Goal: Transaction & Acquisition: Book appointment/travel/reservation

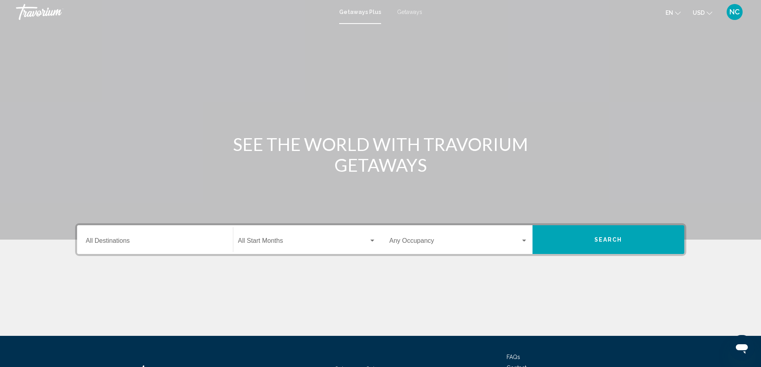
click at [105, 242] on input "Destination All Destinations" at bounding box center [155, 242] width 138 height 7
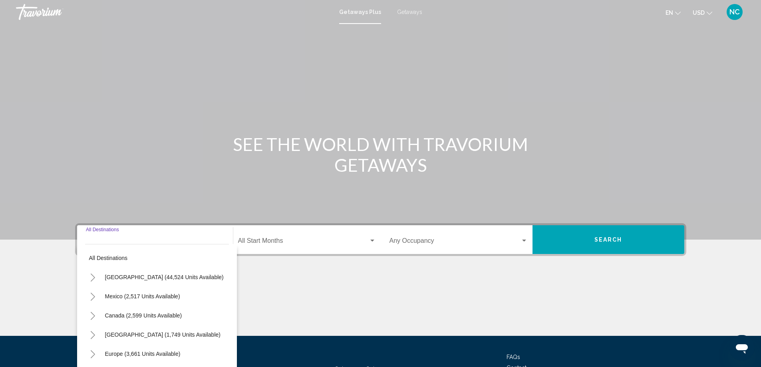
scroll to position [67, 0]
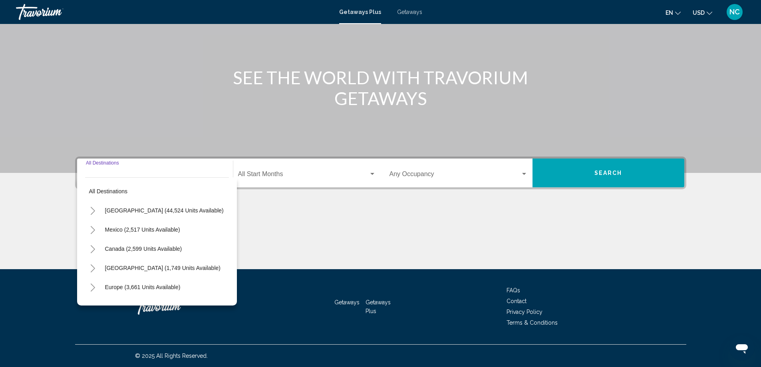
click at [418, 15] on div "Getaways Plus Getaways en English Español Français Italiano Português русский U…" at bounding box center [380, 12] width 761 height 17
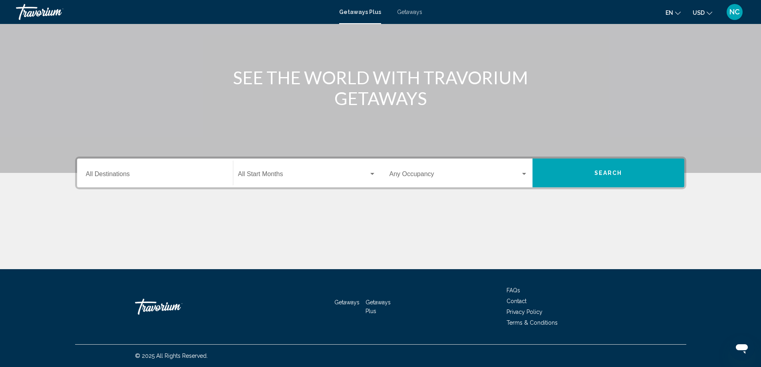
click at [404, 16] on div "Getaways Plus Getaways en English Español Français Italiano Português русский U…" at bounding box center [380, 12] width 761 height 17
click at [405, 11] on span "Getaways" at bounding box center [409, 12] width 25 height 6
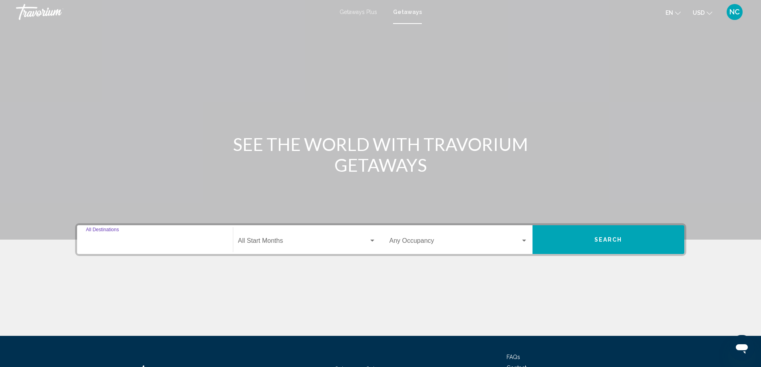
click at [115, 239] on input "Destination All Destinations" at bounding box center [155, 242] width 138 height 7
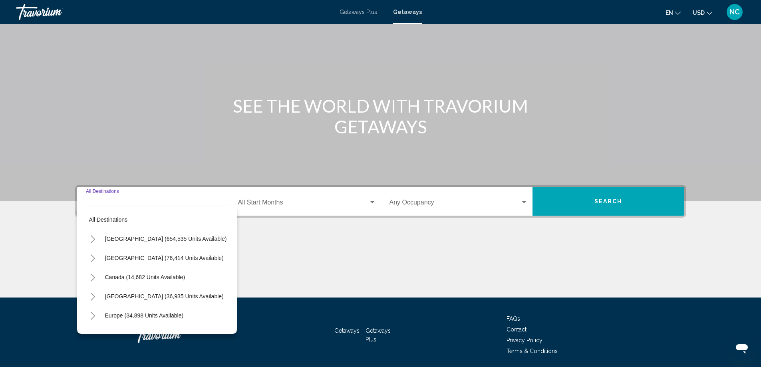
scroll to position [67, 0]
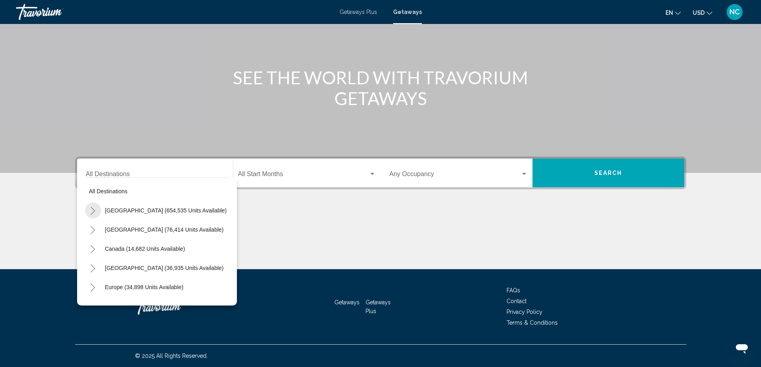
click at [96, 210] on button "Toggle United States (654,535 units available)" at bounding box center [93, 210] width 16 height 16
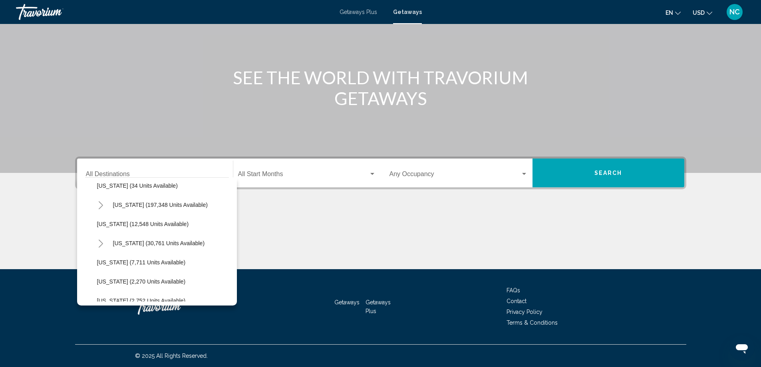
scroll to position [160, 0]
click at [102, 208] on icon "Toggle Florida (197,348 units available)" at bounding box center [101, 204] width 6 height 8
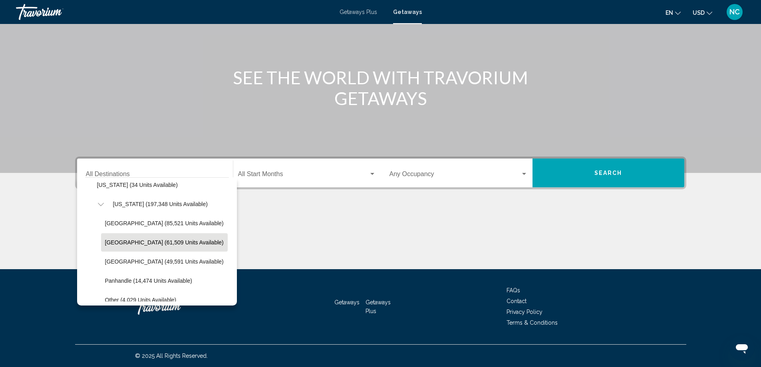
click at [143, 243] on span "[GEOGRAPHIC_DATA] (61,509 units available)" at bounding box center [164, 242] width 119 height 6
type input "**********"
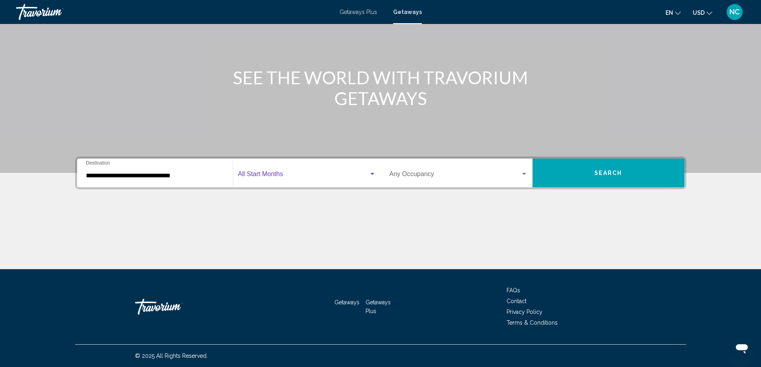
click at [370, 174] on div "Search widget" at bounding box center [372, 174] width 4 height 2
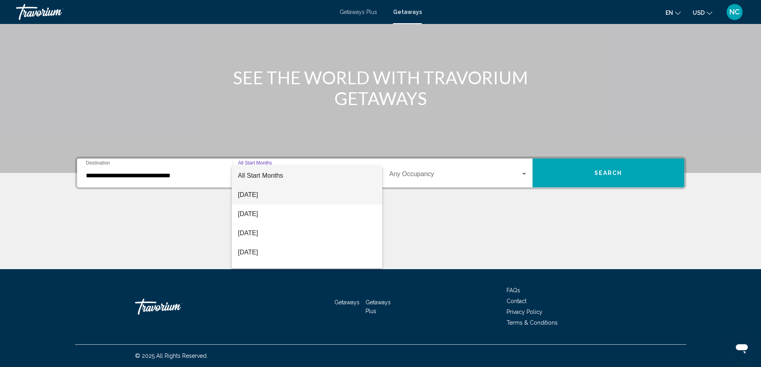
click at [262, 189] on span "[DATE]" at bounding box center [307, 194] width 138 height 19
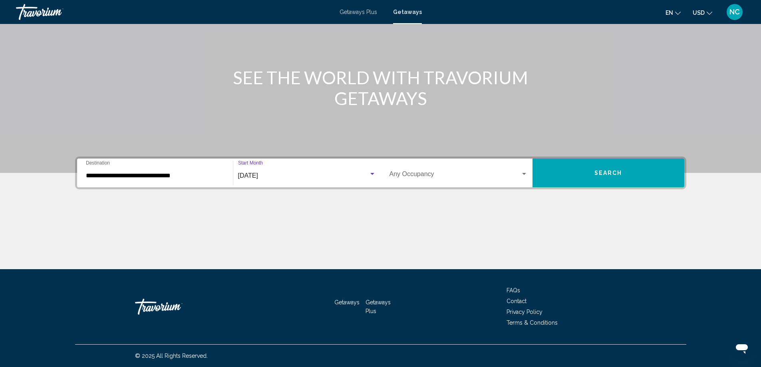
click at [371, 175] on div "Search widget" at bounding box center [372, 174] width 4 height 2
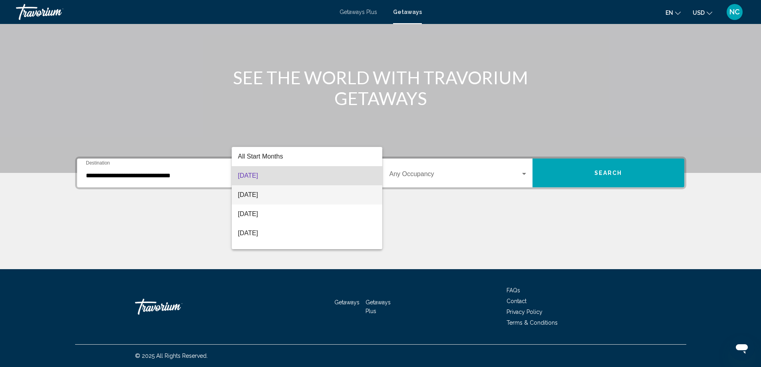
click at [272, 195] on span "[DATE]" at bounding box center [307, 194] width 138 height 19
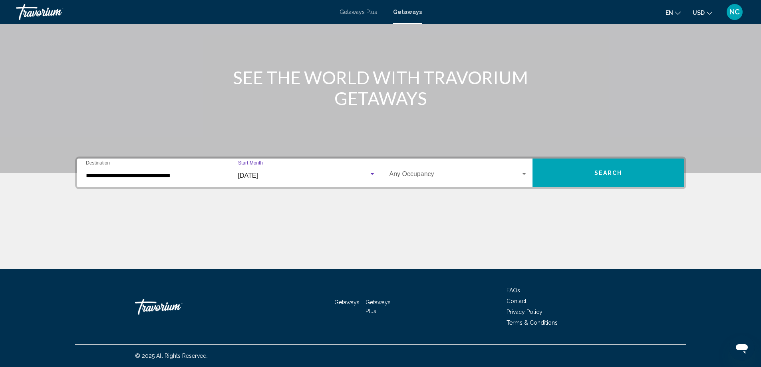
click at [590, 174] on button "Search" at bounding box center [608, 173] width 152 height 29
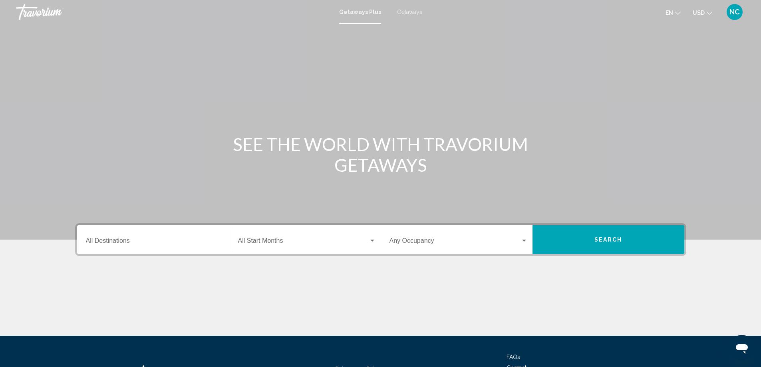
click at [404, 11] on span "Getaways" at bounding box center [409, 12] width 25 height 6
click at [96, 242] on input "Destination All Destinations" at bounding box center [155, 242] width 138 height 7
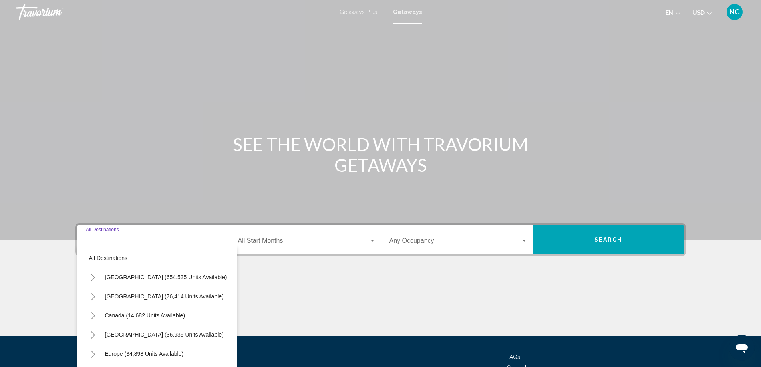
scroll to position [67, 0]
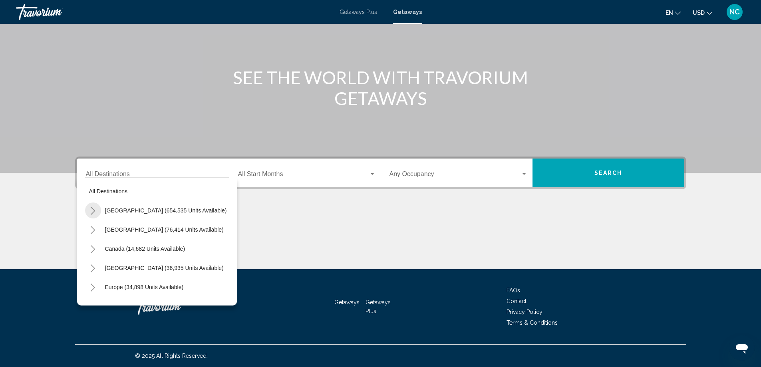
click at [94, 209] on icon "Toggle United States (654,535 units available)" at bounding box center [93, 211] width 6 height 8
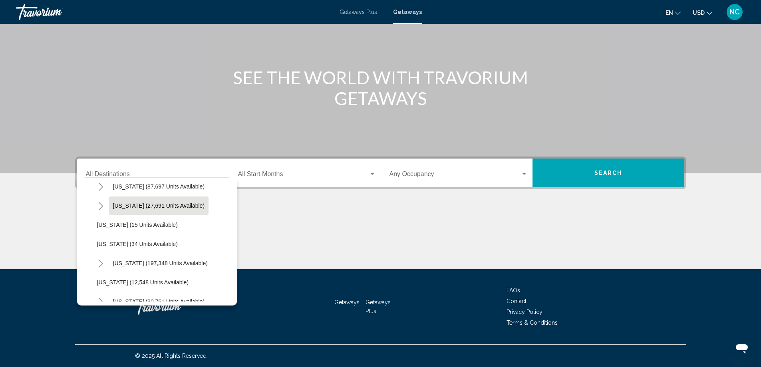
scroll to position [120, 0]
click at [101, 243] on icon "Toggle Florida (197,348 units available)" at bounding box center [101, 244] width 4 height 8
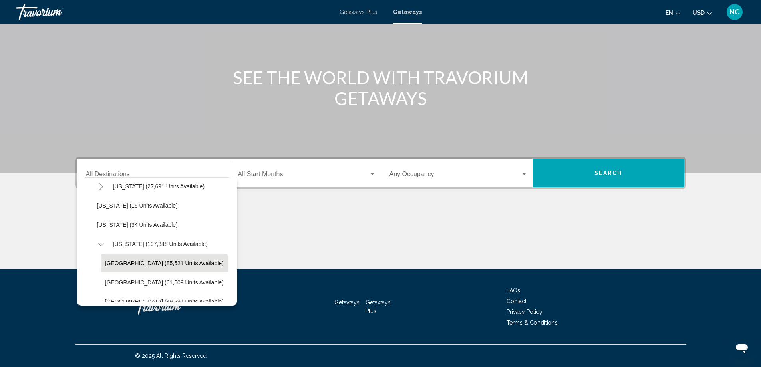
scroll to position [160, 0]
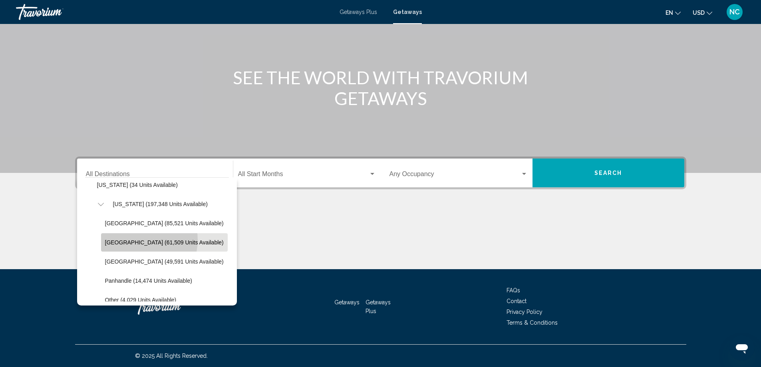
click at [140, 240] on span "East Coast (61,509 units available)" at bounding box center [164, 242] width 119 height 6
type input "**********"
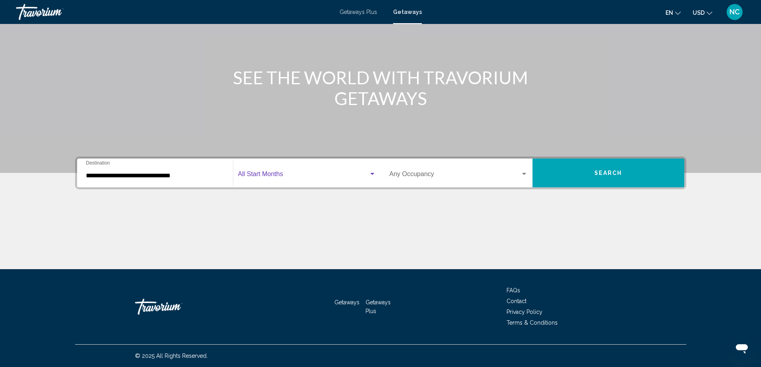
click at [371, 173] on div "Search widget" at bounding box center [372, 174] width 4 height 2
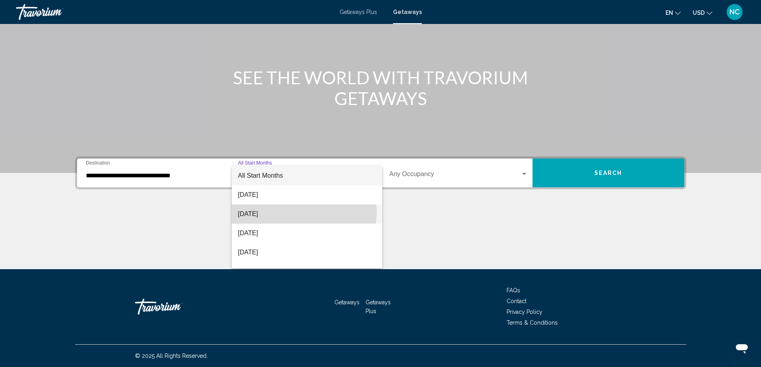
click at [288, 212] on span "[DATE]" at bounding box center [307, 213] width 138 height 19
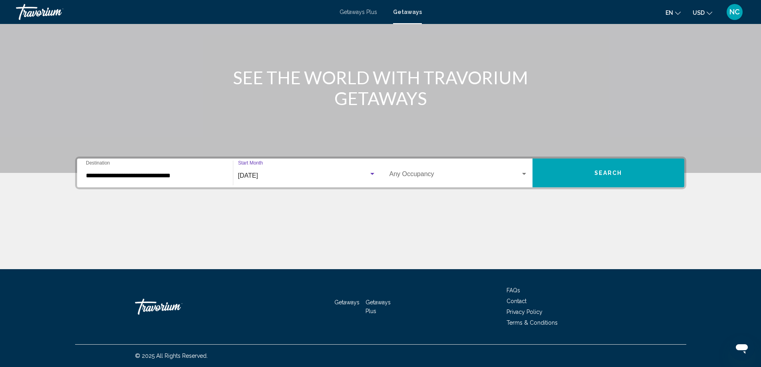
click at [619, 172] on span "Search" at bounding box center [608, 173] width 28 height 6
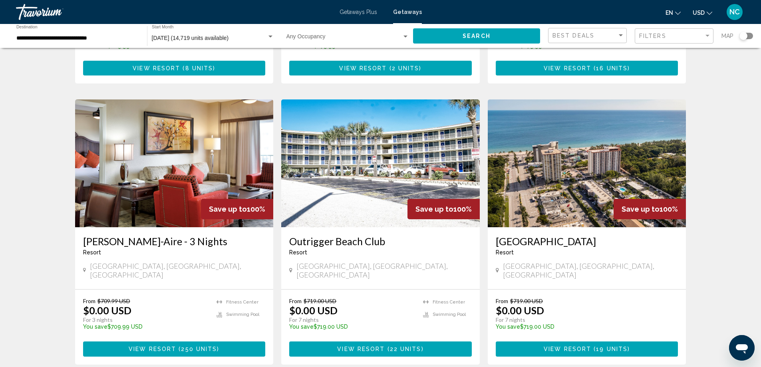
scroll to position [280, 0]
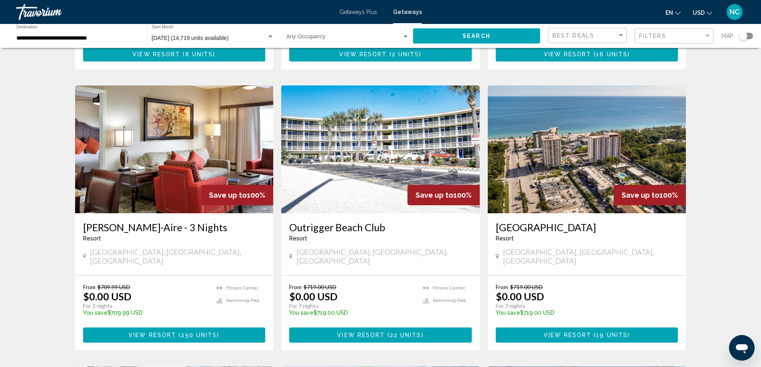
click at [567, 160] on img "Main content" at bounding box center [587, 149] width 198 height 128
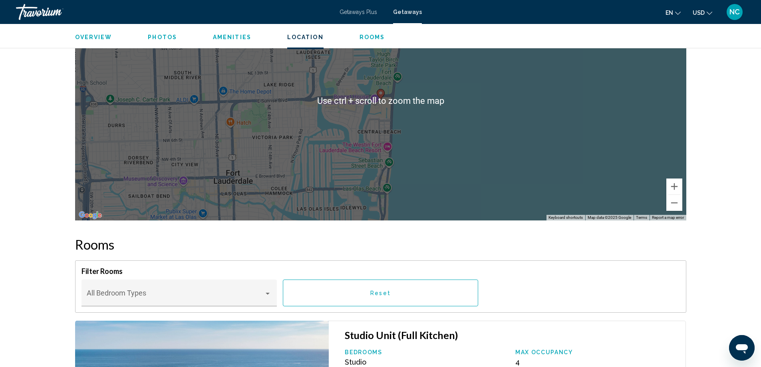
scroll to position [1118, 0]
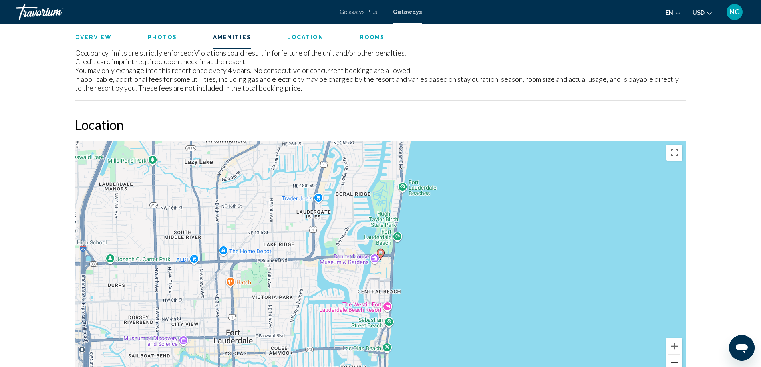
click at [671, 360] on button "Zoom out" at bounding box center [674, 363] width 16 height 16
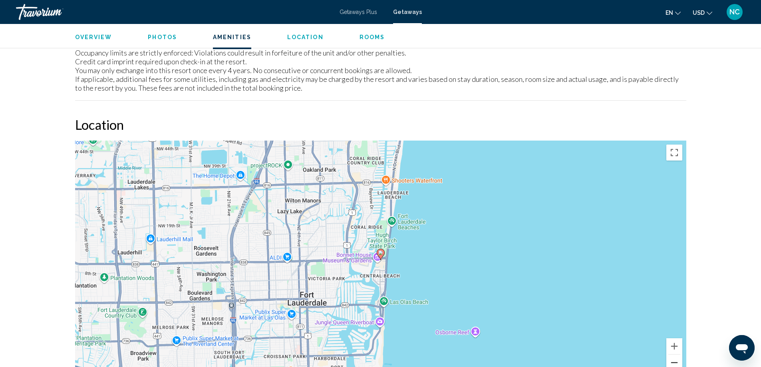
click at [671, 360] on button "Zoom out" at bounding box center [674, 363] width 16 height 16
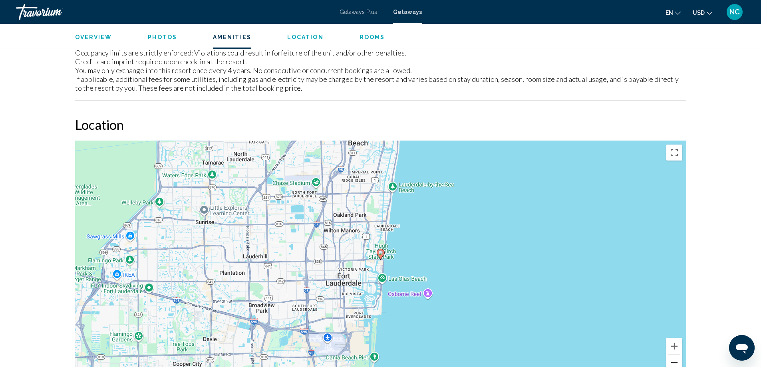
click at [671, 360] on button "Zoom out" at bounding box center [674, 363] width 16 height 16
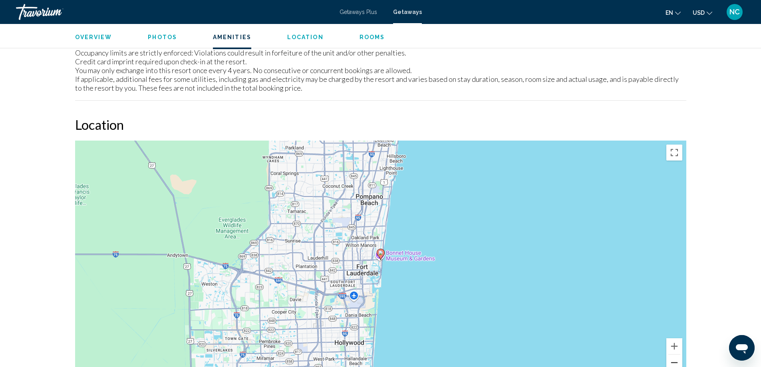
click at [671, 360] on button "Zoom out" at bounding box center [674, 363] width 16 height 16
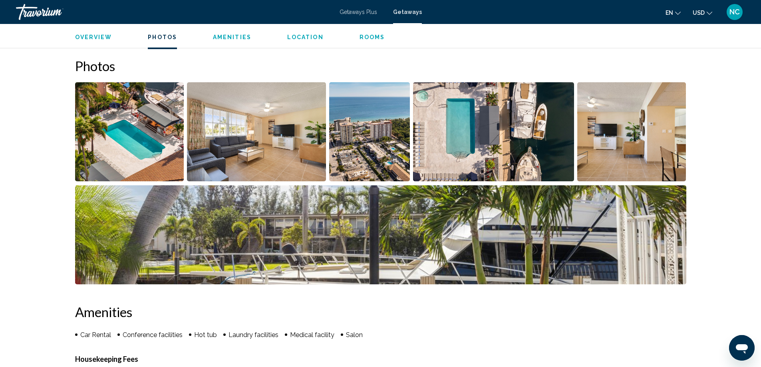
scroll to position [240, 0]
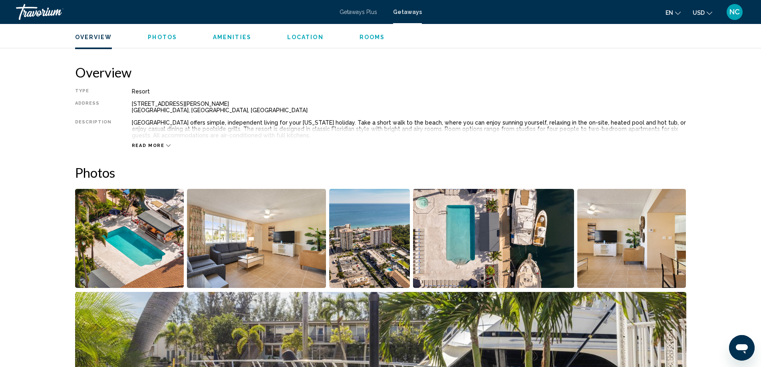
click at [139, 220] on img "Open full-screen image slider" at bounding box center [129, 238] width 109 height 99
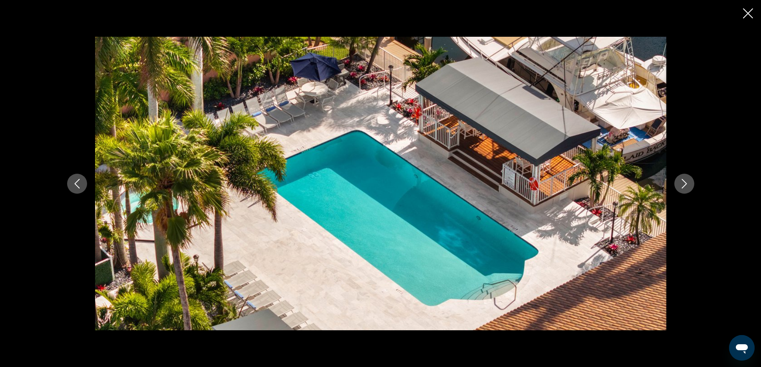
click at [685, 184] on icon "Next image" at bounding box center [684, 184] width 10 height 10
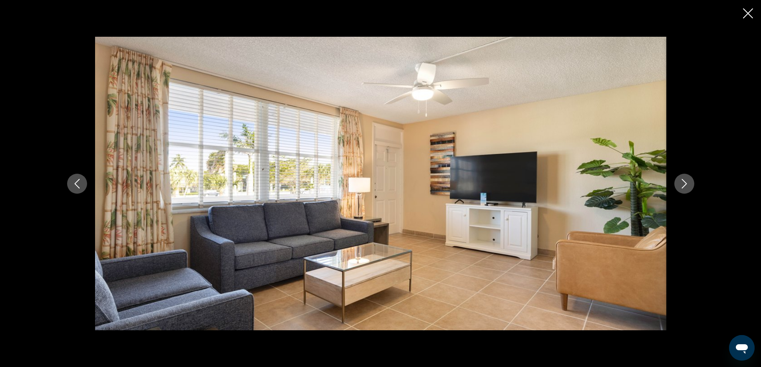
click at [685, 184] on icon "Next image" at bounding box center [684, 184] width 10 height 10
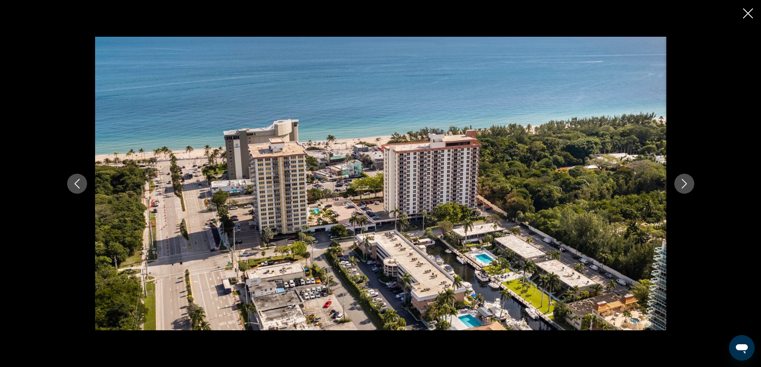
click at [684, 185] on icon "Next image" at bounding box center [684, 184] width 10 height 10
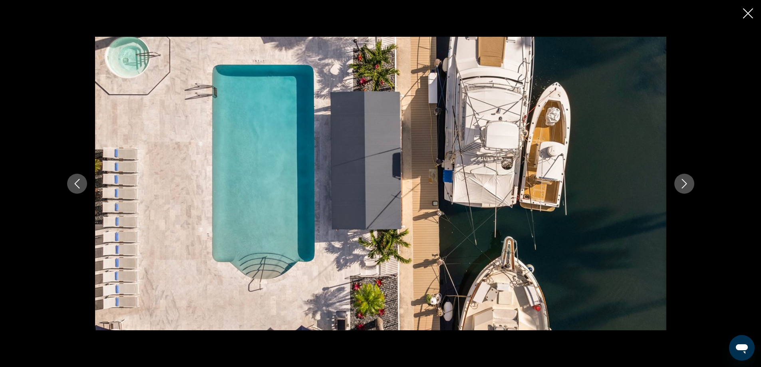
click at [684, 185] on icon "Next image" at bounding box center [684, 184] width 10 height 10
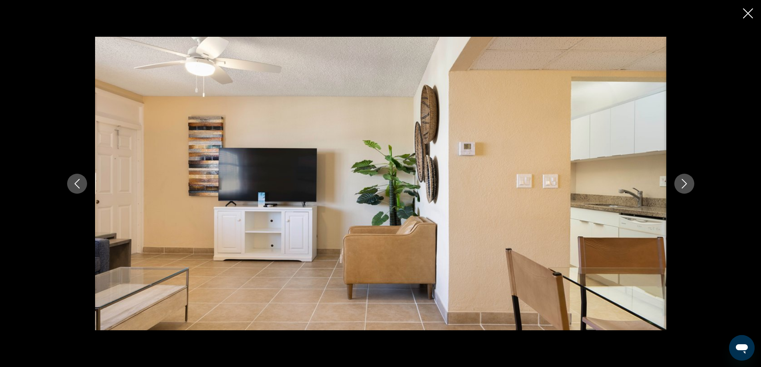
click at [683, 185] on icon "Next image" at bounding box center [684, 184] width 10 height 10
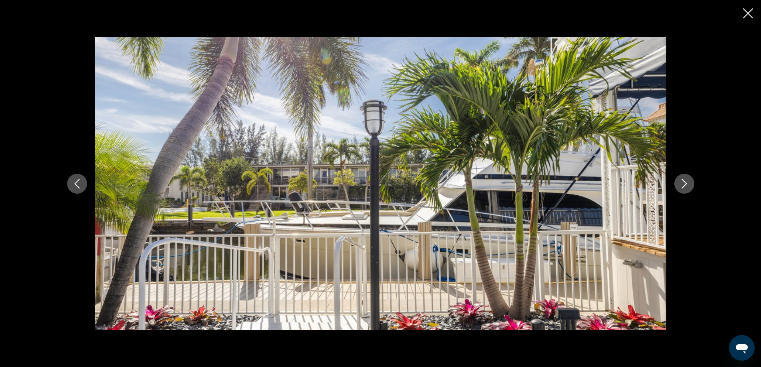
click at [683, 185] on icon "Next image" at bounding box center [684, 184] width 10 height 10
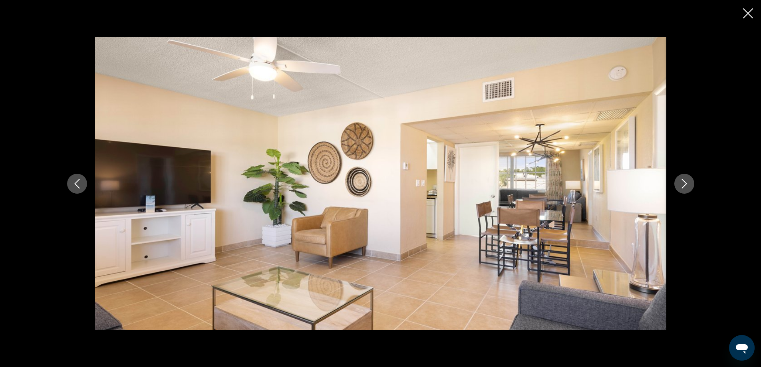
click at [683, 185] on icon "Next image" at bounding box center [684, 184] width 10 height 10
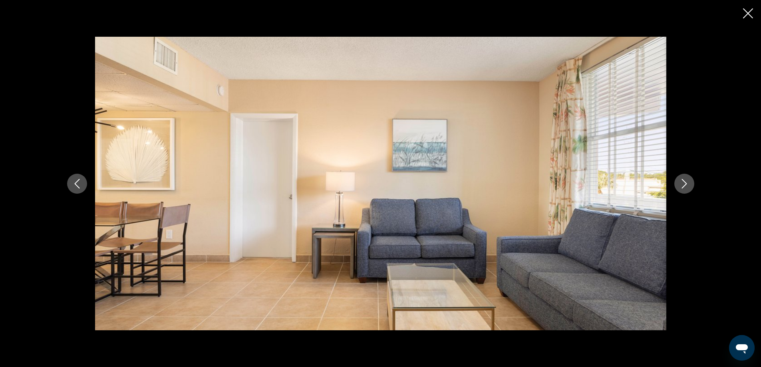
click at [683, 185] on icon "Next image" at bounding box center [684, 184] width 10 height 10
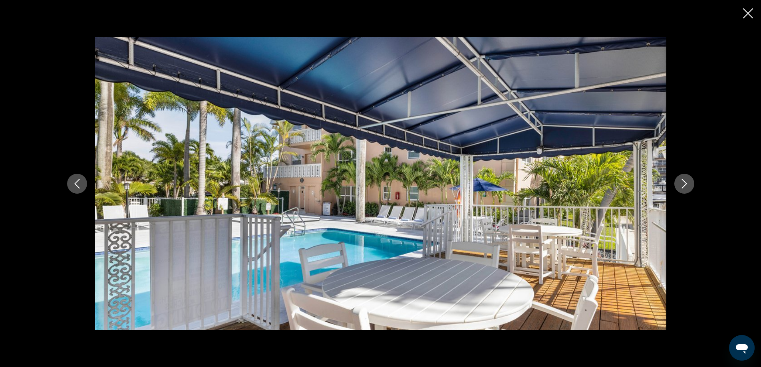
click at [683, 185] on icon "Next image" at bounding box center [684, 184] width 10 height 10
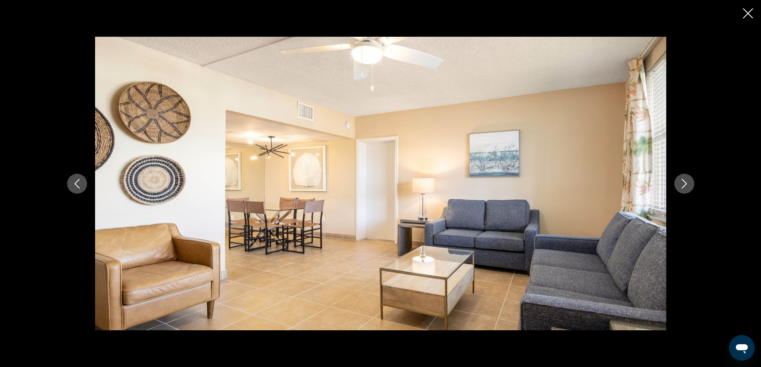
click at [683, 185] on icon "Next image" at bounding box center [684, 184] width 10 height 10
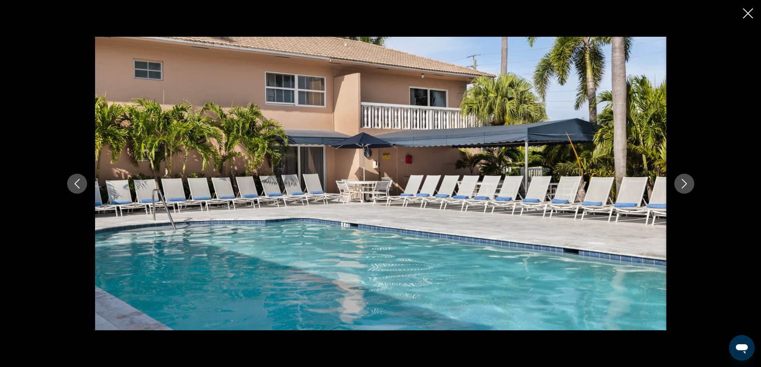
click at [683, 185] on icon "Next image" at bounding box center [684, 184] width 10 height 10
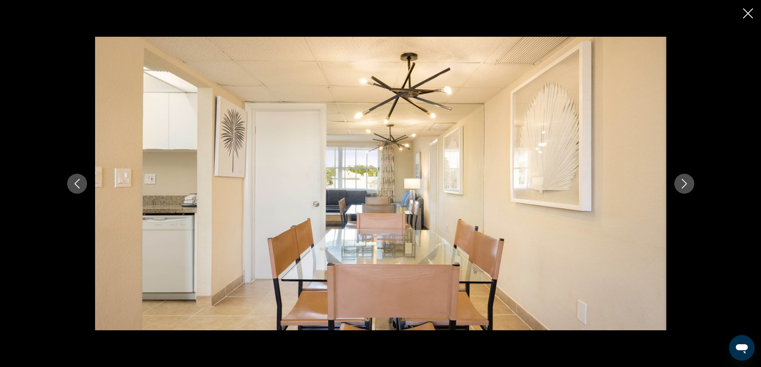
click at [683, 185] on icon "Next image" at bounding box center [684, 184] width 10 height 10
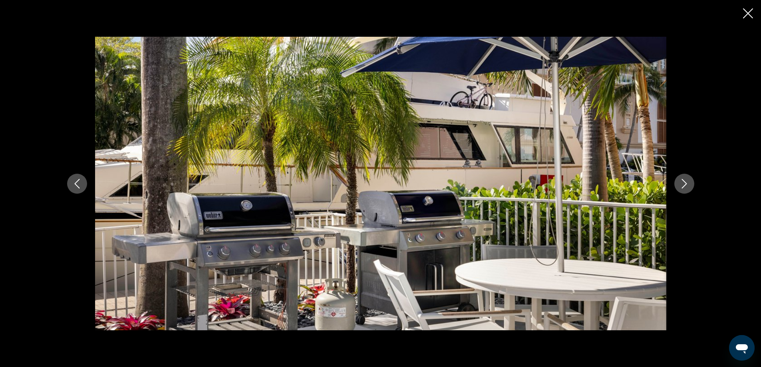
click at [683, 185] on icon "Next image" at bounding box center [684, 184] width 10 height 10
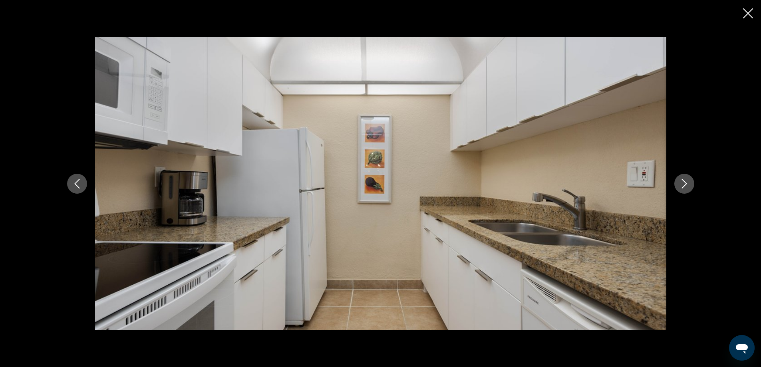
click at [683, 185] on icon "Next image" at bounding box center [684, 184] width 10 height 10
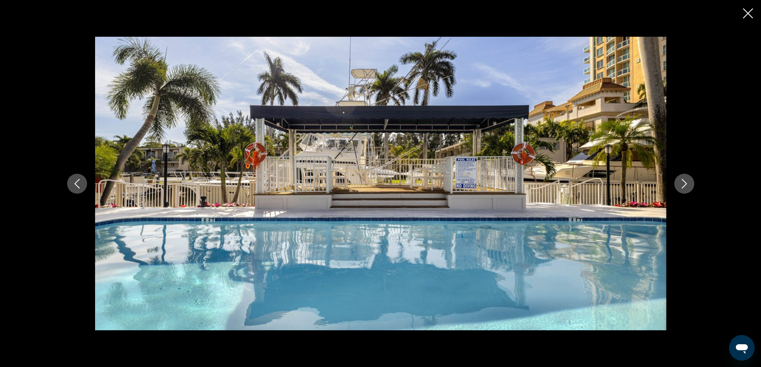
click at [683, 185] on icon "Next image" at bounding box center [684, 184] width 10 height 10
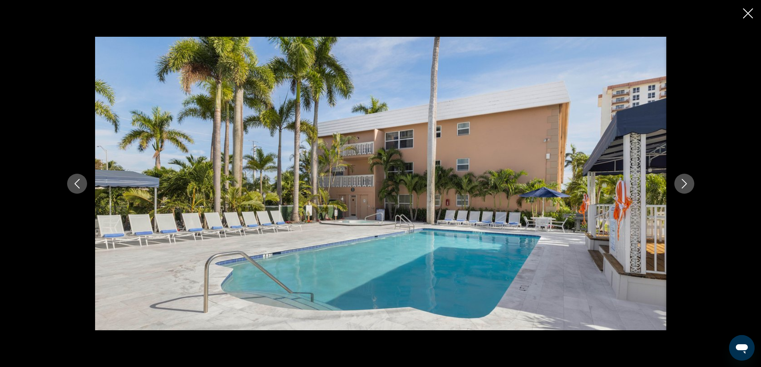
click at [683, 185] on icon "Next image" at bounding box center [684, 184] width 10 height 10
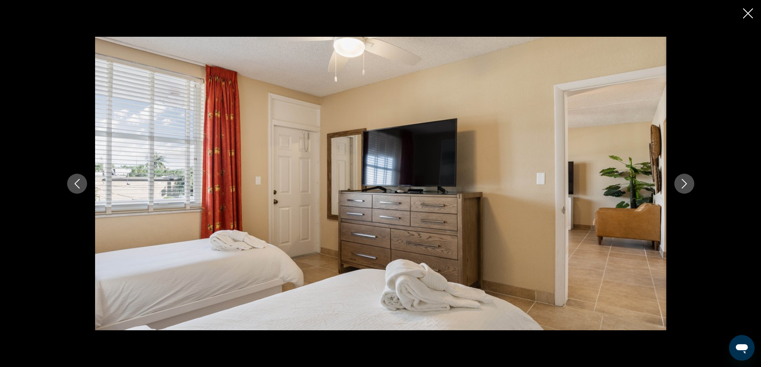
click at [683, 185] on icon "Next image" at bounding box center [684, 184] width 10 height 10
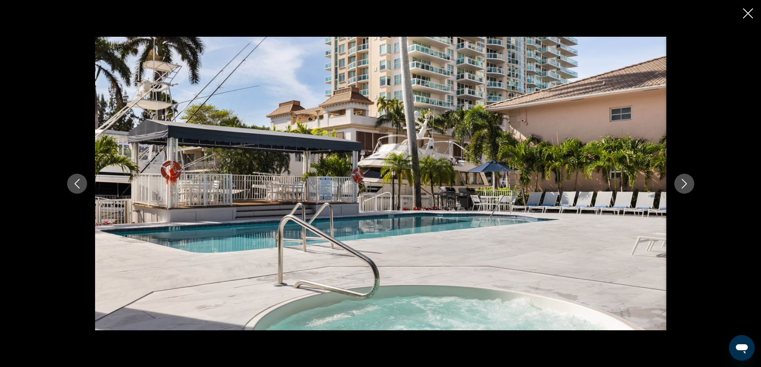
click at [683, 185] on icon "Next image" at bounding box center [684, 184] width 10 height 10
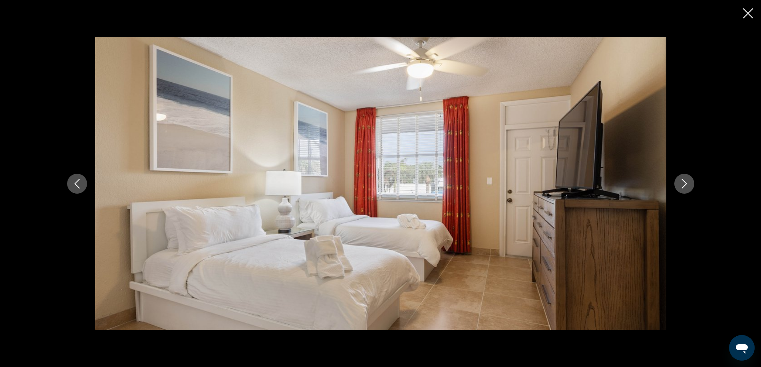
click at [683, 185] on icon "Next image" at bounding box center [684, 184] width 10 height 10
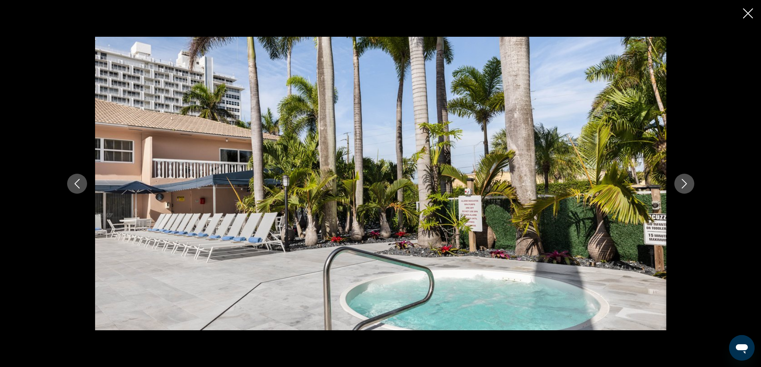
click at [683, 185] on icon "Next image" at bounding box center [684, 184] width 10 height 10
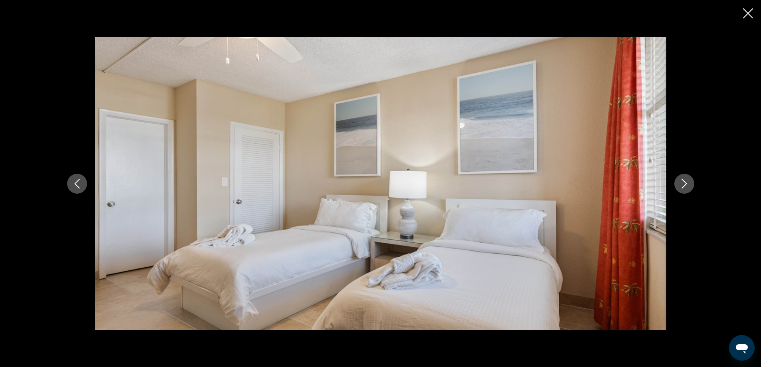
click at [683, 185] on icon "Next image" at bounding box center [684, 184] width 10 height 10
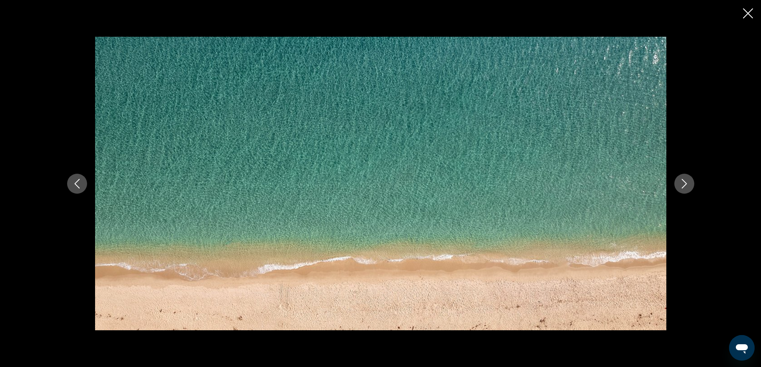
click at [683, 185] on icon "Next image" at bounding box center [684, 184] width 10 height 10
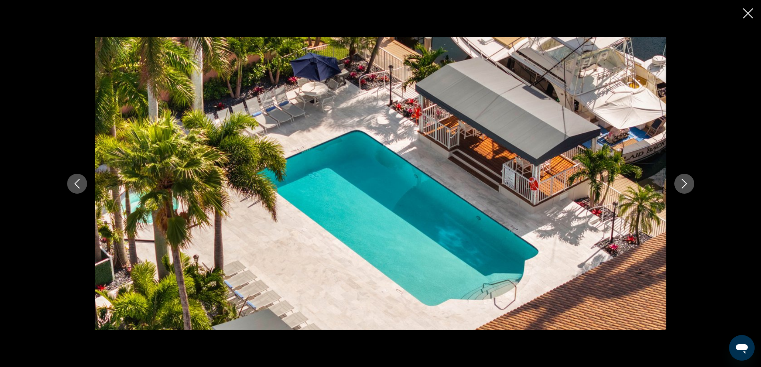
click at [744, 14] on icon "Close slideshow" at bounding box center [748, 13] width 10 height 10
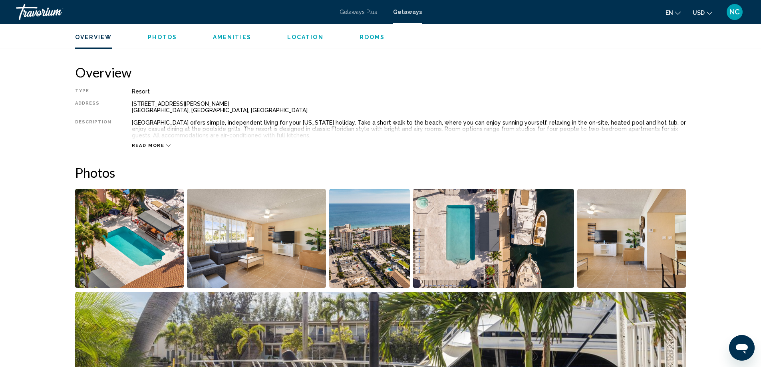
click at [166, 146] on icon "Main content" at bounding box center [168, 145] width 4 height 4
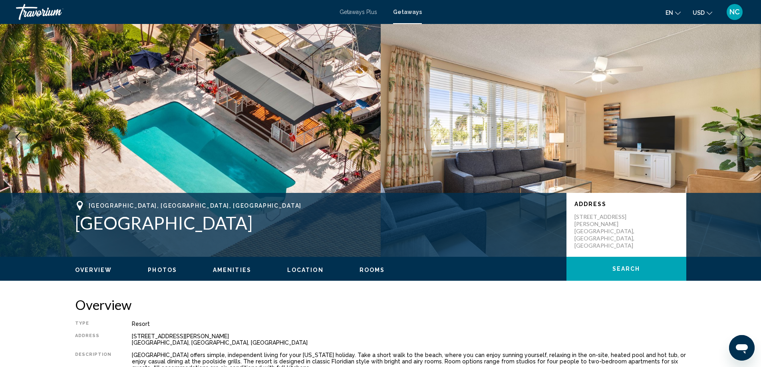
scroll to position [0, 0]
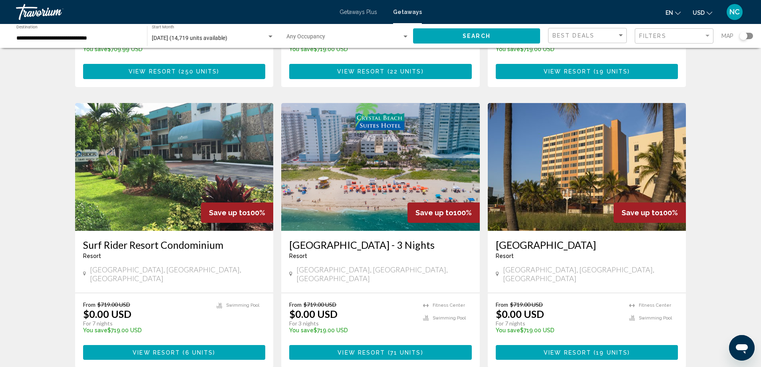
scroll to position [559, 0]
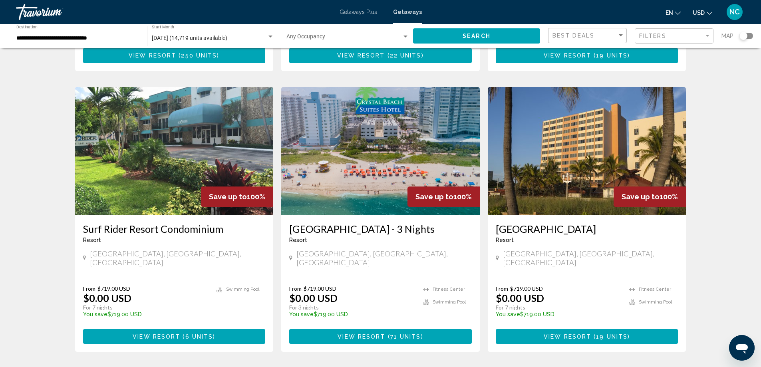
click at [151, 125] on img "Main content" at bounding box center [174, 151] width 198 height 128
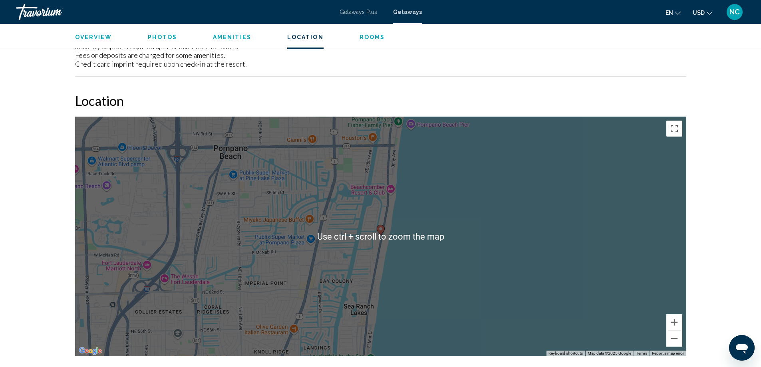
scroll to position [954, 0]
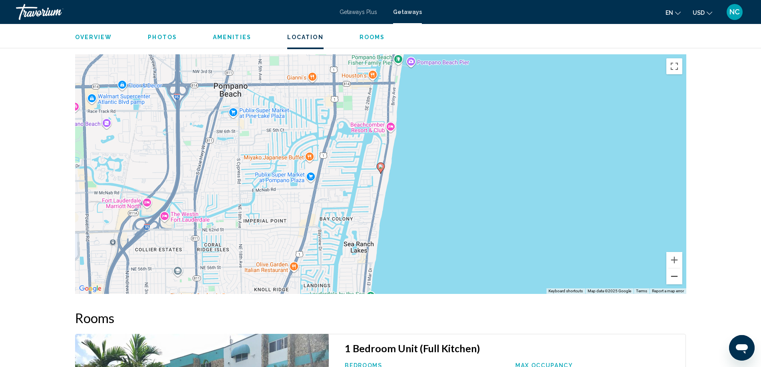
click at [674, 268] on button "Zoom out" at bounding box center [674, 276] width 16 height 16
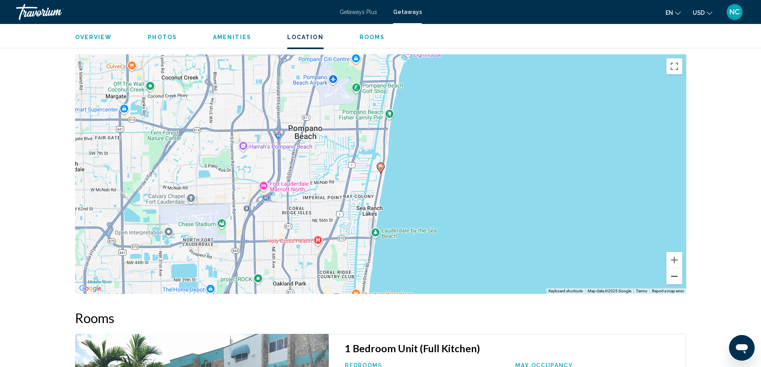
click at [674, 268] on button "Zoom out" at bounding box center [674, 276] width 16 height 16
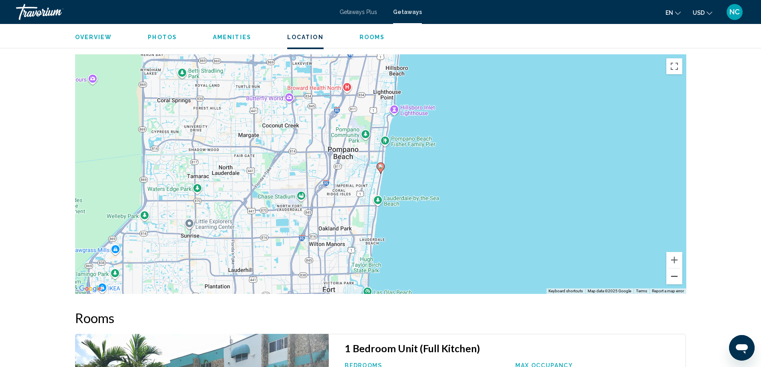
click at [674, 268] on button "Zoom out" at bounding box center [674, 276] width 16 height 16
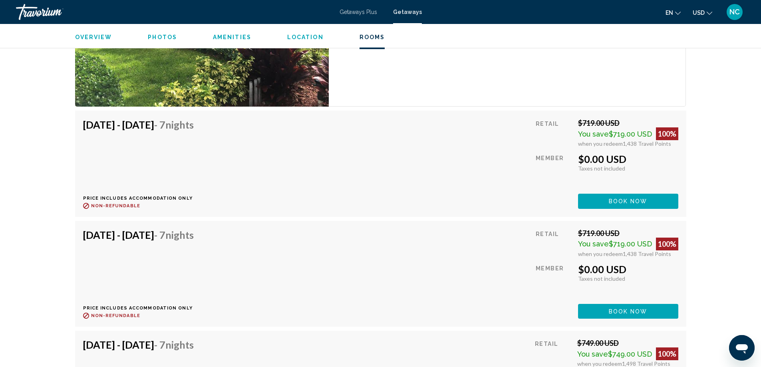
scroll to position [1398, 0]
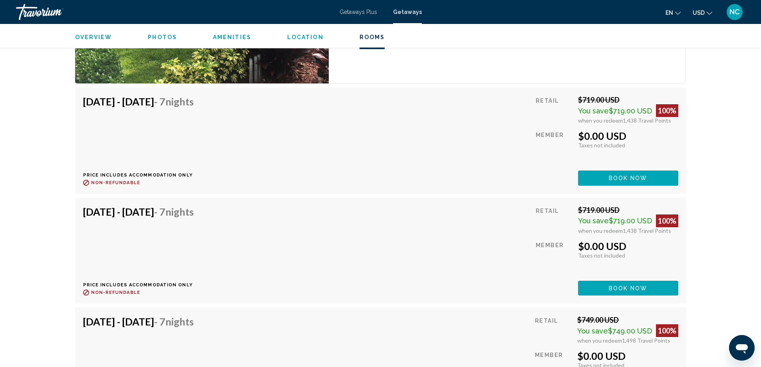
click at [616, 182] on span "Book now" at bounding box center [628, 178] width 39 height 6
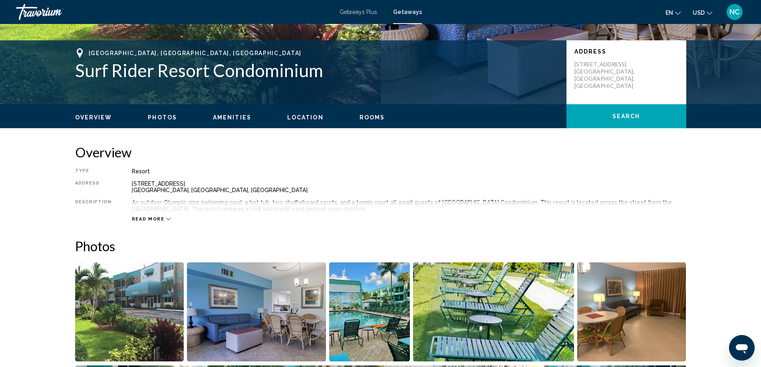
scroll to position [160, 0]
click at [173, 204] on div "Read more" at bounding box center [409, 211] width 554 height 22
click at [166, 218] on icon "Main content" at bounding box center [168, 218] width 4 height 4
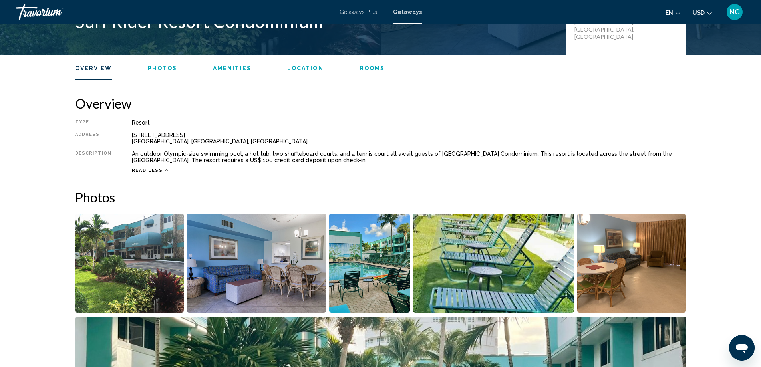
scroll to position [319, 0]
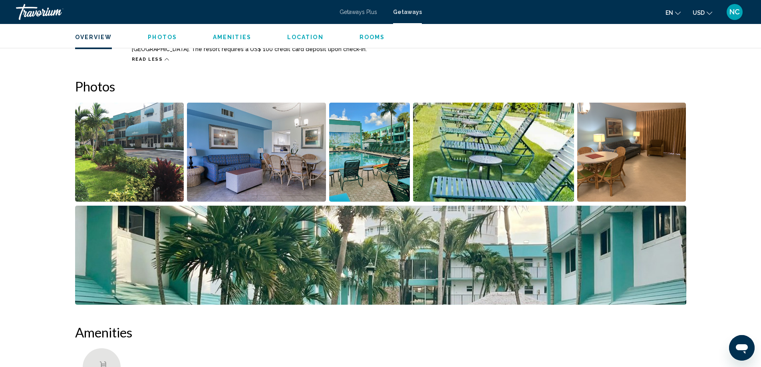
click at [145, 169] on img "Open full-screen image slider" at bounding box center [129, 152] width 109 height 99
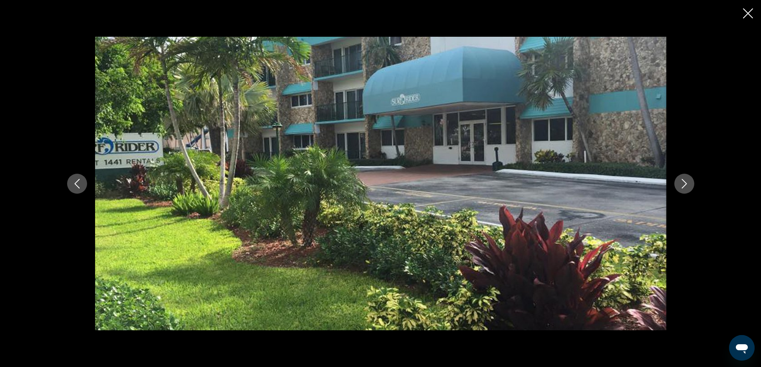
click at [683, 185] on icon "Next image" at bounding box center [684, 184] width 10 height 10
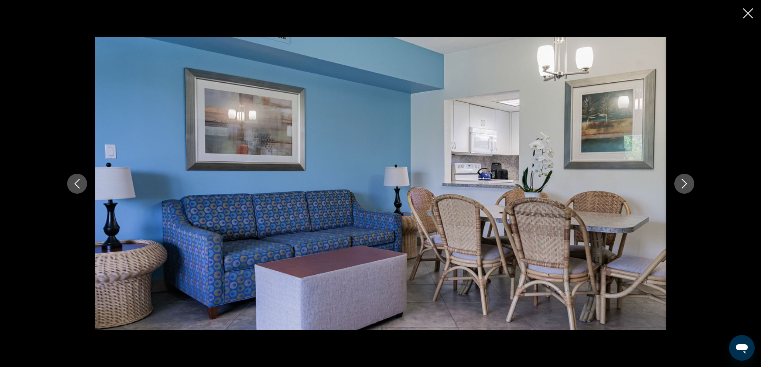
click at [683, 185] on icon "Next image" at bounding box center [684, 184] width 10 height 10
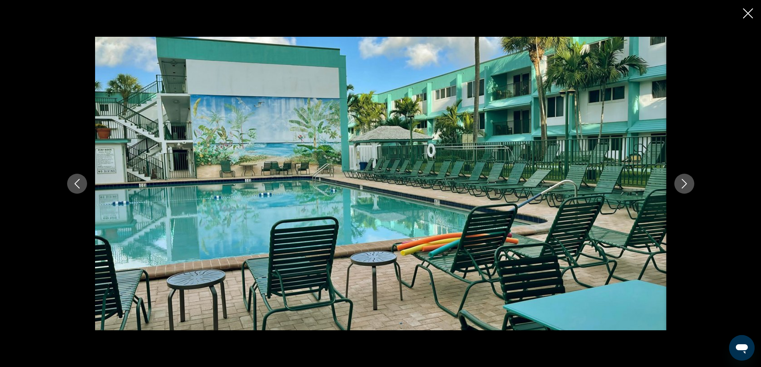
click at [683, 185] on icon "Next image" at bounding box center [684, 184] width 10 height 10
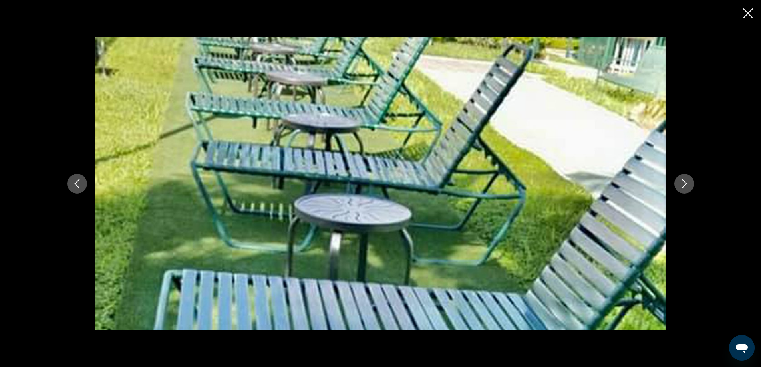
click at [683, 185] on icon "Next image" at bounding box center [684, 184] width 10 height 10
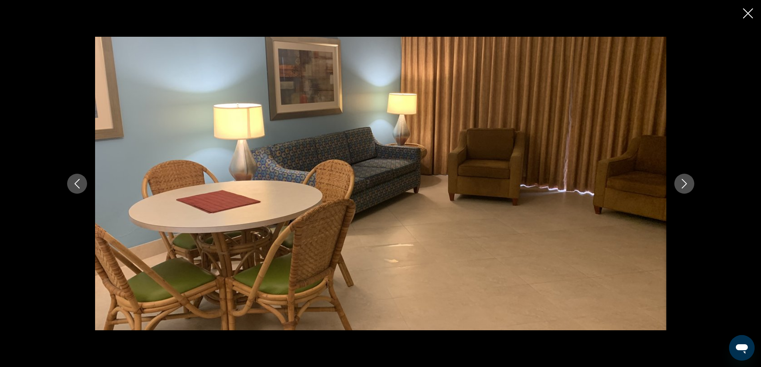
click at [682, 185] on icon "Next image" at bounding box center [684, 184] width 10 height 10
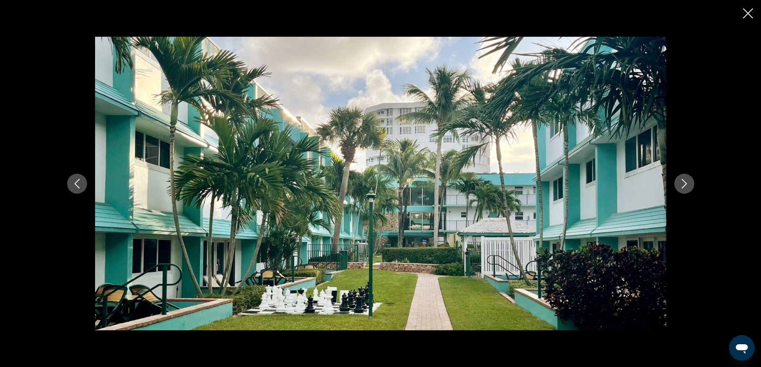
click at [682, 185] on icon "Next image" at bounding box center [684, 184] width 10 height 10
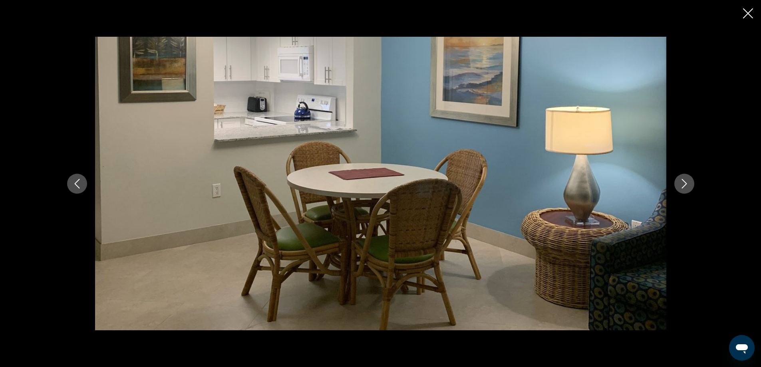
click at [685, 182] on icon "Next image" at bounding box center [684, 184] width 10 height 10
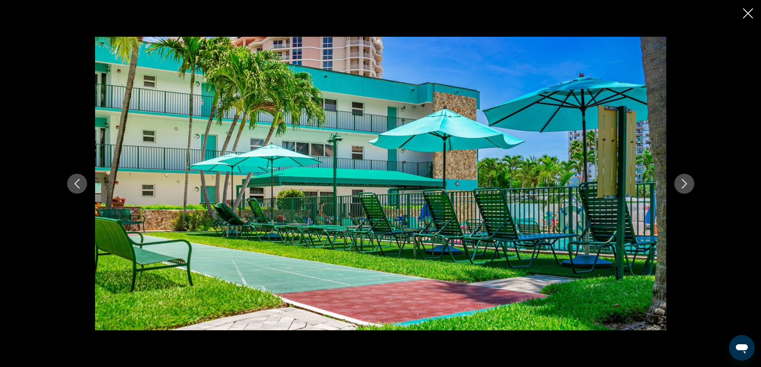
click at [685, 182] on icon "Next image" at bounding box center [684, 184] width 10 height 10
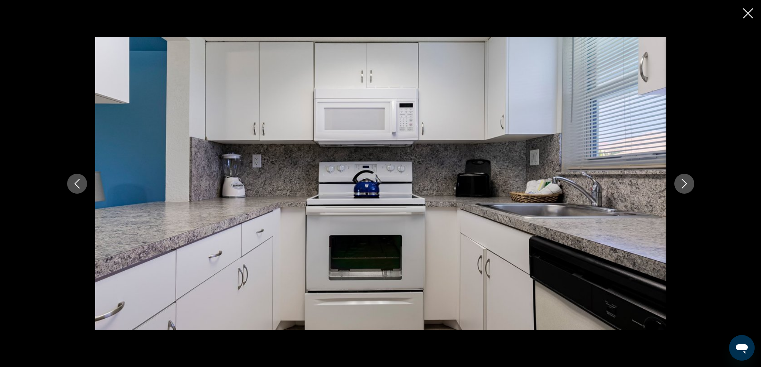
click at [689, 183] on button "Next image" at bounding box center [684, 184] width 20 height 20
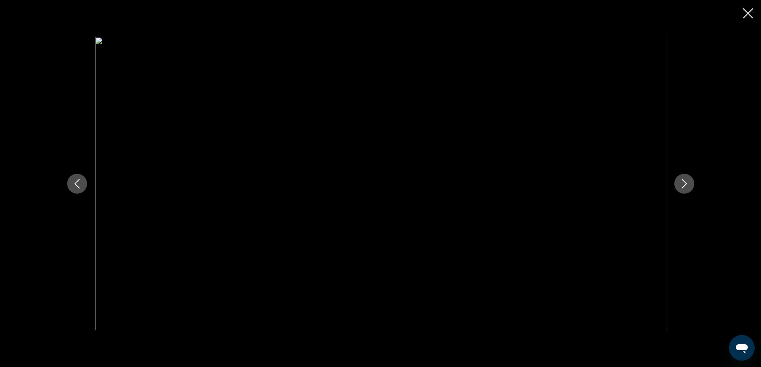
click at [689, 183] on button "Next image" at bounding box center [684, 184] width 20 height 20
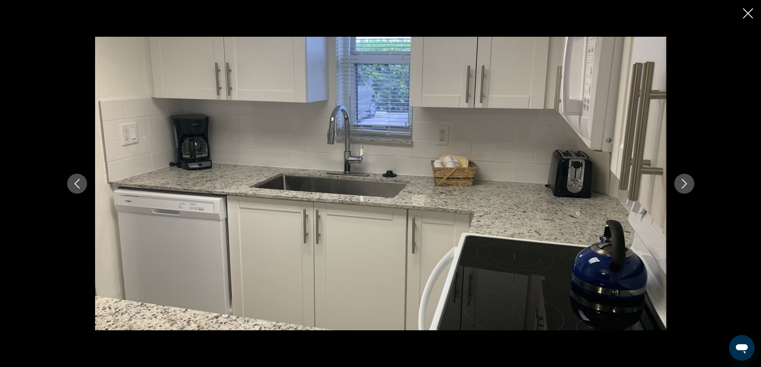
click at [689, 183] on button "Next image" at bounding box center [684, 184] width 20 height 20
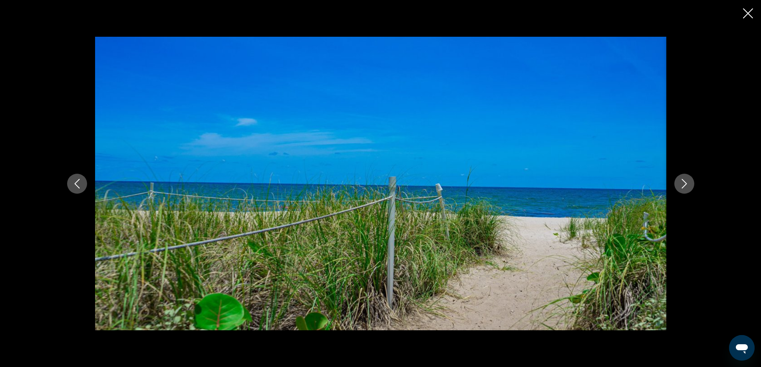
click at [689, 183] on button "Next image" at bounding box center [684, 184] width 20 height 20
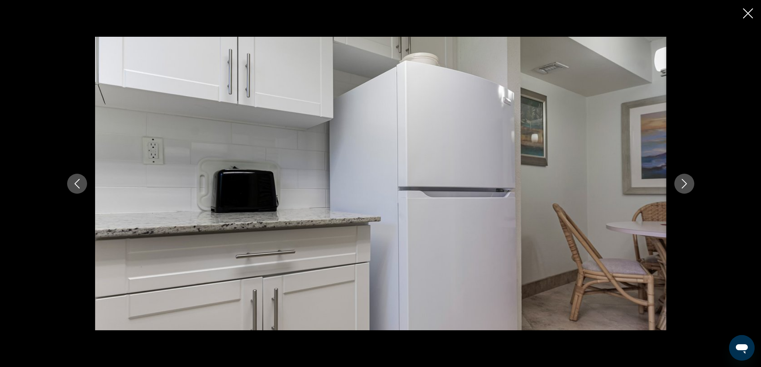
click at [689, 183] on button "Next image" at bounding box center [684, 184] width 20 height 20
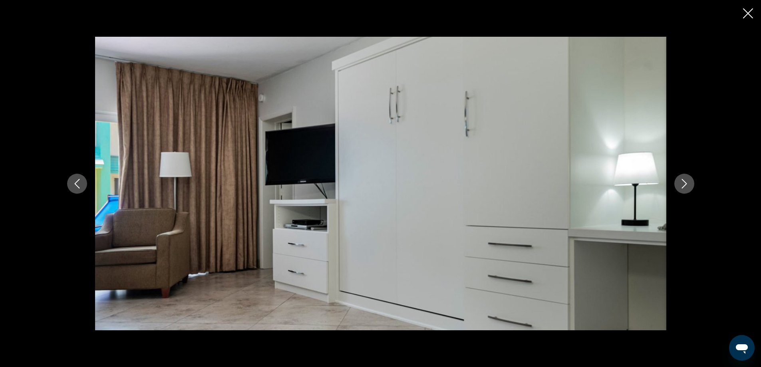
click at [689, 183] on button "Next image" at bounding box center [684, 184] width 20 height 20
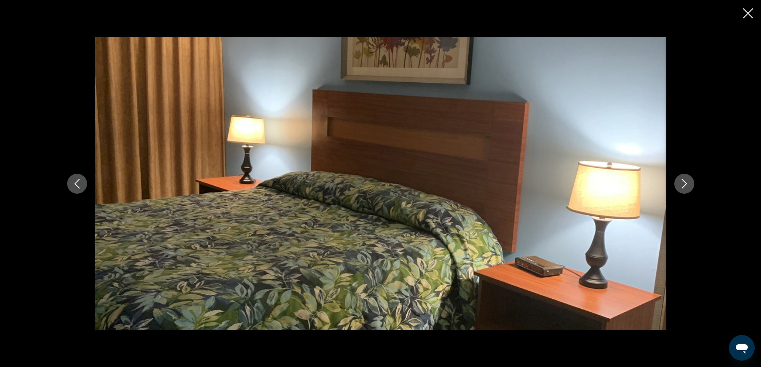
click at [689, 183] on button "Next image" at bounding box center [684, 184] width 20 height 20
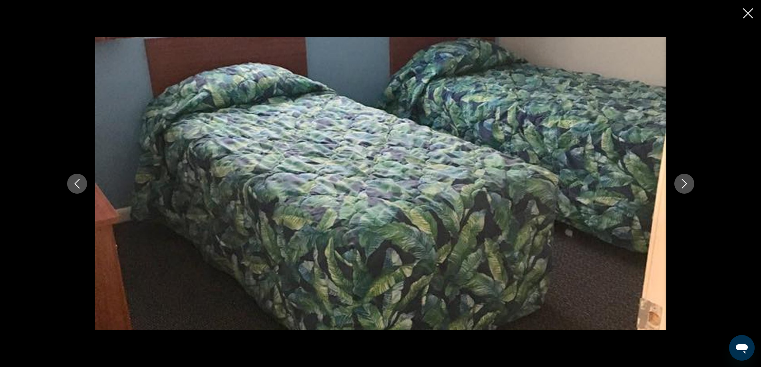
click at [689, 183] on button "Next image" at bounding box center [684, 184] width 20 height 20
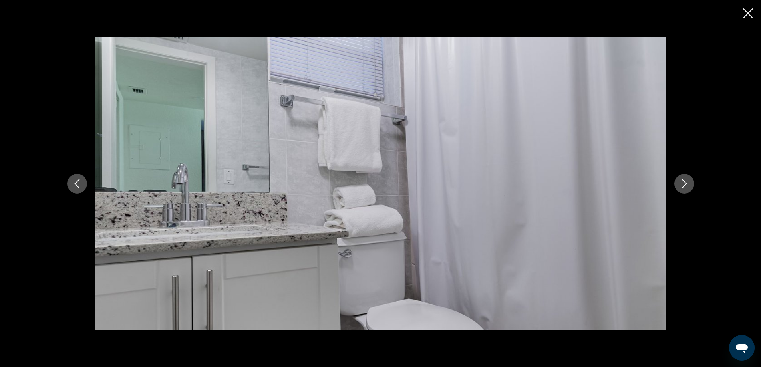
click at [689, 183] on button "Next image" at bounding box center [684, 184] width 20 height 20
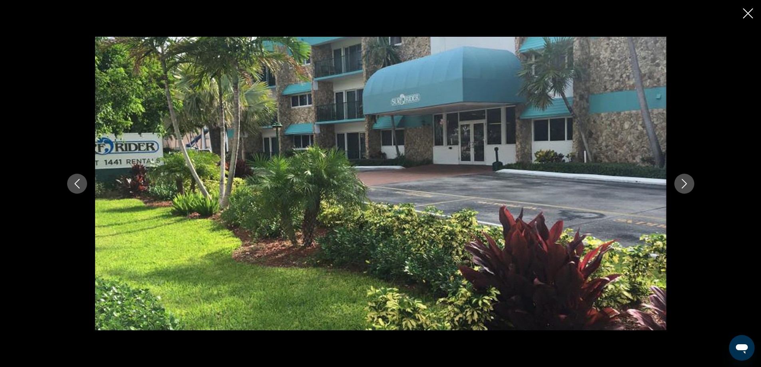
click at [746, 13] on icon "Close slideshow" at bounding box center [748, 13] width 10 height 10
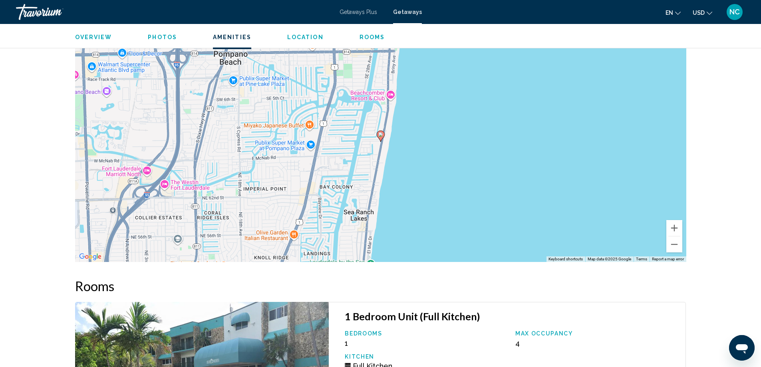
scroll to position [998, 0]
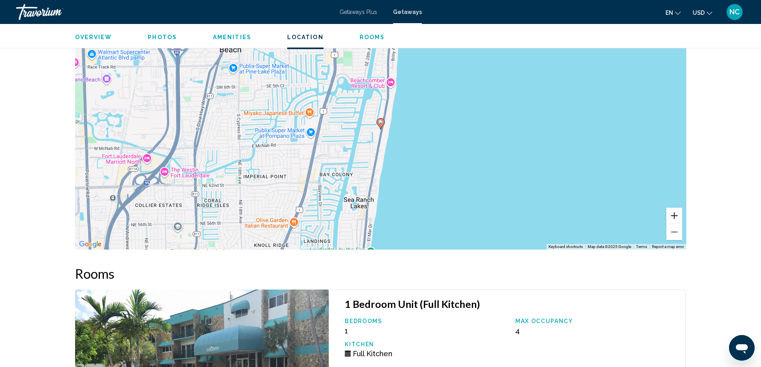
click at [674, 208] on button "Zoom in" at bounding box center [674, 216] width 16 height 16
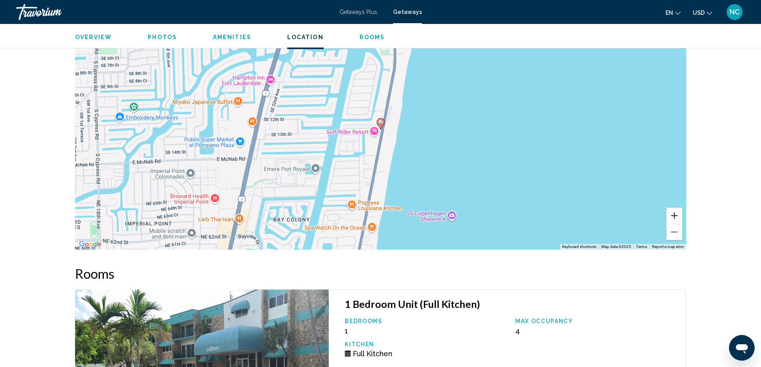
click at [674, 208] on button "Zoom in" at bounding box center [674, 216] width 16 height 16
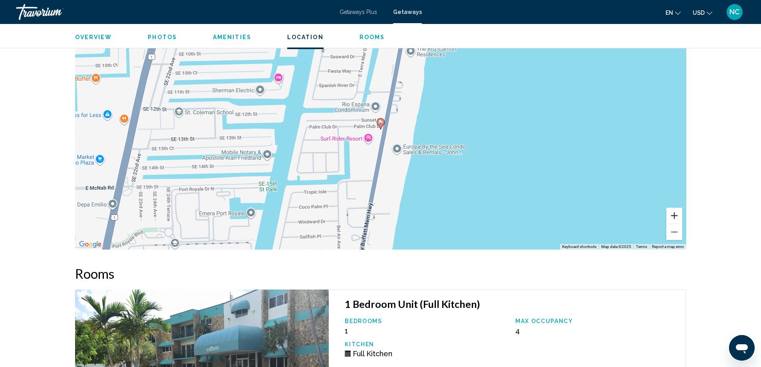
click at [674, 208] on button "Zoom in" at bounding box center [674, 216] width 16 height 16
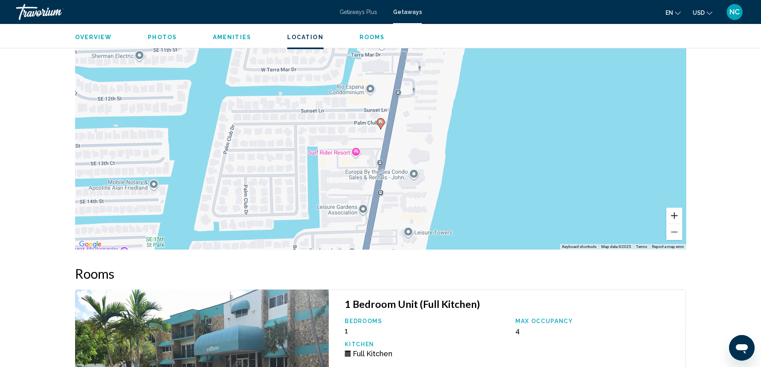
click at [674, 208] on button "Zoom in" at bounding box center [674, 216] width 16 height 16
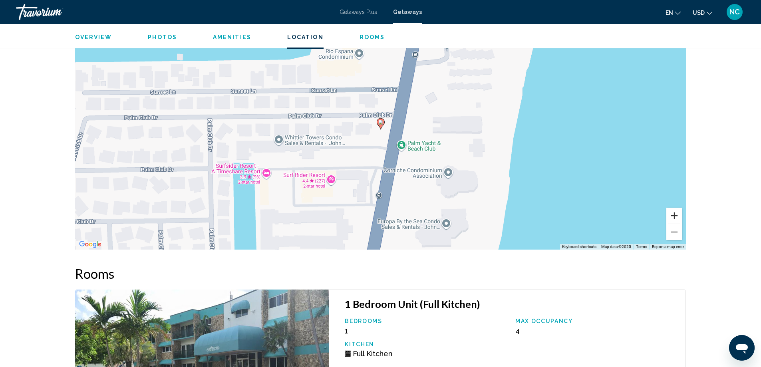
click at [674, 208] on button "Zoom in" at bounding box center [674, 216] width 16 height 16
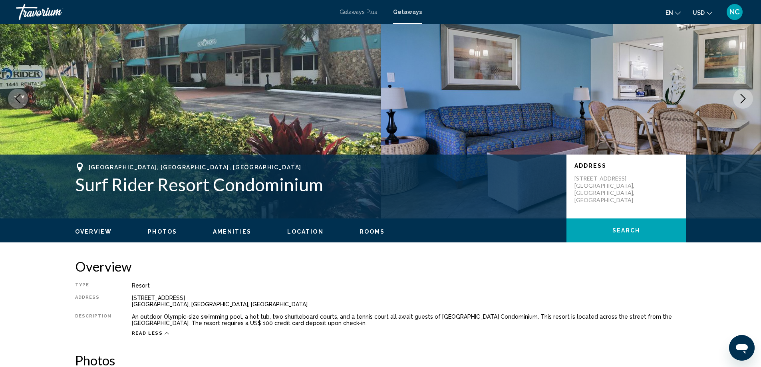
scroll to position [40, 0]
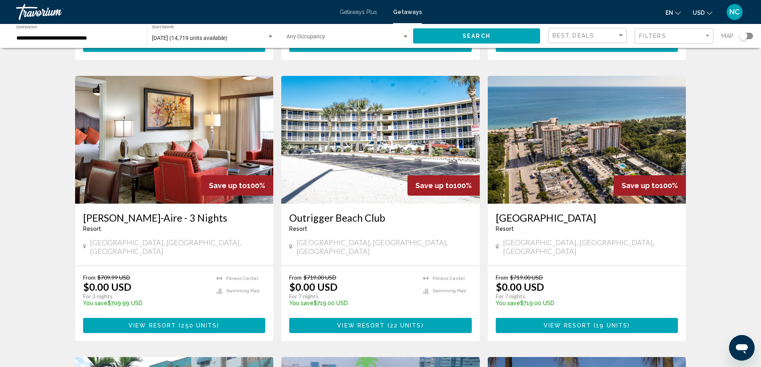
scroll to position [319, 0]
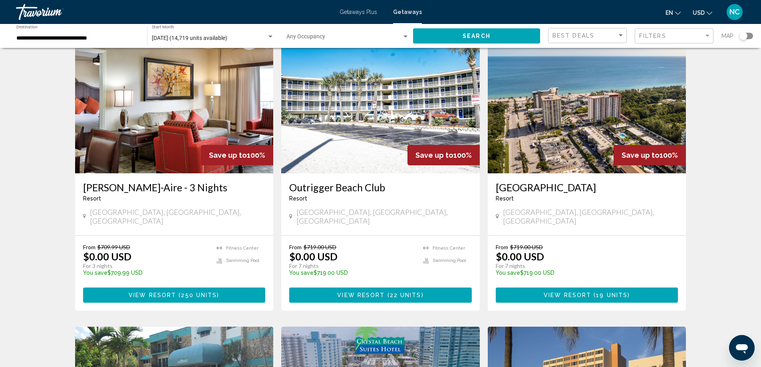
click at [361, 173] on div "Outrigger Beach Club Resort - This is an adults only resort Ormond Beach, FL, U…" at bounding box center [380, 204] width 198 height 62
click at [385, 97] on img "Main content" at bounding box center [380, 110] width 198 height 128
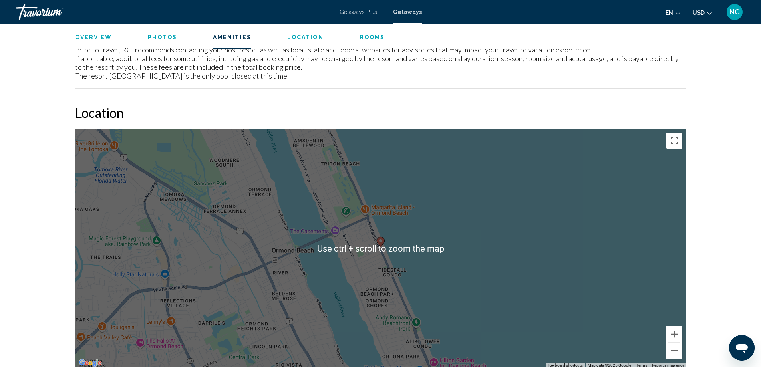
scroll to position [998, 0]
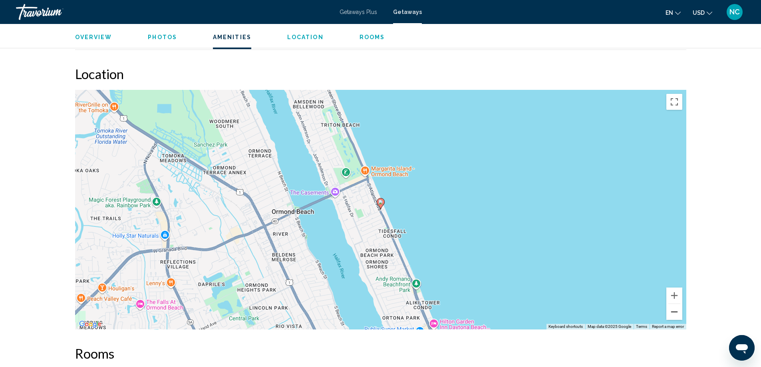
click at [675, 313] on button "Zoom out" at bounding box center [674, 312] width 16 height 16
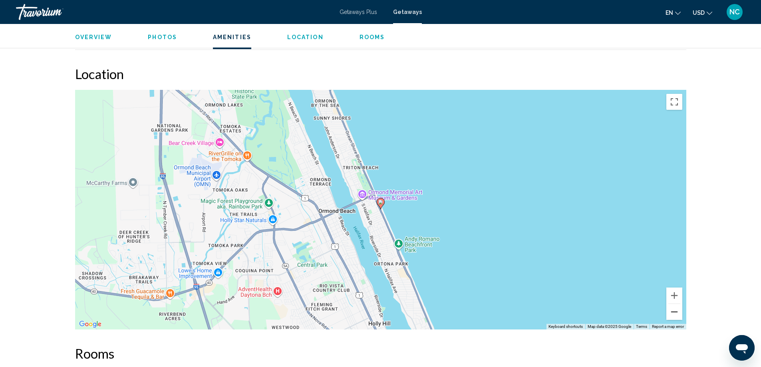
click at [675, 313] on button "Zoom out" at bounding box center [674, 312] width 16 height 16
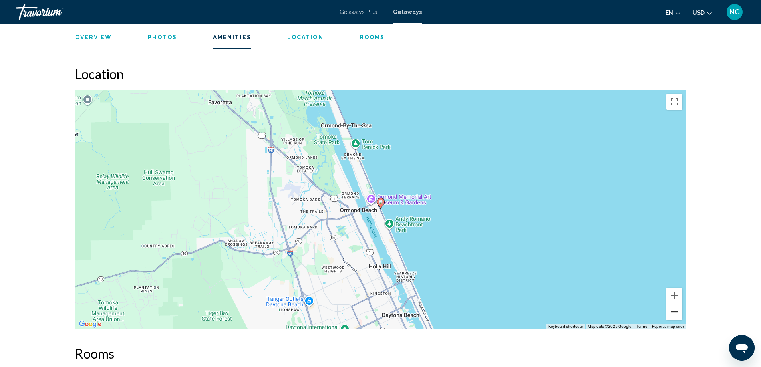
click at [675, 313] on button "Zoom out" at bounding box center [674, 312] width 16 height 16
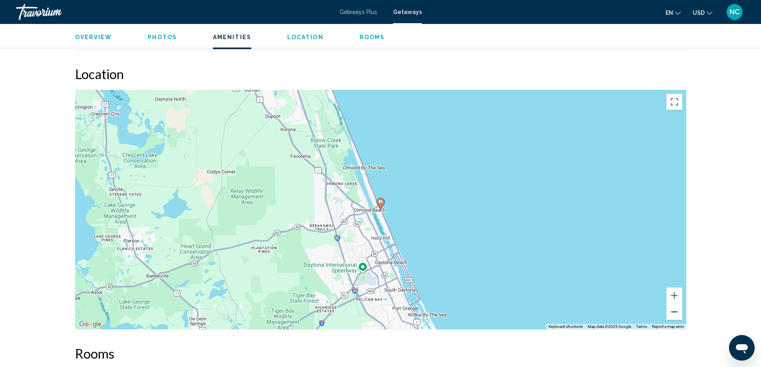
click at [675, 313] on button "Zoom out" at bounding box center [674, 312] width 16 height 16
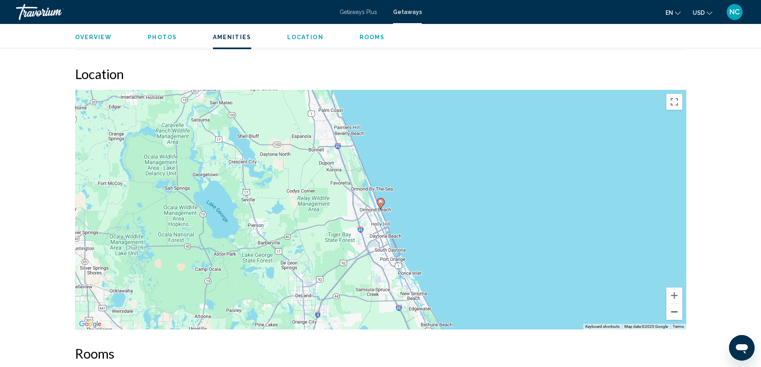
click at [675, 313] on button "Zoom out" at bounding box center [674, 312] width 16 height 16
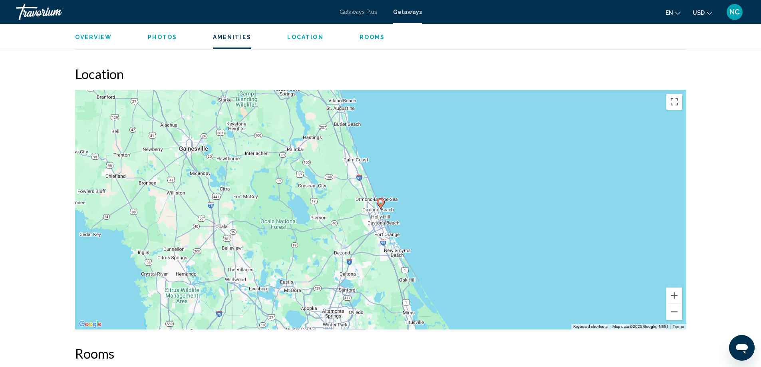
click at [675, 313] on button "Zoom out" at bounding box center [674, 312] width 16 height 16
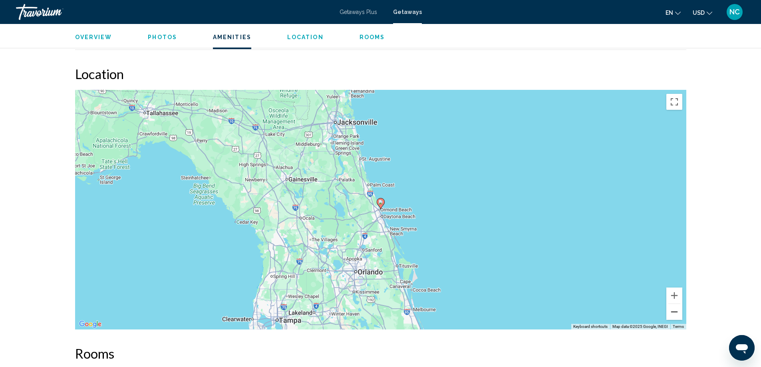
click at [675, 313] on button "Zoom out" at bounding box center [674, 312] width 16 height 16
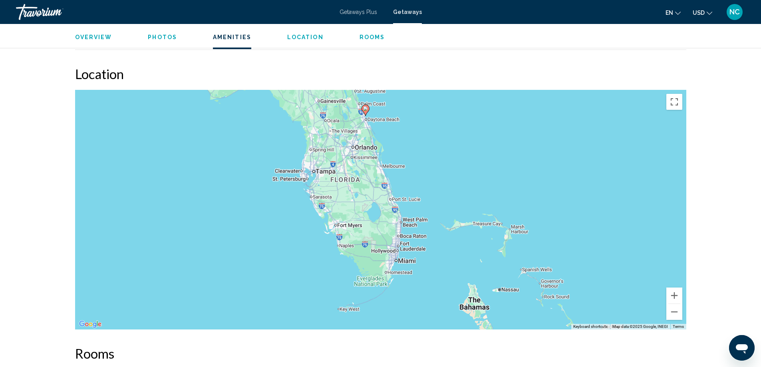
drag, startPoint x: 498, startPoint y: 316, endPoint x: 482, endPoint y: 218, distance: 98.6
click at [482, 218] on div "To activate drag with keyboard, press Alt + Enter. Once in keyboard drag state,…" at bounding box center [380, 210] width 611 height 240
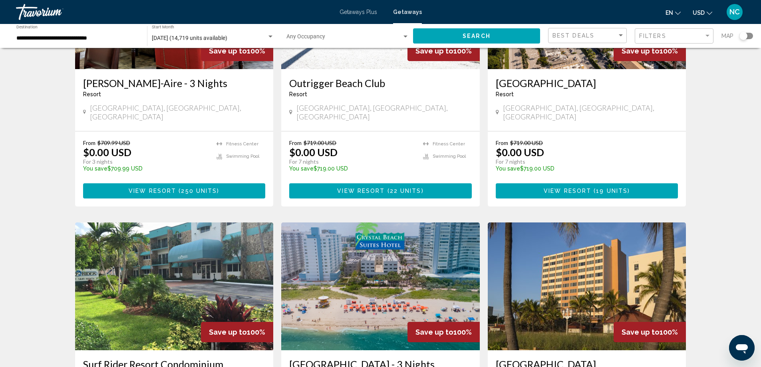
scroll to position [599, 0]
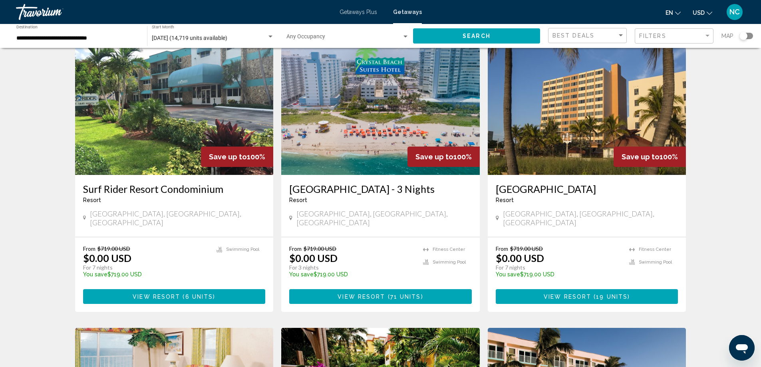
click at [408, 128] on img "Main content" at bounding box center [380, 111] width 198 height 128
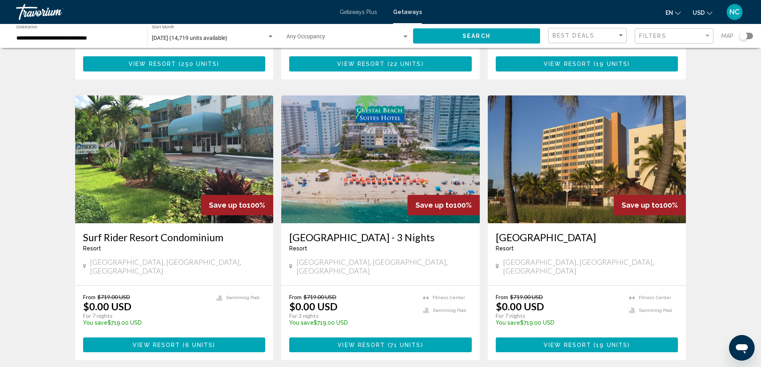
scroll to position [559, 0]
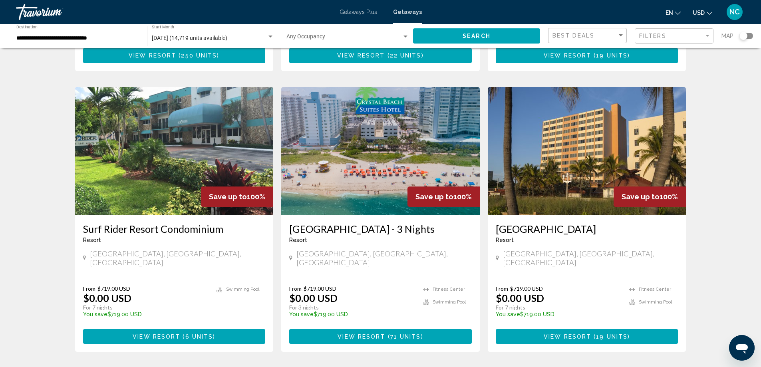
click at [596, 157] on img "Main content" at bounding box center [587, 151] width 198 height 128
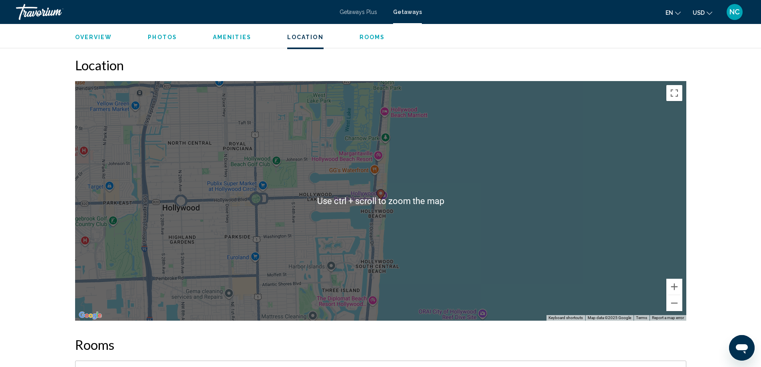
scroll to position [1078, 0]
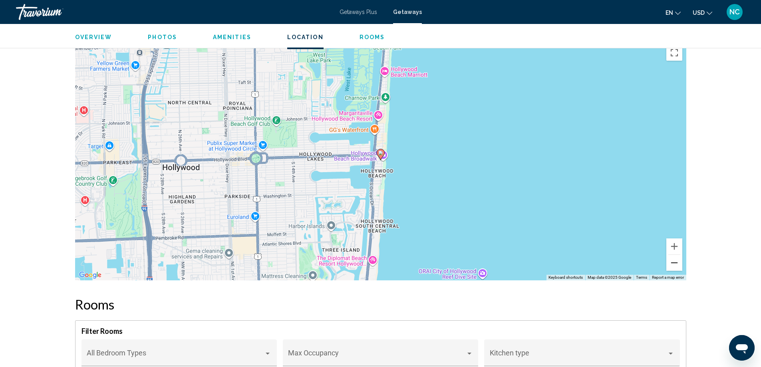
click at [676, 255] on button "Zoom out" at bounding box center [674, 263] width 16 height 16
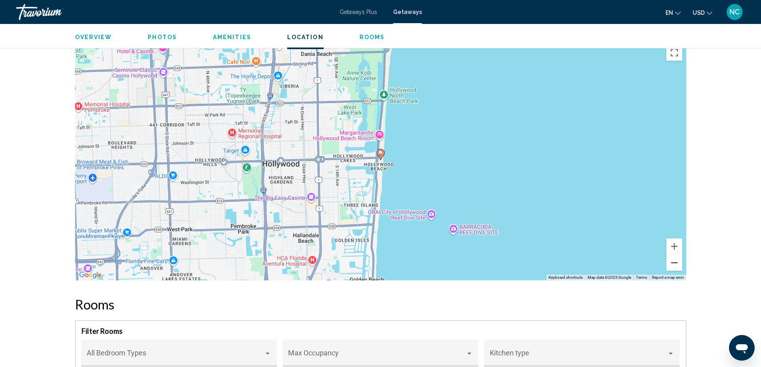
click at [676, 255] on button "Zoom out" at bounding box center [674, 263] width 16 height 16
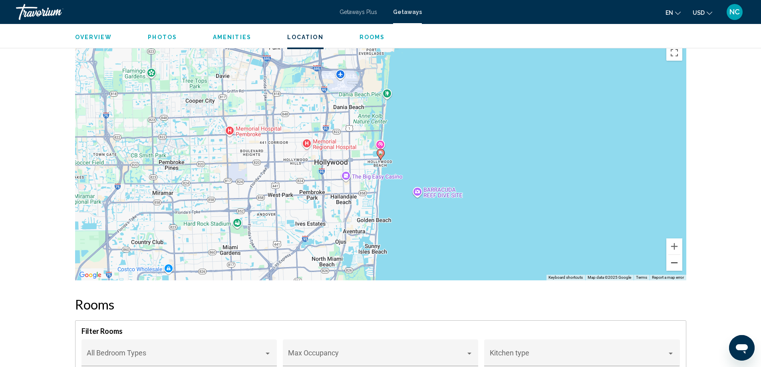
click at [676, 255] on button "Zoom out" at bounding box center [674, 263] width 16 height 16
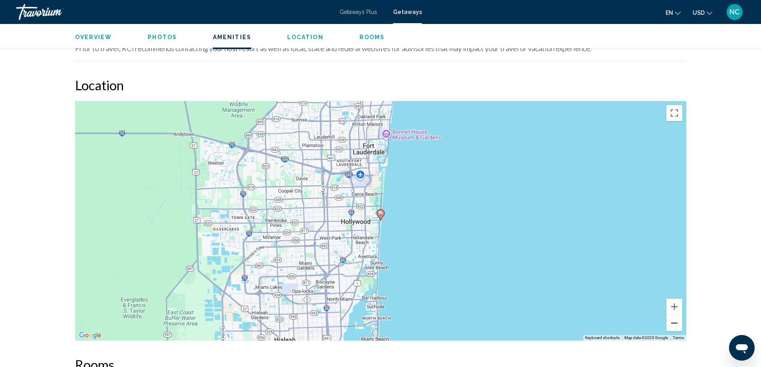
scroll to position [839, 0]
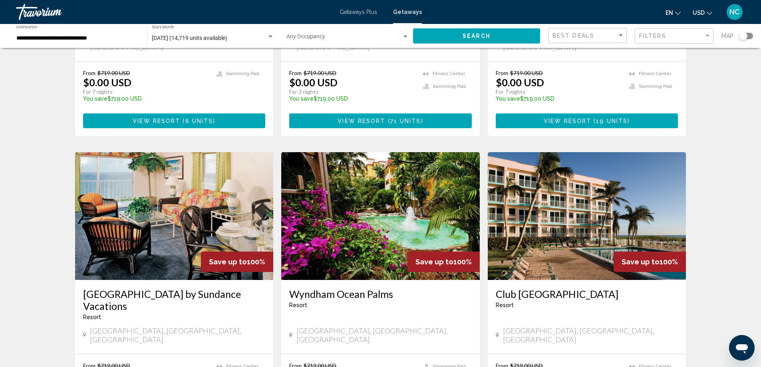
scroll to position [799, 0]
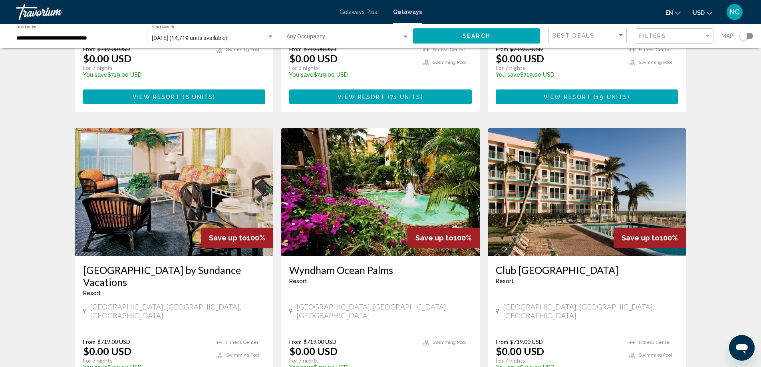
click at [583, 198] on img "Main content" at bounding box center [587, 192] width 198 height 128
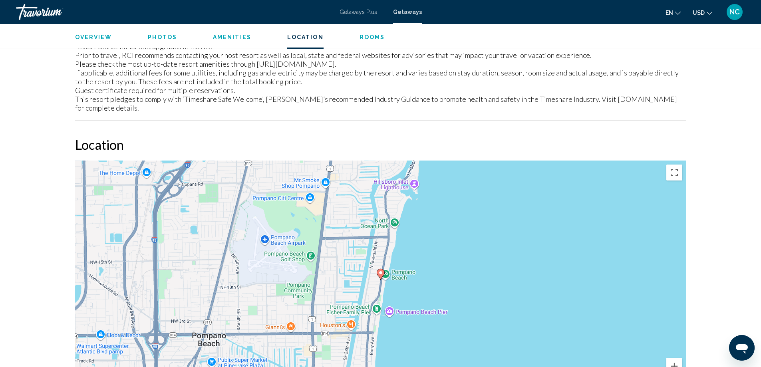
scroll to position [1318, 0]
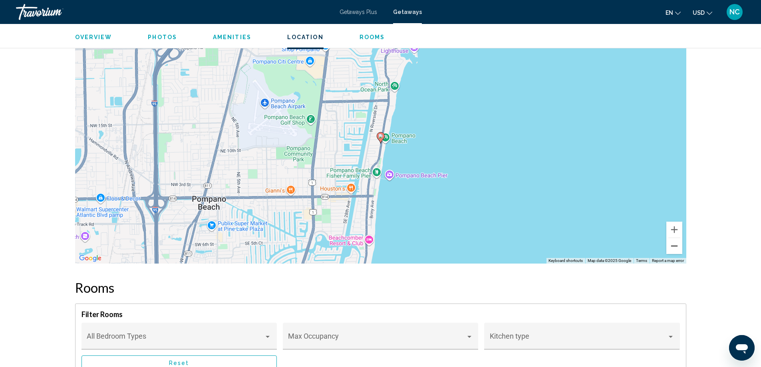
click at [676, 238] on button "Zoom out" at bounding box center [674, 246] width 16 height 16
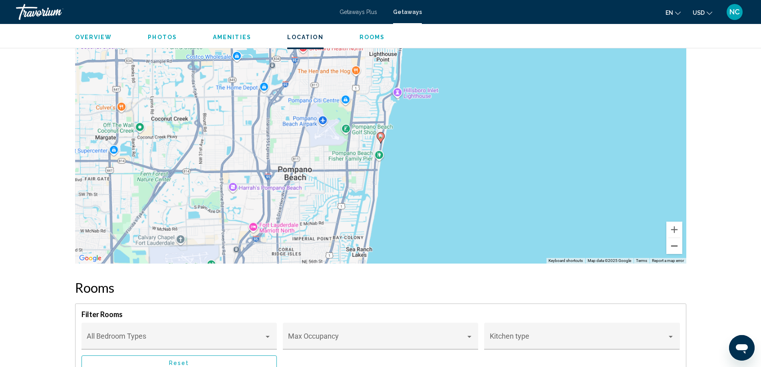
click at [676, 238] on button "Zoom out" at bounding box center [674, 246] width 16 height 16
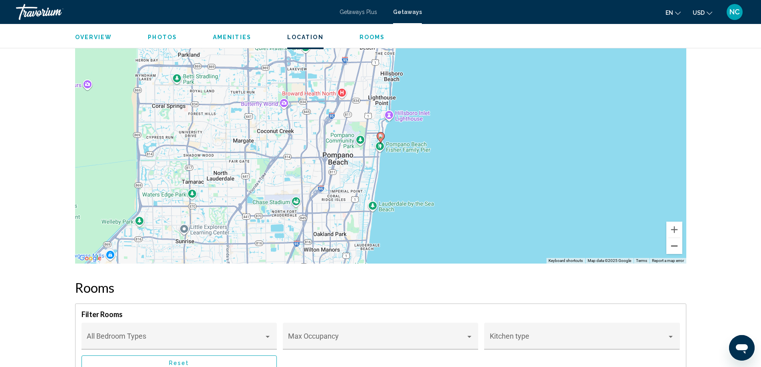
click at [676, 238] on button "Zoom out" at bounding box center [674, 246] width 16 height 16
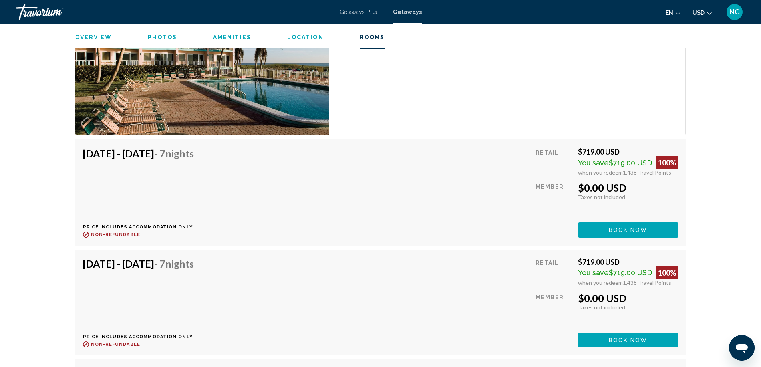
scroll to position [1631, 0]
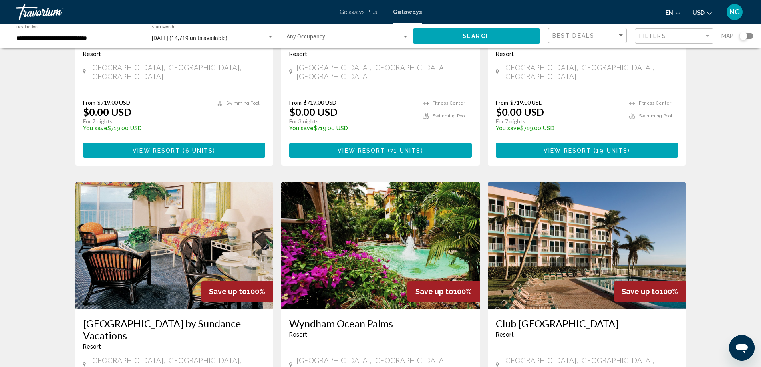
scroll to position [839, 0]
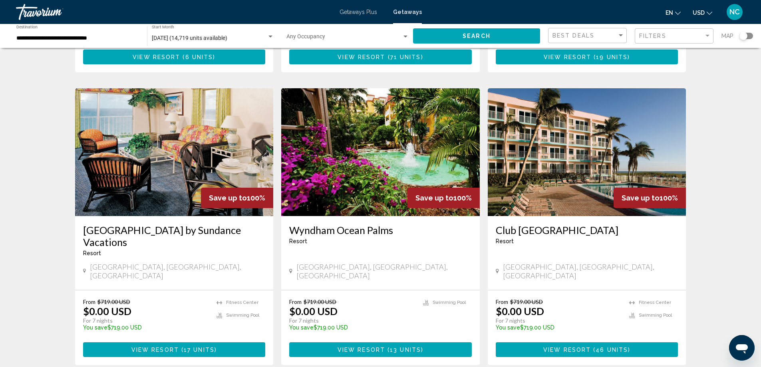
click at [363, 139] on img "Main content" at bounding box center [380, 152] width 198 height 128
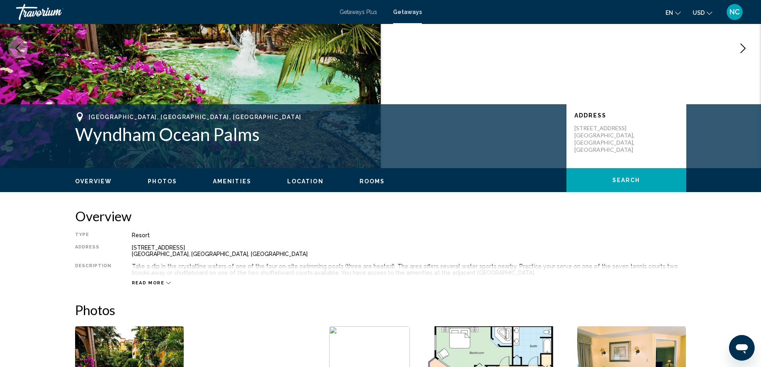
scroll to position [240, 0]
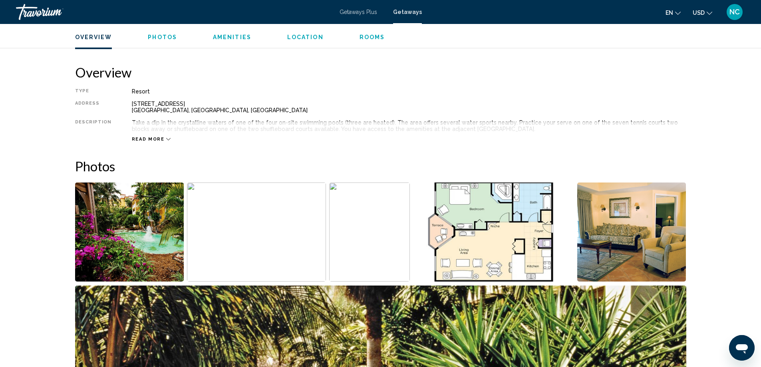
click at [95, 220] on img "Open full-screen image slider" at bounding box center [129, 231] width 109 height 99
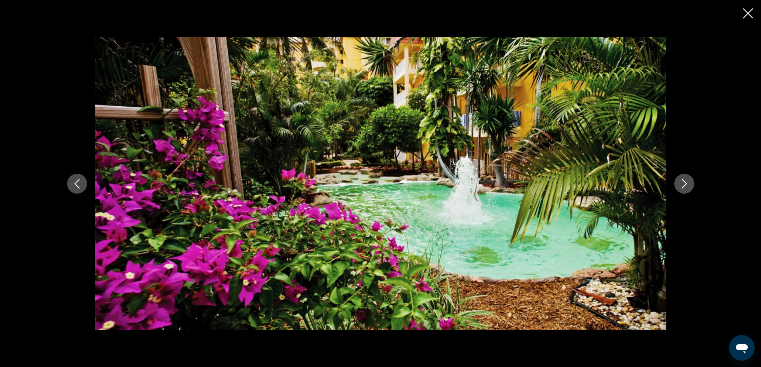
click at [688, 180] on icon "Next image" at bounding box center [684, 184] width 10 height 10
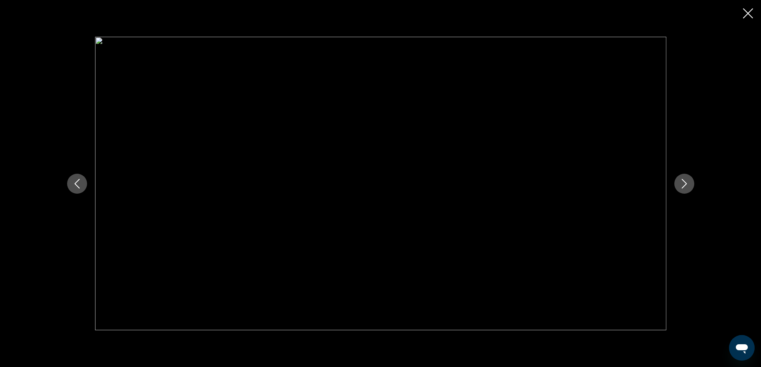
click at [688, 180] on icon "Next image" at bounding box center [684, 184] width 10 height 10
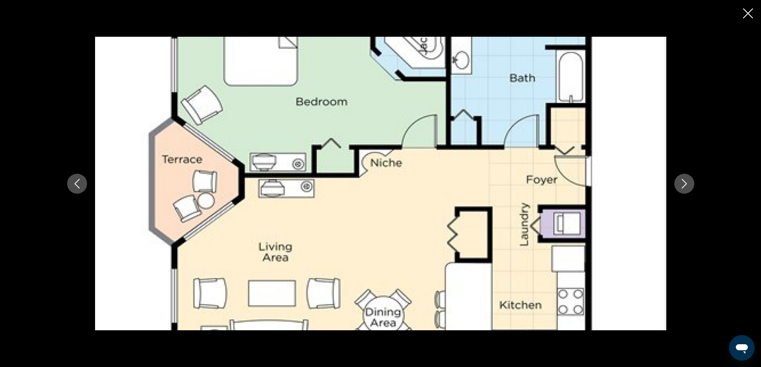
click at [687, 180] on icon "Next image" at bounding box center [684, 184] width 10 height 10
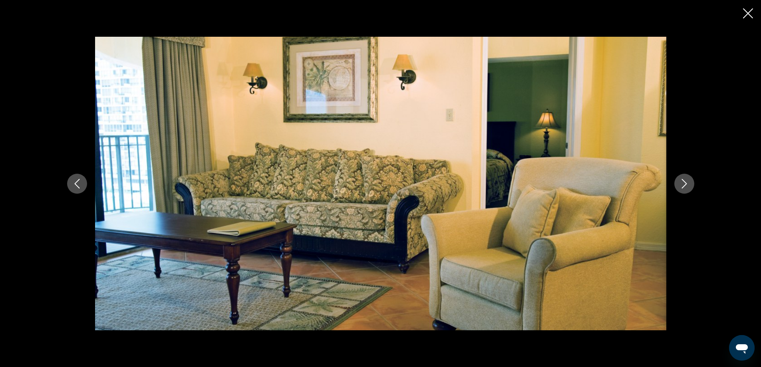
click at [687, 180] on icon "Next image" at bounding box center [684, 184] width 10 height 10
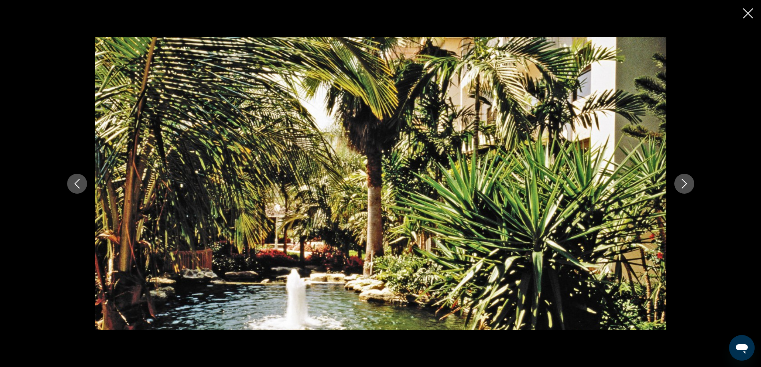
click at [687, 180] on icon "Next image" at bounding box center [684, 184] width 10 height 10
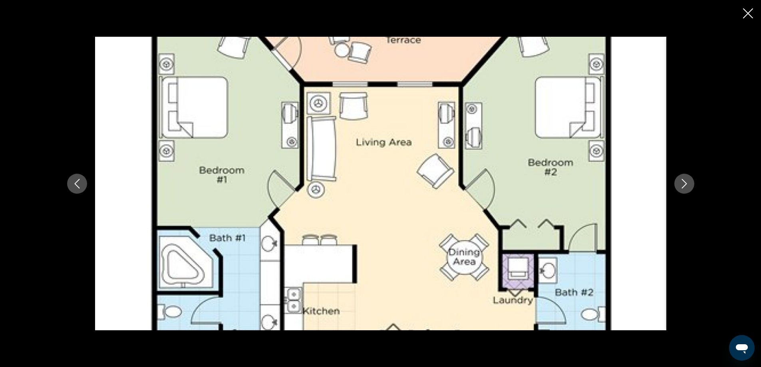
click at [687, 180] on icon "Next image" at bounding box center [684, 184] width 10 height 10
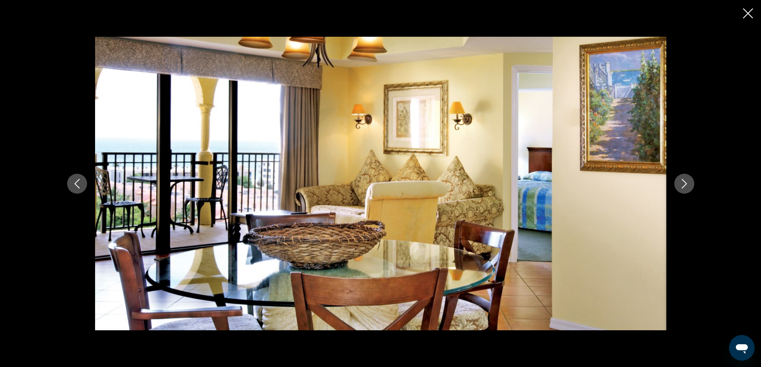
click at [687, 180] on icon "Next image" at bounding box center [684, 184] width 10 height 10
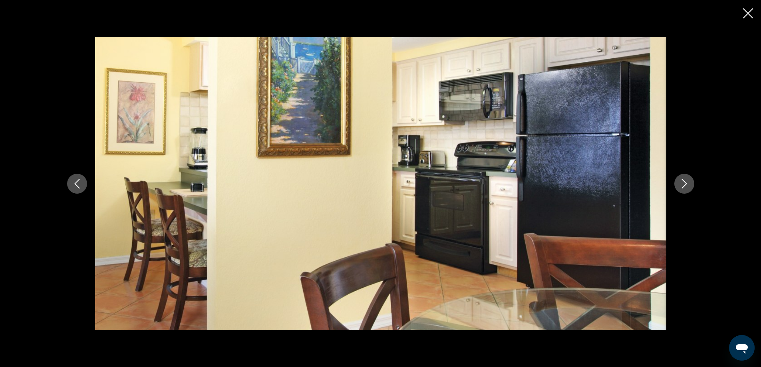
click at [687, 180] on icon "Next image" at bounding box center [684, 184] width 10 height 10
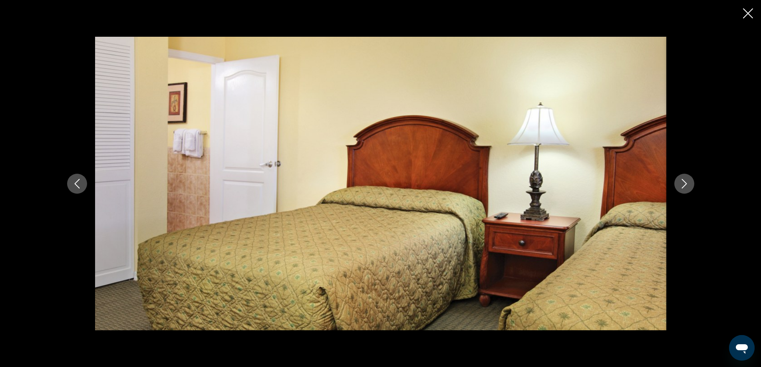
click at [687, 180] on icon "Next image" at bounding box center [684, 184] width 10 height 10
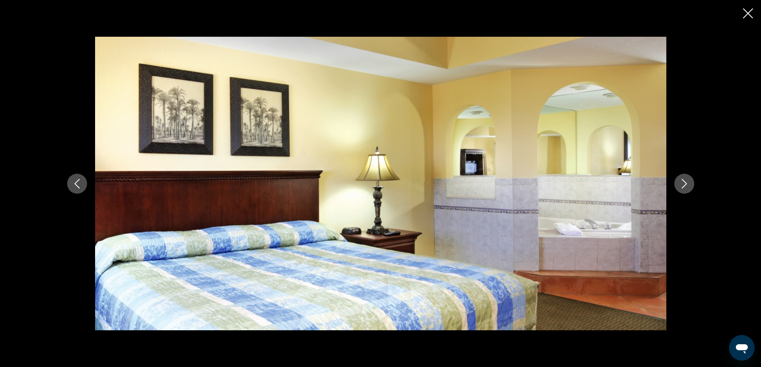
click at [687, 180] on icon "Next image" at bounding box center [684, 184] width 10 height 10
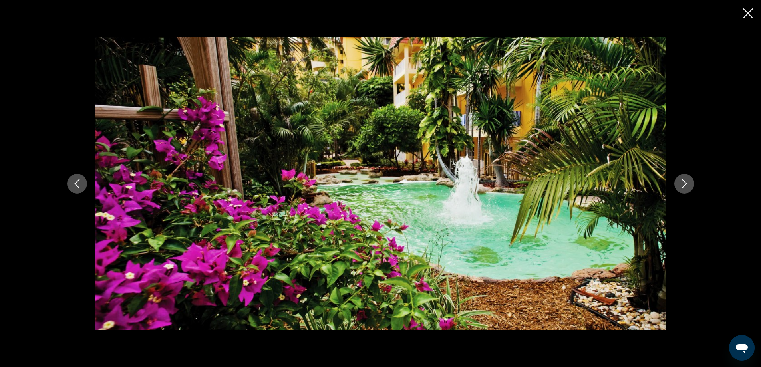
click at [687, 180] on icon "Next image" at bounding box center [684, 184] width 10 height 10
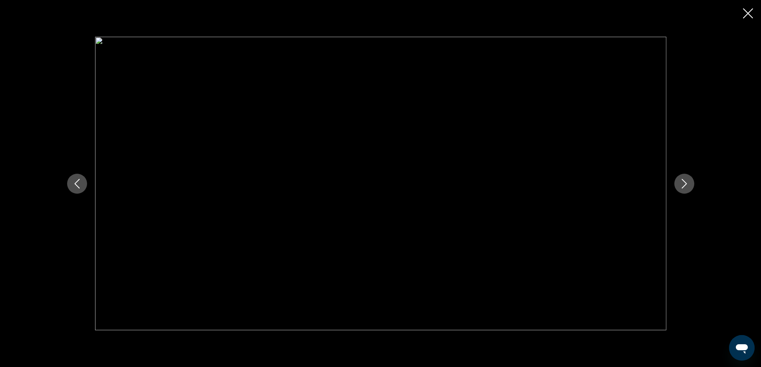
click at [687, 180] on icon "Next image" at bounding box center [684, 184] width 10 height 10
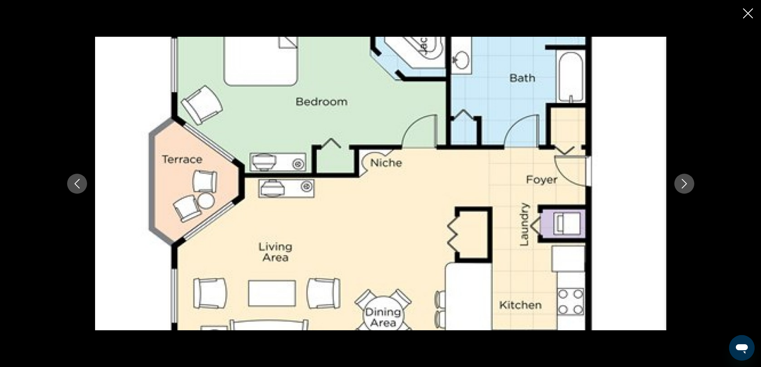
click at [748, 12] on icon "Close slideshow" at bounding box center [748, 13] width 10 height 10
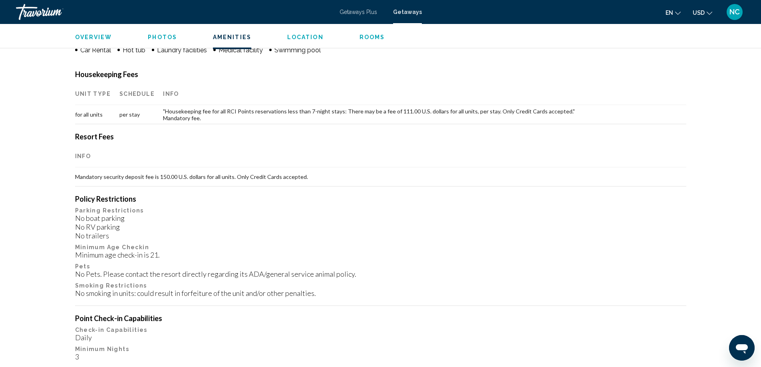
scroll to position [958, 0]
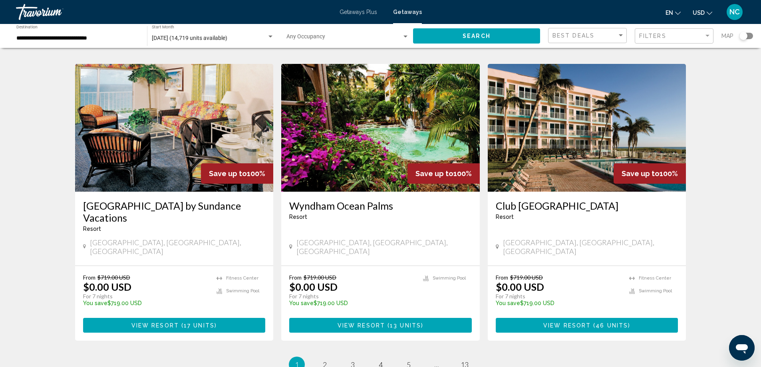
scroll to position [799, 0]
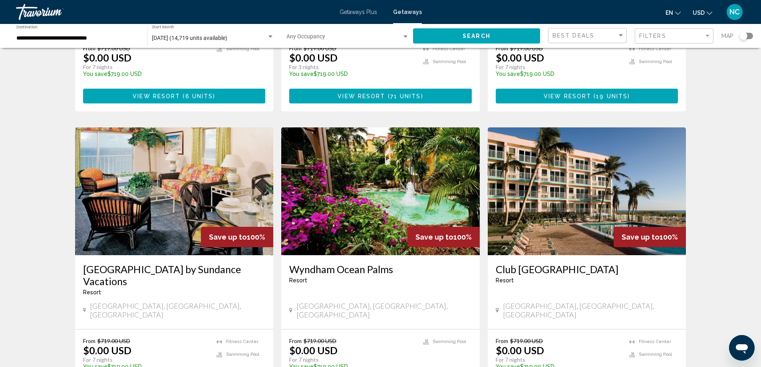
click at [179, 186] on img "Main content" at bounding box center [174, 191] width 198 height 128
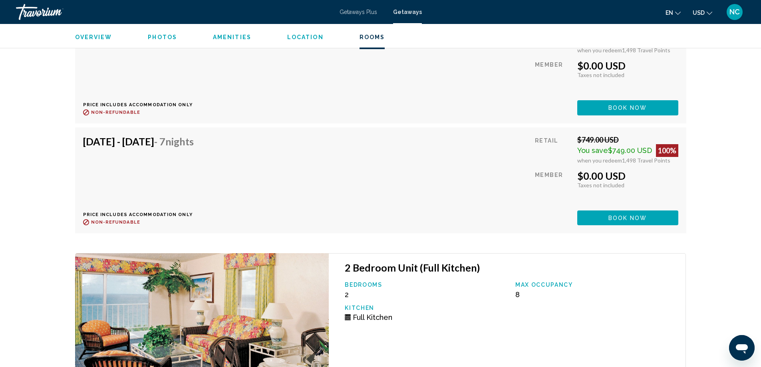
scroll to position [2118, 0]
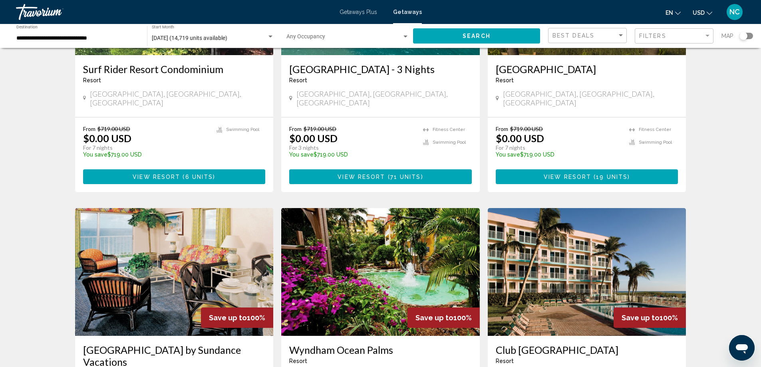
scroll to position [958, 0]
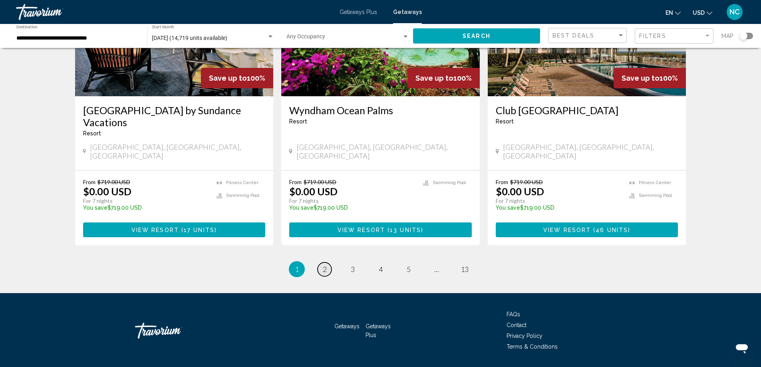
click at [323, 265] on span "2" at bounding box center [325, 269] width 4 height 9
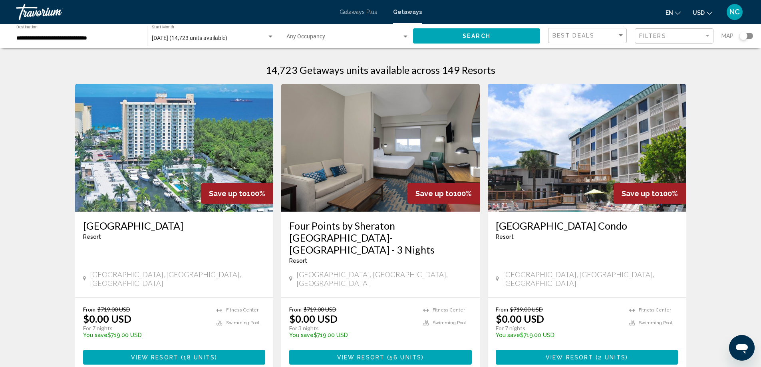
click at [145, 167] on img "Main content" at bounding box center [174, 148] width 198 height 128
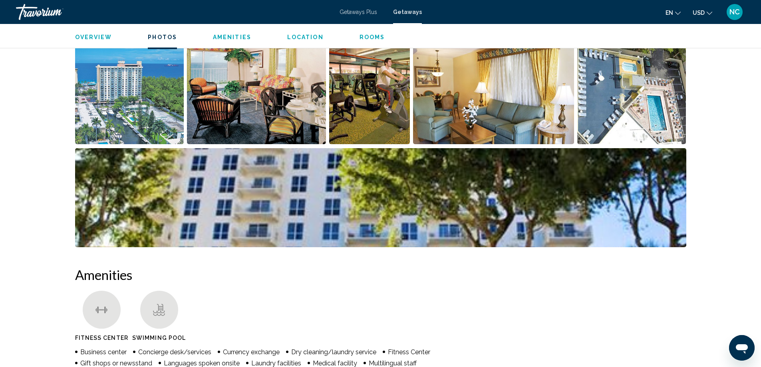
scroll to position [382, 0]
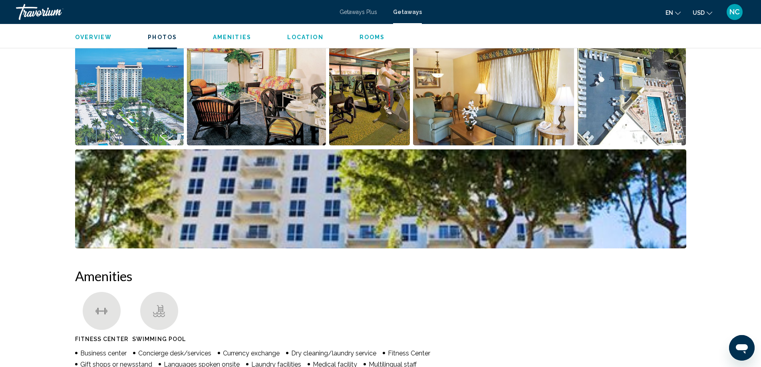
click at [104, 96] on img "Open full-screen image slider" at bounding box center [129, 95] width 109 height 99
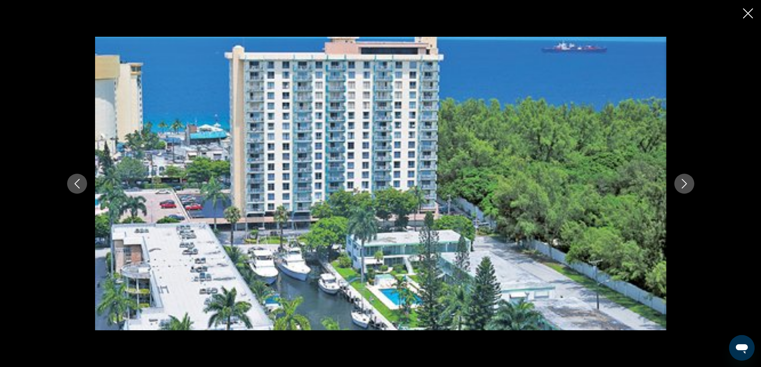
click at [684, 186] on icon "Next image" at bounding box center [684, 184] width 10 height 10
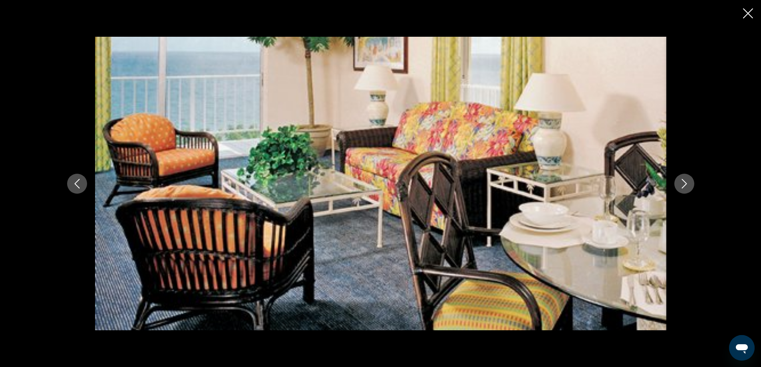
click at [684, 186] on icon "Next image" at bounding box center [684, 184] width 10 height 10
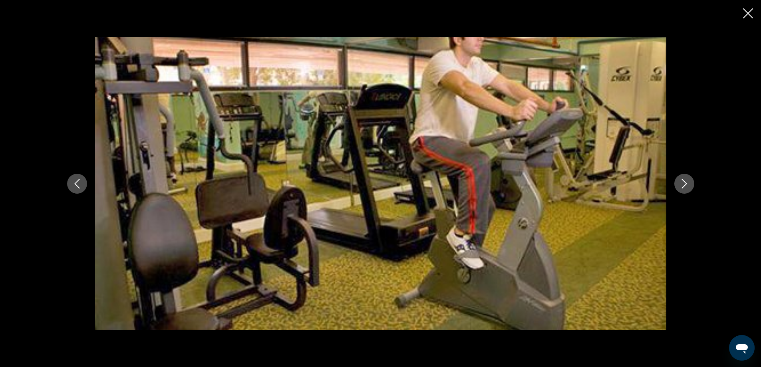
click at [684, 186] on icon "Next image" at bounding box center [684, 184] width 10 height 10
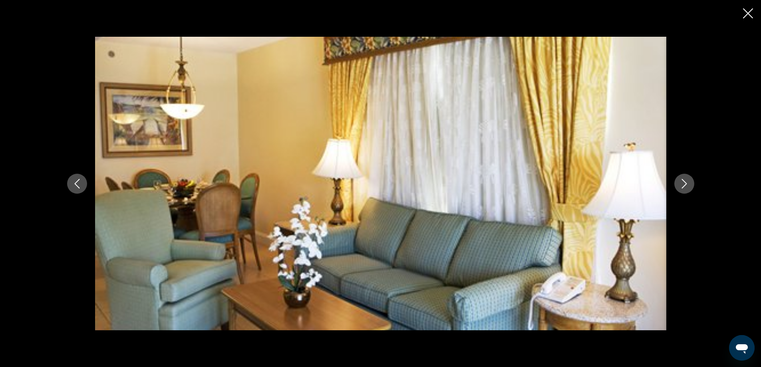
click at [684, 186] on icon "Next image" at bounding box center [684, 184] width 10 height 10
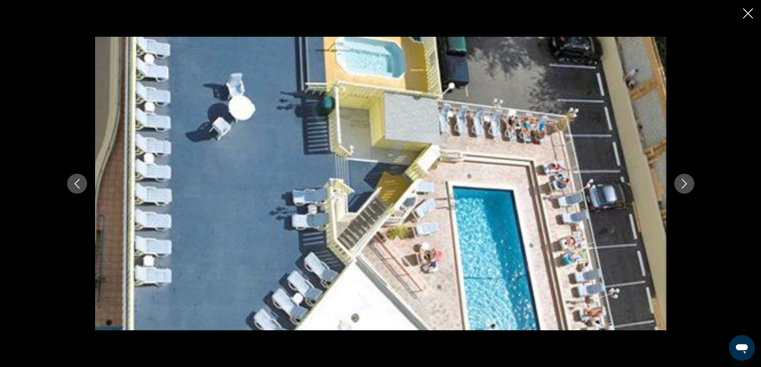
click at [684, 186] on icon "Next image" at bounding box center [684, 184] width 10 height 10
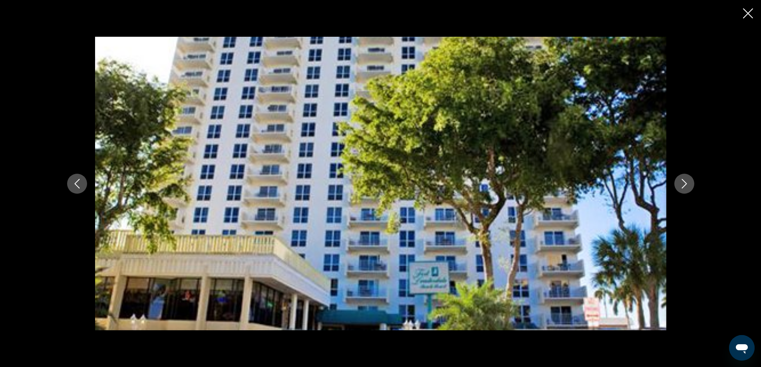
click at [684, 186] on icon "Next image" at bounding box center [684, 184] width 10 height 10
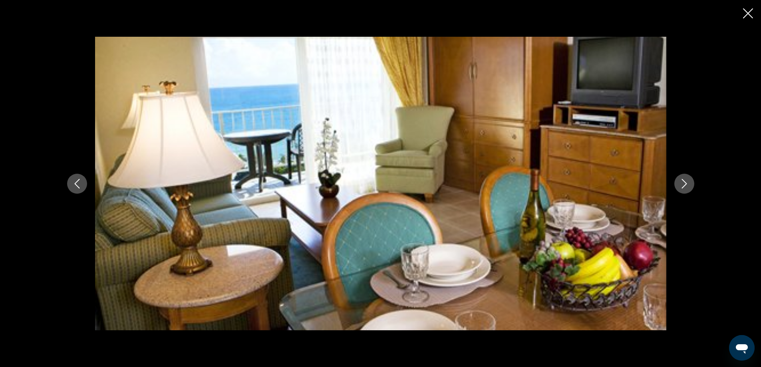
click at [684, 186] on icon "Next image" at bounding box center [684, 184] width 10 height 10
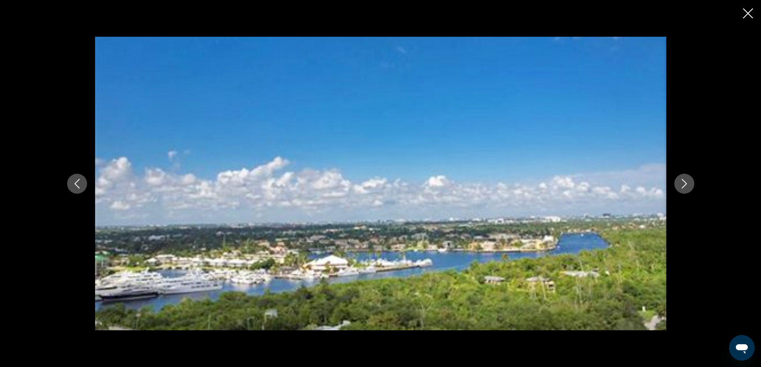
click at [684, 186] on icon "Next image" at bounding box center [684, 184] width 10 height 10
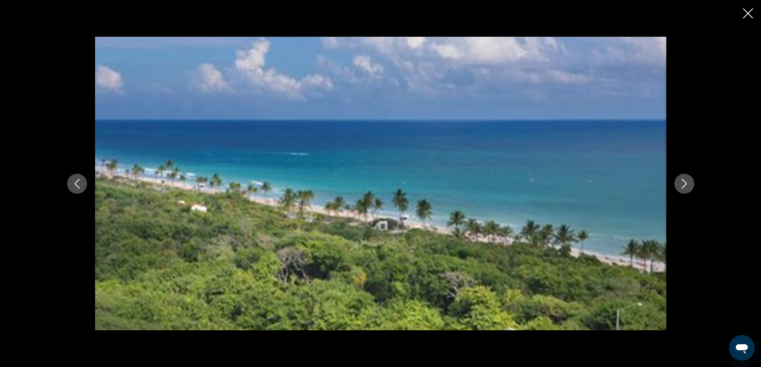
click at [684, 186] on icon "Next image" at bounding box center [684, 184] width 10 height 10
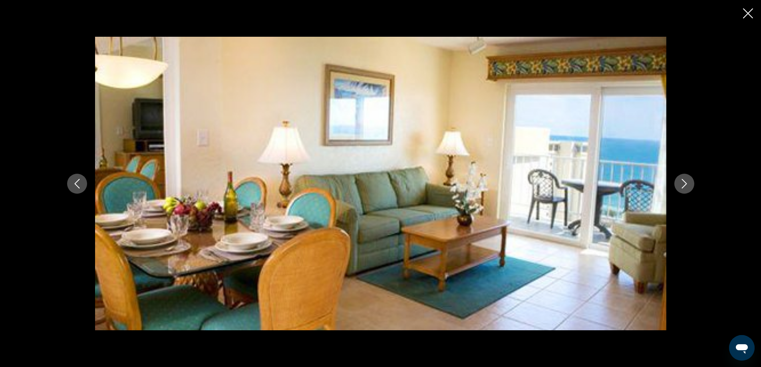
click at [684, 186] on icon "Next image" at bounding box center [684, 184] width 10 height 10
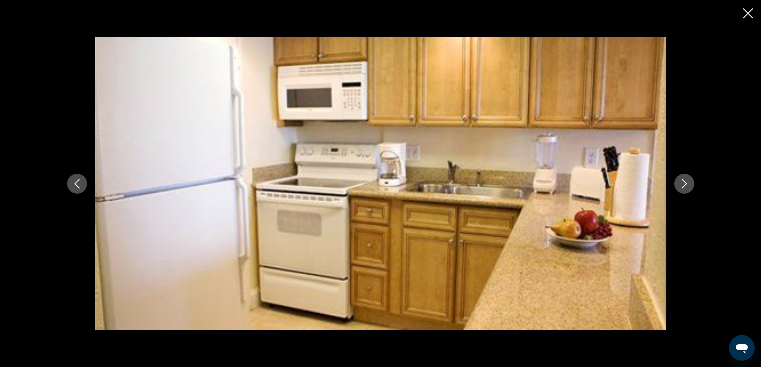
click at [684, 186] on icon "Next image" at bounding box center [684, 184] width 10 height 10
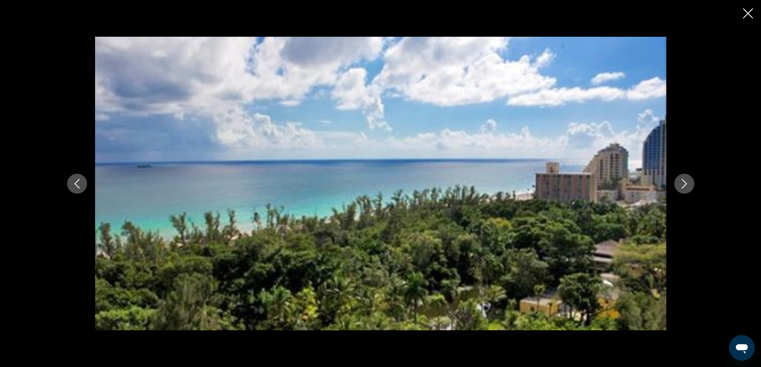
click at [684, 186] on icon "Next image" at bounding box center [684, 184] width 10 height 10
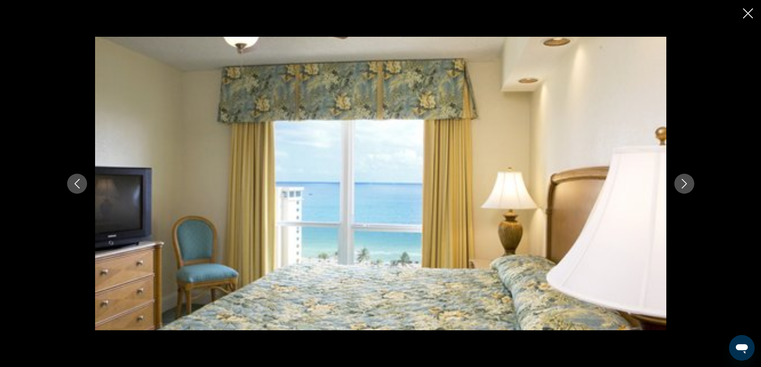
click at [684, 186] on icon "Next image" at bounding box center [684, 184] width 10 height 10
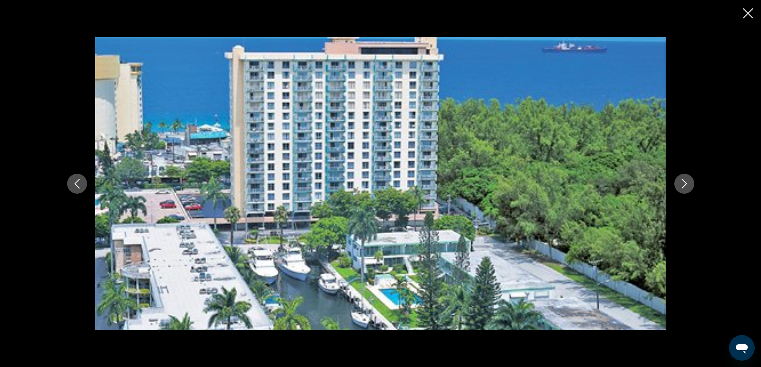
click at [748, 10] on icon "Close slideshow" at bounding box center [748, 13] width 10 height 10
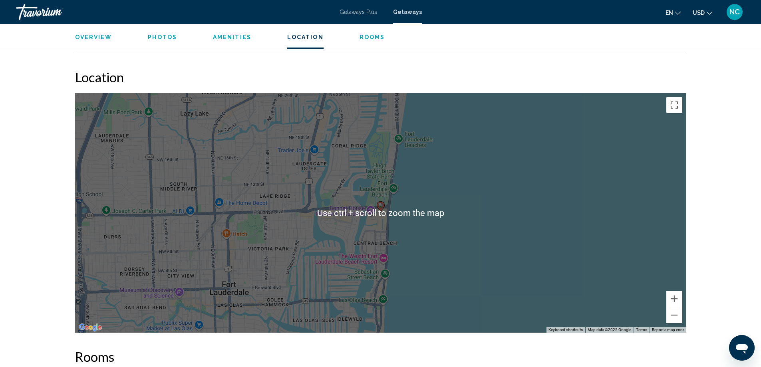
scroll to position [1198, 0]
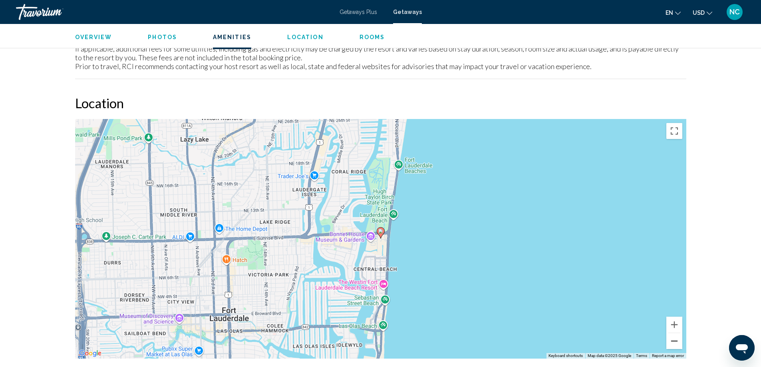
click at [675, 342] on button "Zoom out" at bounding box center [674, 341] width 16 height 16
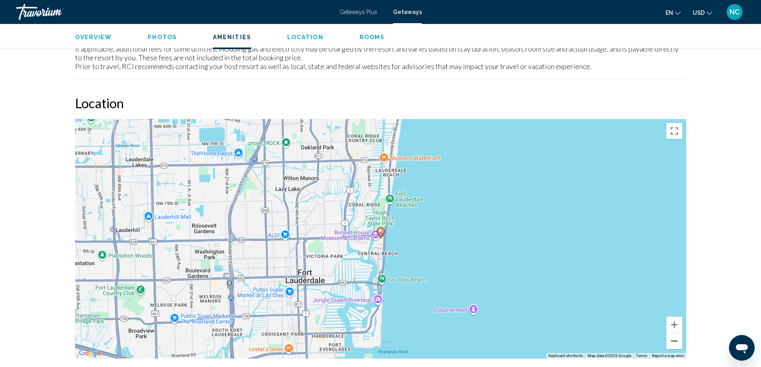
click at [675, 342] on button "Zoom out" at bounding box center [674, 341] width 16 height 16
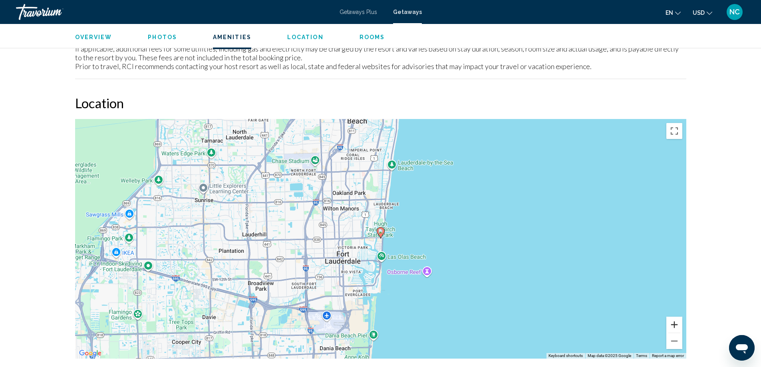
click at [676, 327] on button "Zoom in" at bounding box center [674, 325] width 16 height 16
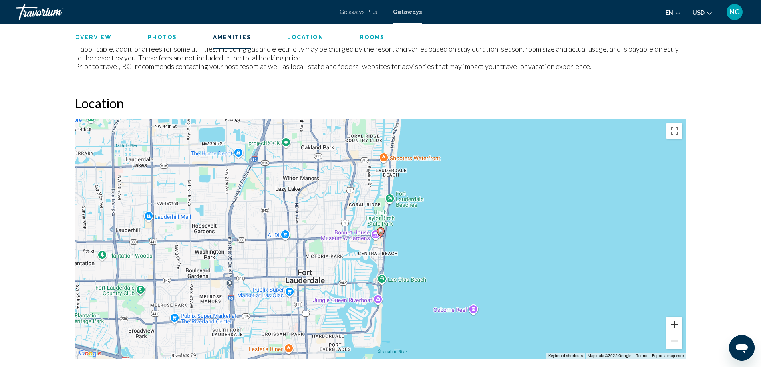
click at [673, 323] on button "Zoom in" at bounding box center [674, 325] width 16 height 16
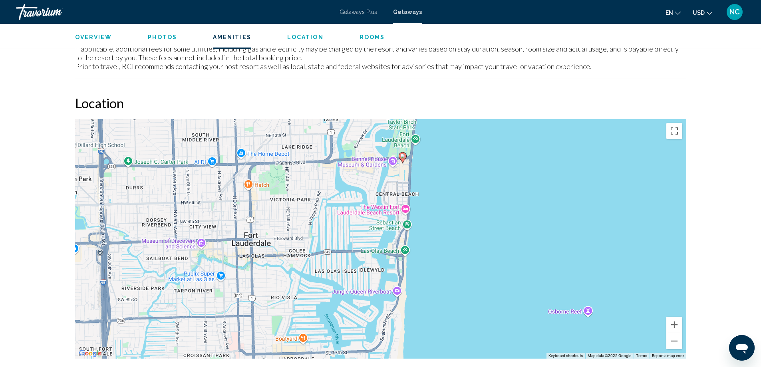
drag, startPoint x: 421, startPoint y: 323, endPoint x: 446, endPoint y: 240, distance: 86.8
click at [446, 240] on div "To activate drag with keyboard, press Alt + Enter. Once in keyboard drag state,…" at bounding box center [380, 239] width 611 height 240
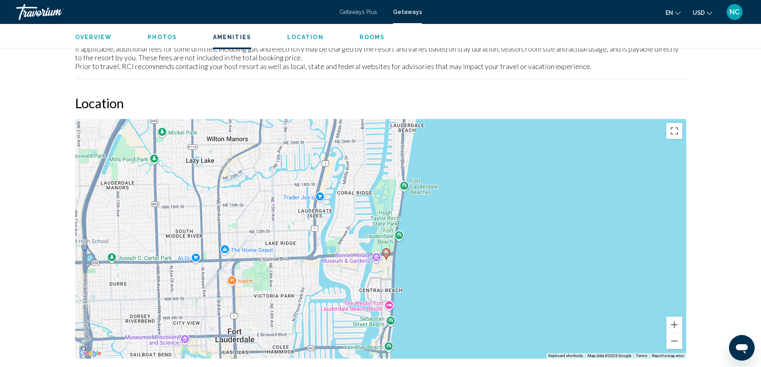
drag, startPoint x: 465, startPoint y: 193, endPoint x: 444, endPoint y: 299, distance: 107.4
click at [444, 299] on div "To activate drag with keyboard, press Alt + Enter. Once in keyboard drag state,…" at bounding box center [380, 239] width 611 height 240
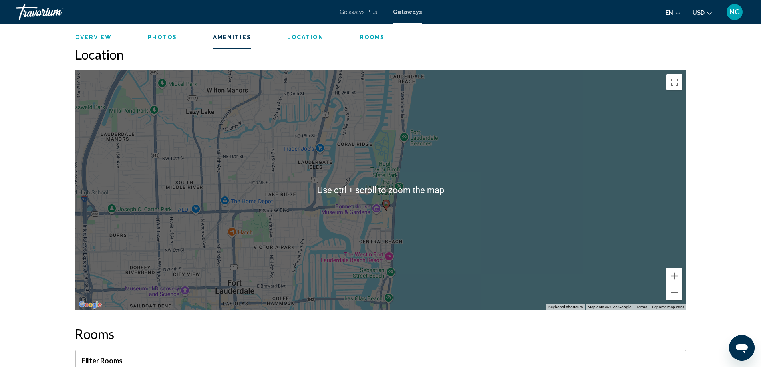
scroll to position [1318, 0]
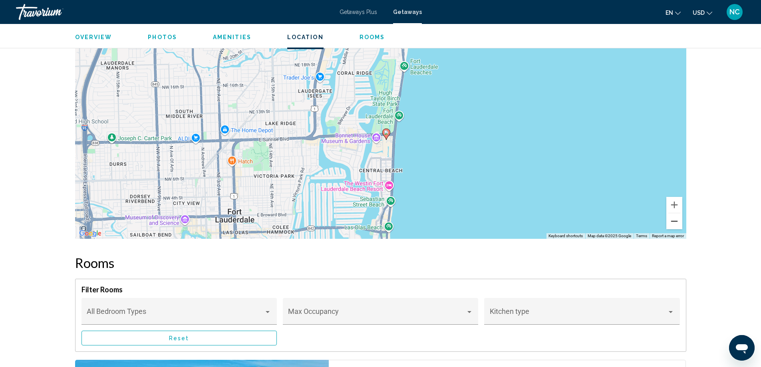
click at [672, 222] on button "Zoom out" at bounding box center [674, 221] width 16 height 16
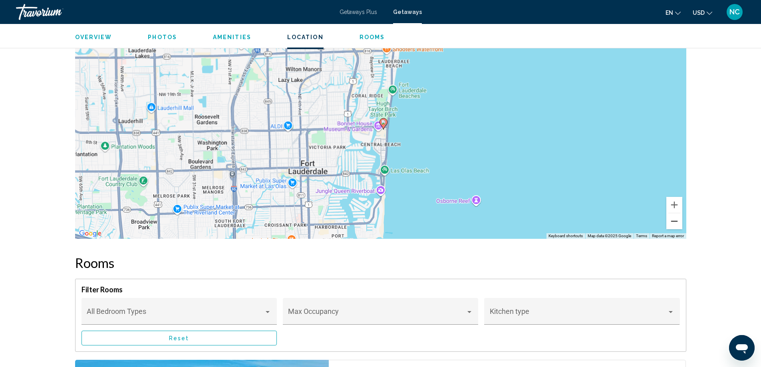
click at [672, 222] on button "Zoom out" at bounding box center [674, 221] width 16 height 16
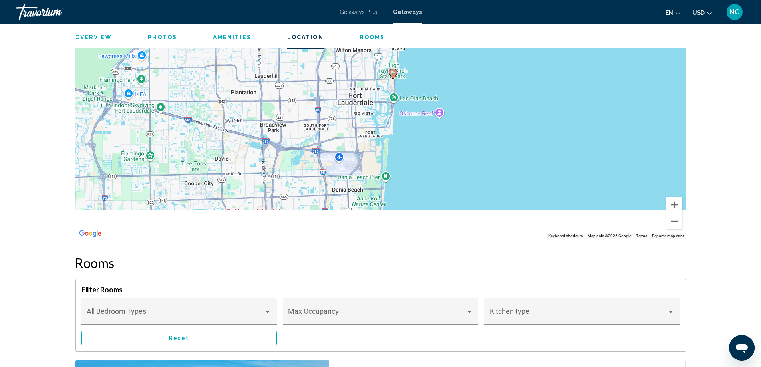
drag, startPoint x: 501, startPoint y: 139, endPoint x: 504, endPoint y: 97, distance: 41.2
click at [504, 97] on div "To activate drag with keyboard, press Alt + Enter. Once in keyboard drag state,…" at bounding box center [380, 119] width 611 height 240
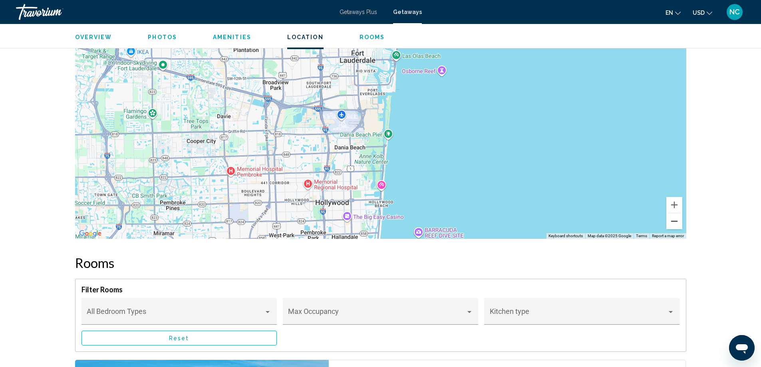
click at [674, 224] on button "Zoom out" at bounding box center [674, 221] width 16 height 16
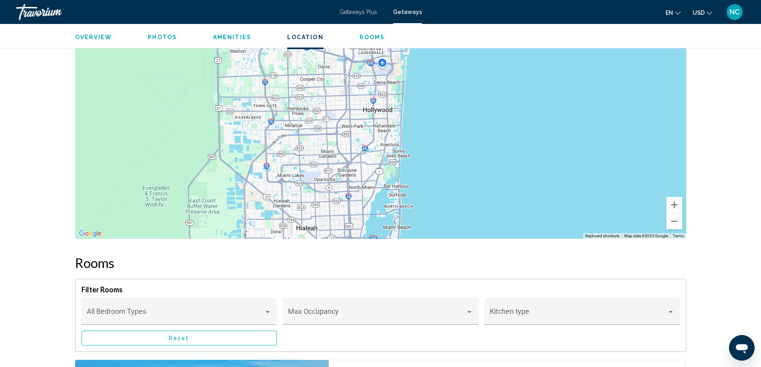
drag, startPoint x: 435, startPoint y: 126, endPoint x: 455, endPoint y: 77, distance: 53.2
click at [455, 77] on div "To activate drag with keyboard, press Alt + Enter. Once in keyboard drag state,…" at bounding box center [380, 119] width 611 height 240
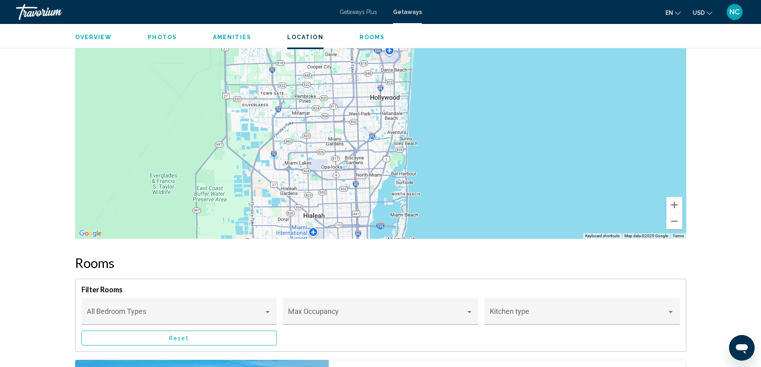
drag, startPoint x: 459, startPoint y: 207, endPoint x: 460, endPoint y: 130, distance: 77.1
click at [460, 130] on div "To activate drag with keyboard, press Alt + Enter. Once in keyboard drag state,…" at bounding box center [380, 119] width 611 height 240
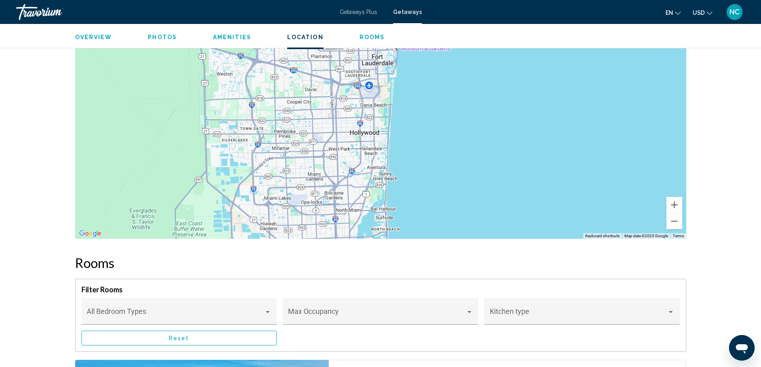
drag, startPoint x: 469, startPoint y: 77, endPoint x: 452, endPoint y: 215, distance: 139.3
click at [452, 215] on div "To activate drag with keyboard, press Alt + Enter. Once in keyboard drag state,…" at bounding box center [380, 119] width 611 height 240
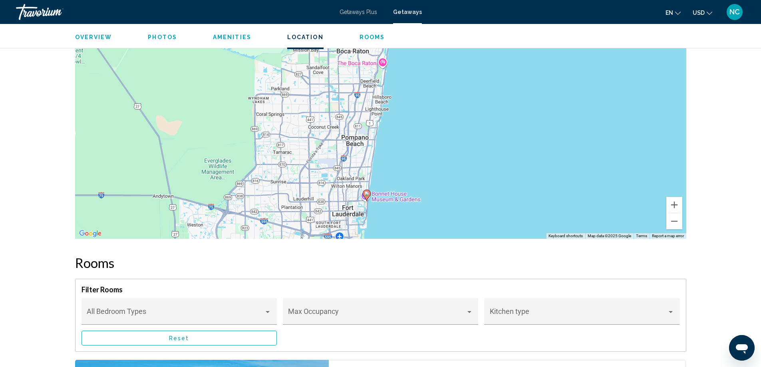
drag, startPoint x: 474, startPoint y: 97, endPoint x: 449, endPoint y: 218, distance: 123.2
click at [449, 218] on div "To activate drag with keyboard, press Alt + Enter. Once in keyboard drag state,…" at bounding box center [380, 119] width 611 height 240
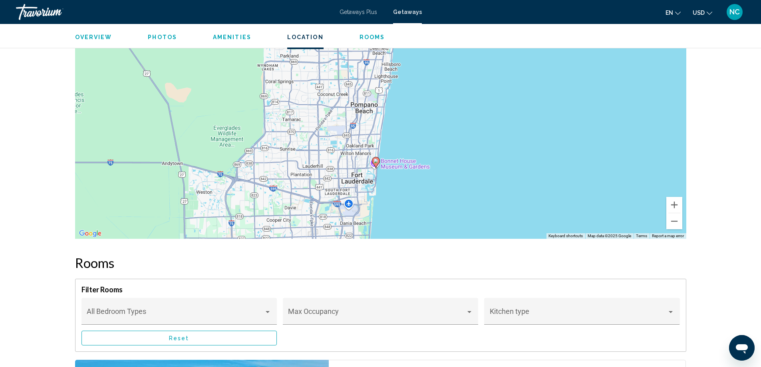
drag, startPoint x: 450, startPoint y: 188, endPoint x: 459, endPoint y: 154, distance: 35.5
click at [459, 154] on div "To activate drag with keyboard, press Alt + Enter. Once in keyboard drag state,…" at bounding box center [380, 119] width 611 height 240
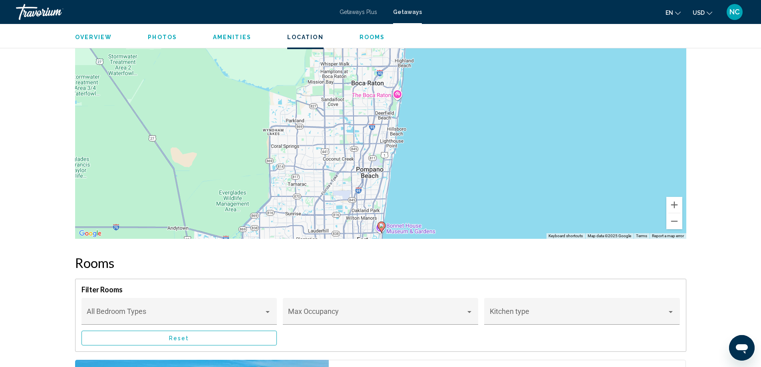
drag, startPoint x: 458, startPoint y: 90, endPoint x: 464, endPoint y: 159, distance: 69.3
click at [464, 159] on div "To activate drag with keyboard, press Alt + Enter. Once in keyboard drag state,…" at bounding box center [380, 119] width 611 height 240
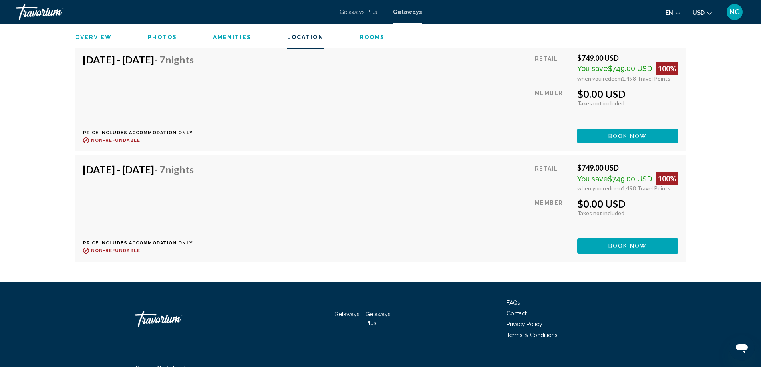
scroll to position [3098, 0]
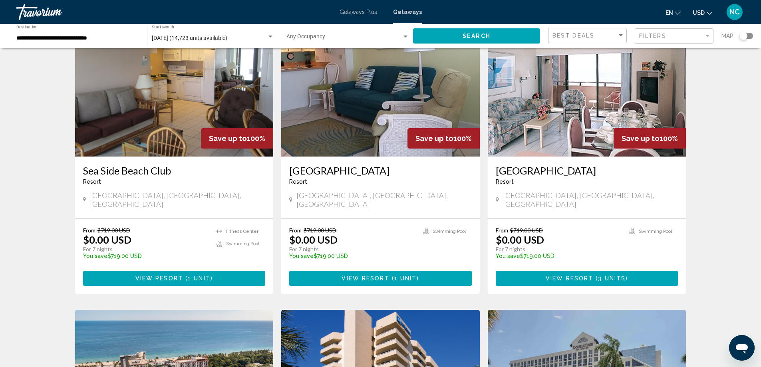
scroll to position [40, 0]
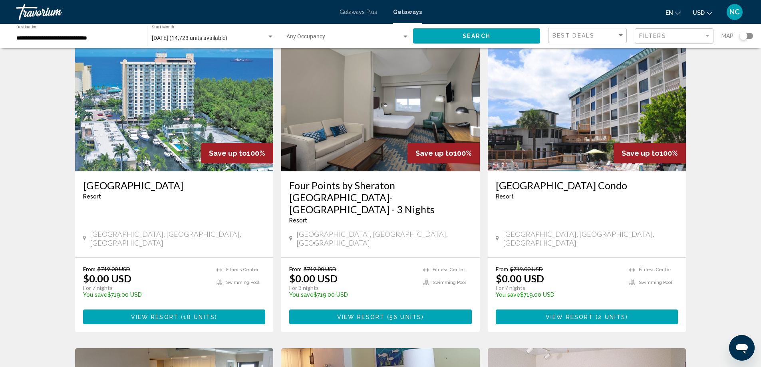
click at [595, 117] on img "Main content" at bounding box center [587, 108] width 198 height 128
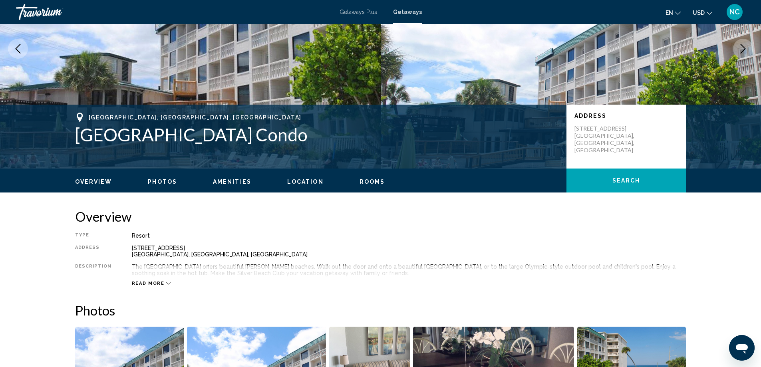
scroll to position [200, 0]
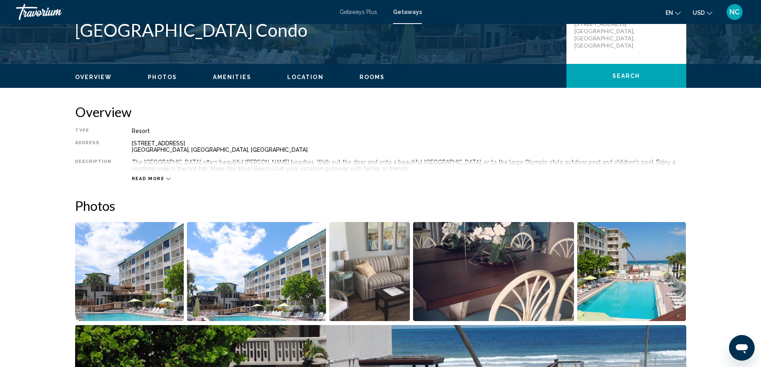
click at [166, 179] on icon "Main content" at bounding box center [168, 179] width 4 height 2
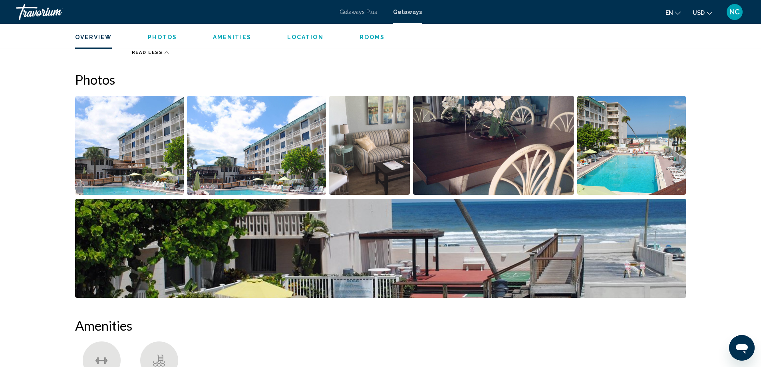
scroll to position [319, 0]
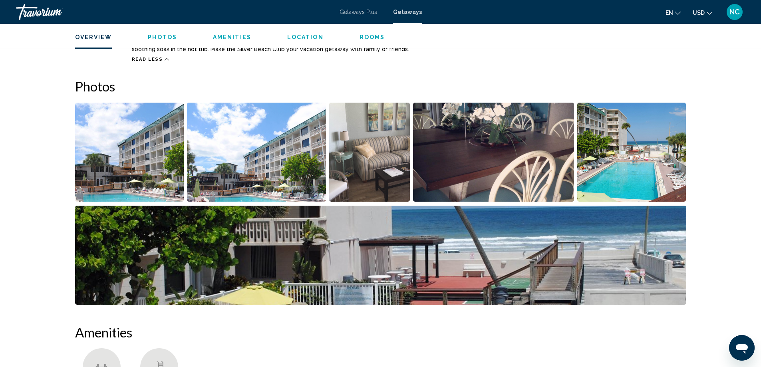
click at [139, 166] on img "Open full-screen image slider" at bounding box center [129, 152] width 109 height 99
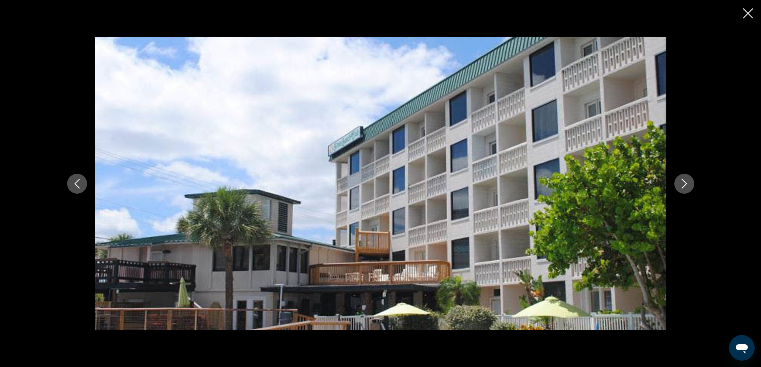
click at [686, 184] on icon "Next image" at bounding box center [684, 184] width 10 height 10
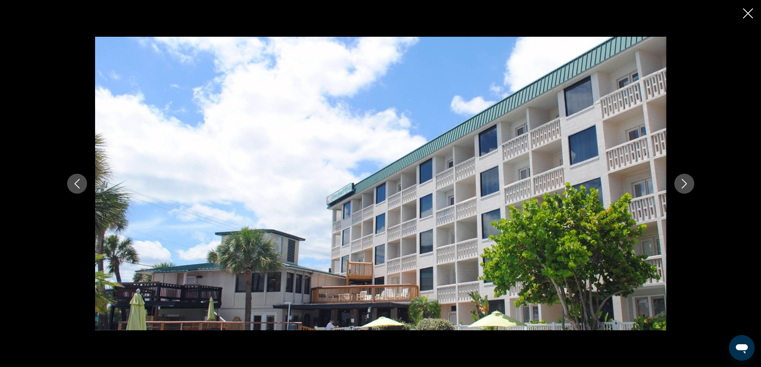
click at [685, 182] on icon "Next image" at bounding box center [684, 184] width 10 height 10
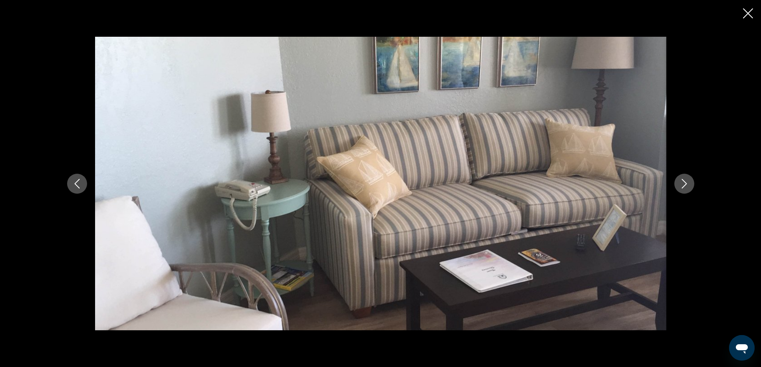
click at [685, 182] on icon "Next image" at bounding box center [683, 184] width 5 height 10
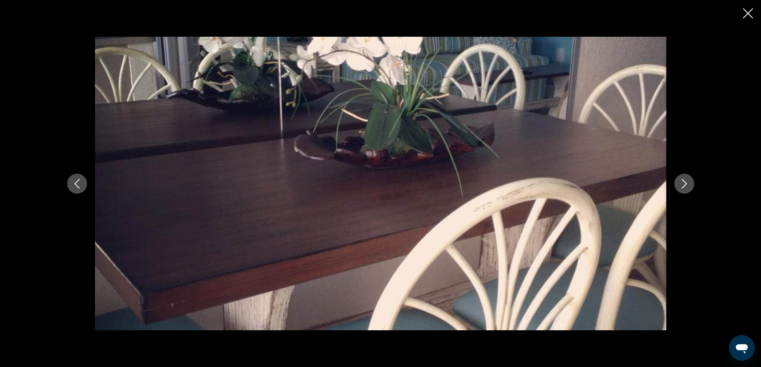
click at [685, 182] on icon "Next image" at bounding box center [683, 184] width 5 height 10
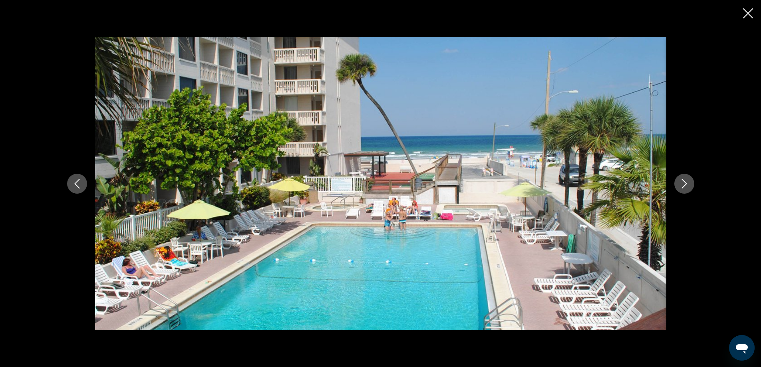
click at [685, 182] on icon "Next image" at bounding box center [683, 184] width 5 height 10
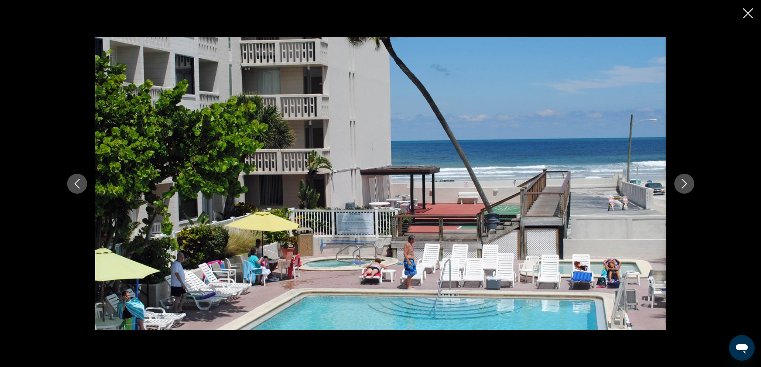
click at [685, 182] on icon "Next image" at bounding box center [683, 184] width 5 height 10
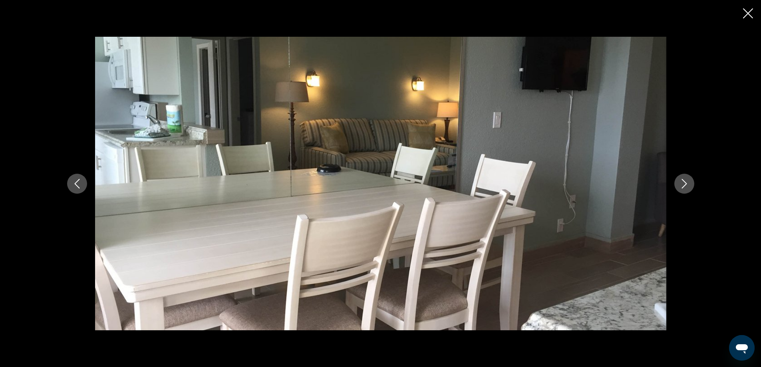
click at [685, 182] on icon "Next image" at bounding box center [683, 184] width 5 height 10
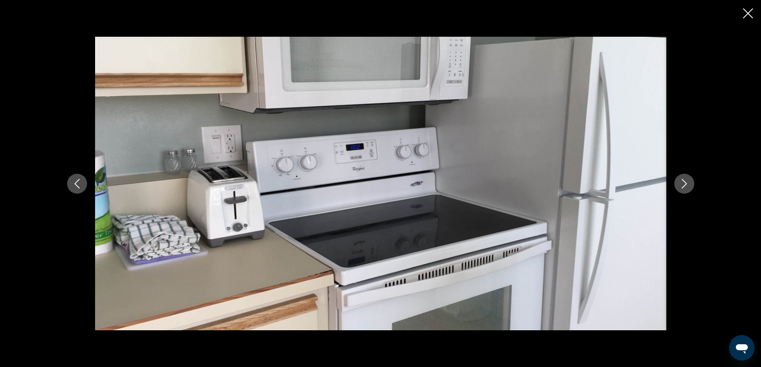
click at [685, 182] on icon "Next image" at bounding box center [683, 184] width 5 height 10
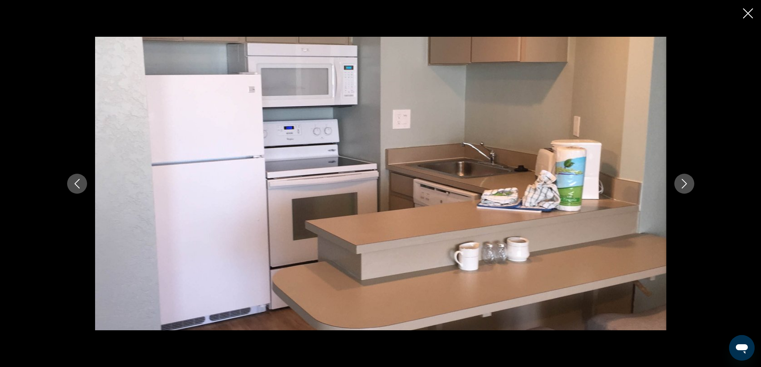
click at [685, 182] on icon "Next image" at bounding box center [683, 184] width 5 height 10
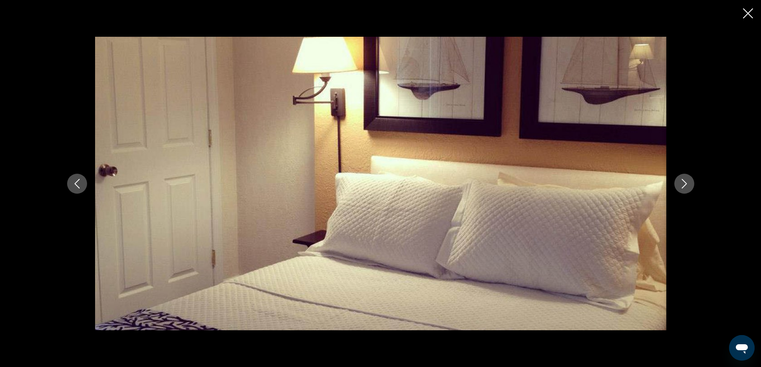
click at [685, 182] on icon "Next image" at bounding box center [683, 184] width 5 height 10
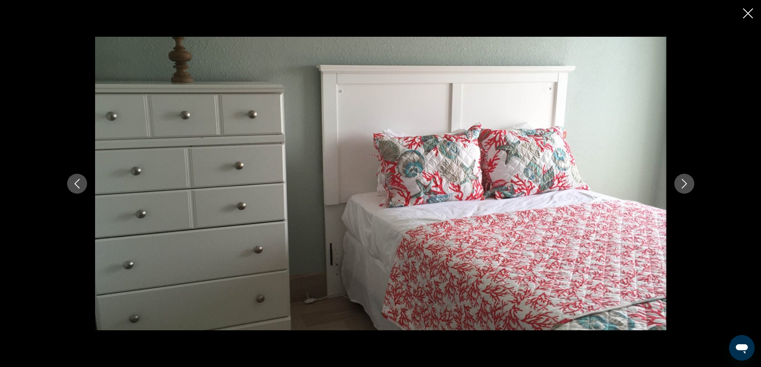
click at [685, 182] on icon "Next image" at bounding box center [683, 184] width 5 height 10
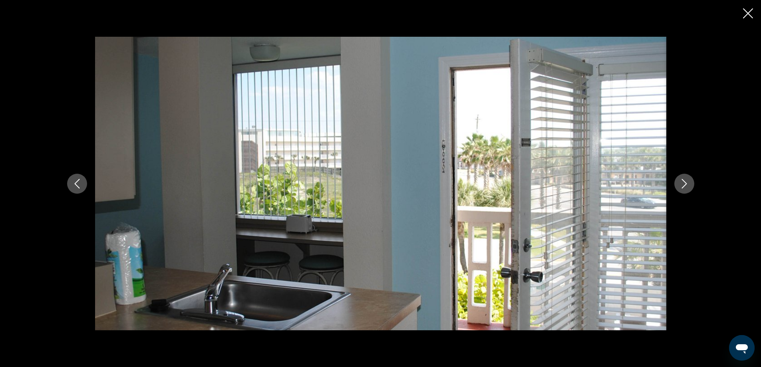
click at [685, 182] on icon "Next image" at bounding box center [683, 184] width 5 height 10
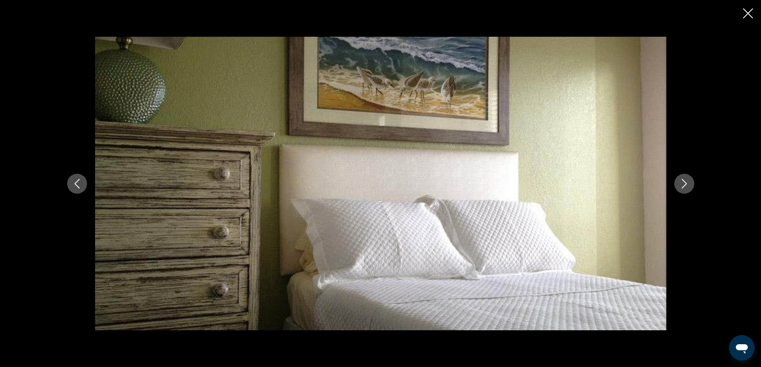
click at [685, 182] on icon "Next image" at bounding box center [683, 184] width 5 height 10
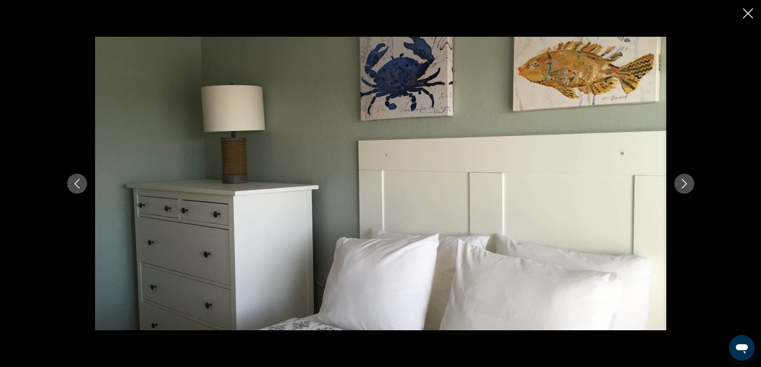
click at [685, 182] on icon "Next image" at bounding box center [683, 184] width 5 height 10
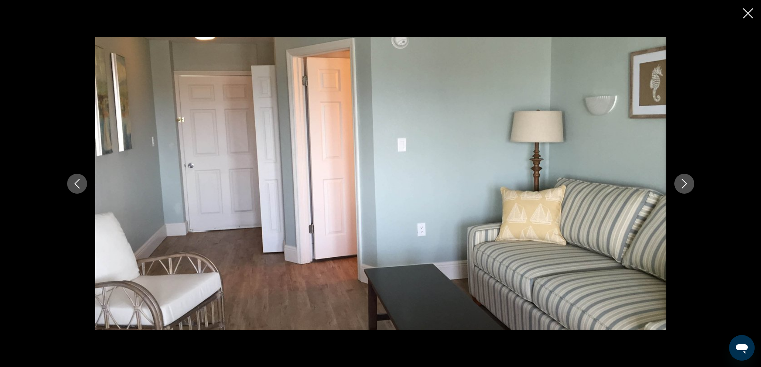
click at [685, 182] on icon "Next image" at bounding box center [683, 184] width 5 height 10
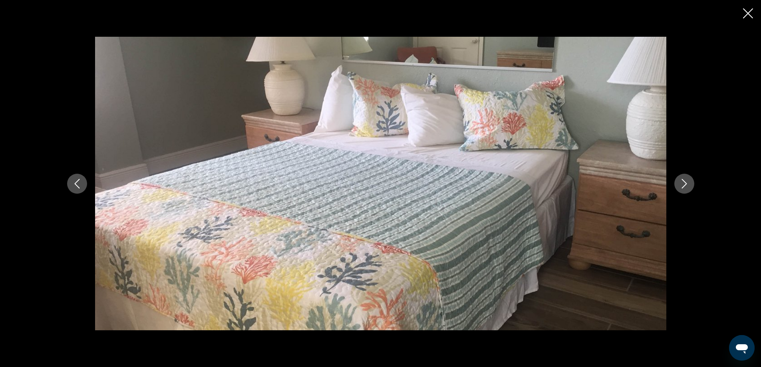
click at [685, 182] on icon "Next image" at bounding box center [683, 184] width 5 height 10
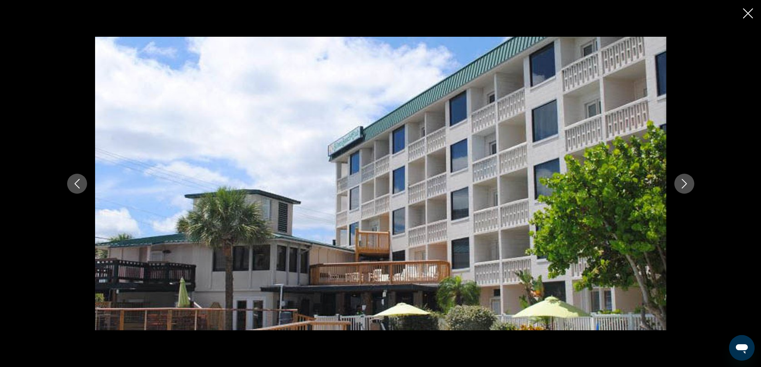
click at [747, 12] on icon "Close slideshow" at bounding box center [748, 13] width 10 height 10
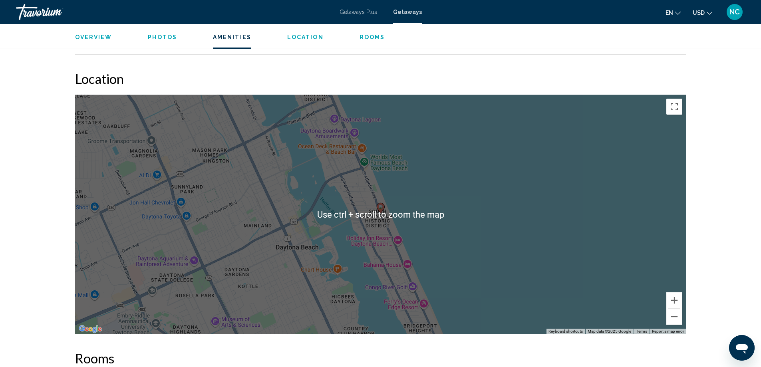
scroll to position [1038, 0]
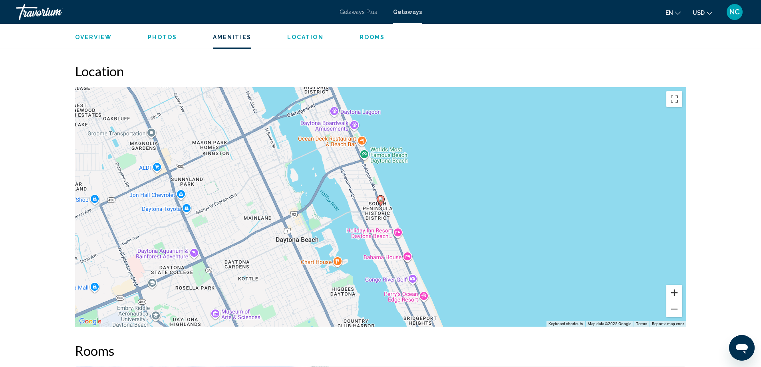
click at [675, 292] on button "Zoom in" at bounding box center [674, 293] width 16 height 16
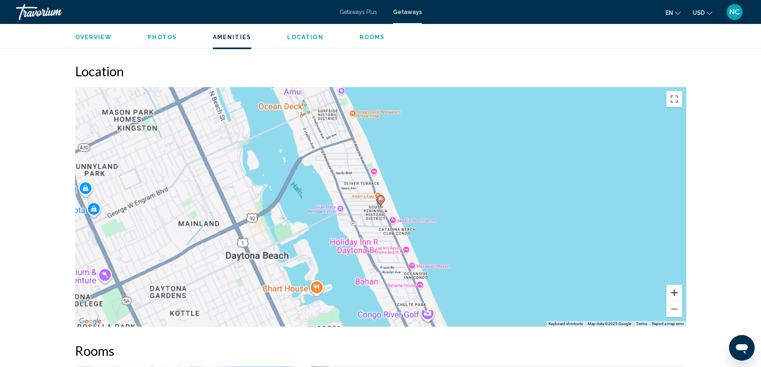
click at [675, 292] on button "Zoom in" at bounding box center [674, 293] width 16 height 16
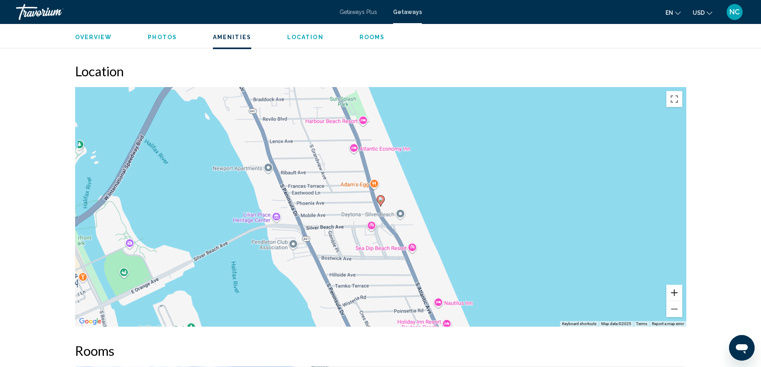
click at [675, 292] on button "Zoom in" at bounding box center [674, 293] width 16 height 16
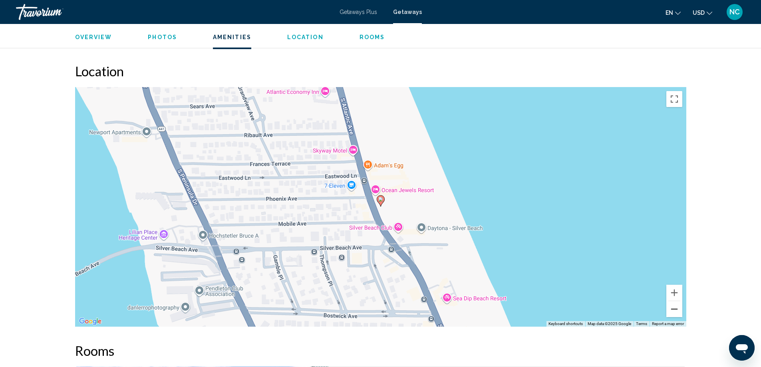
click at [677, 307] on button "Zoom out" at bounding box center [674, 309] width 16 height 16
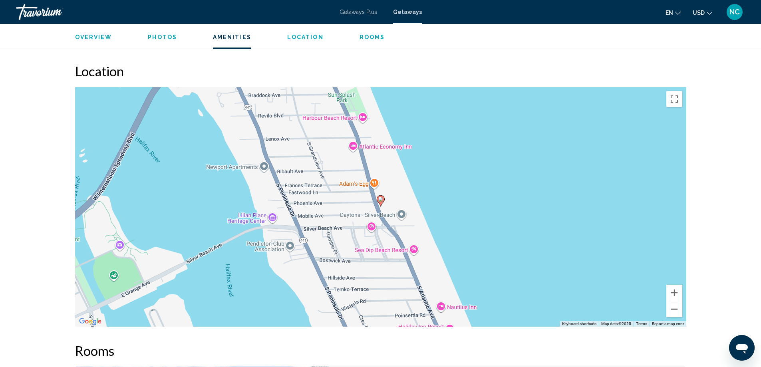
click at [677, 307] on button "Zoom out" at bounding box center [674, 309] width 16 height 16
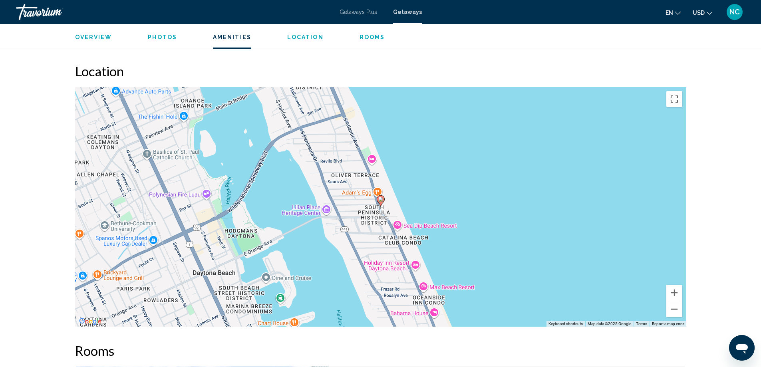
click at [677, 307] on button "Zoom out" at bounding box center [674, 309] width 16 height 16
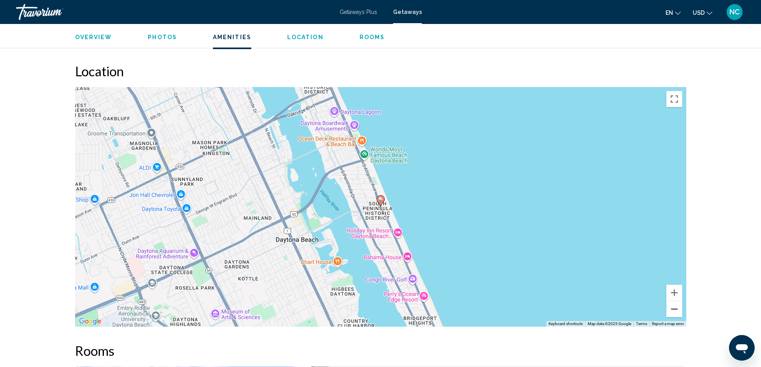
click at [677, 307] on button "Zoom out" at bounding box center [674, 309] width 16 height 16
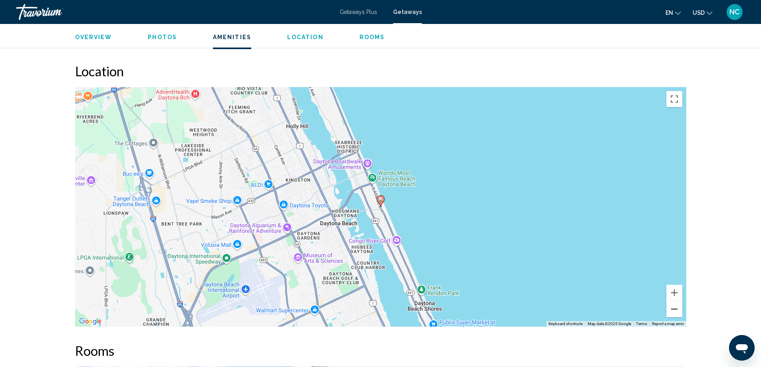
click at [677, 307] on button "Zoom out" at bounding box center [674, 309] width 16 height 16
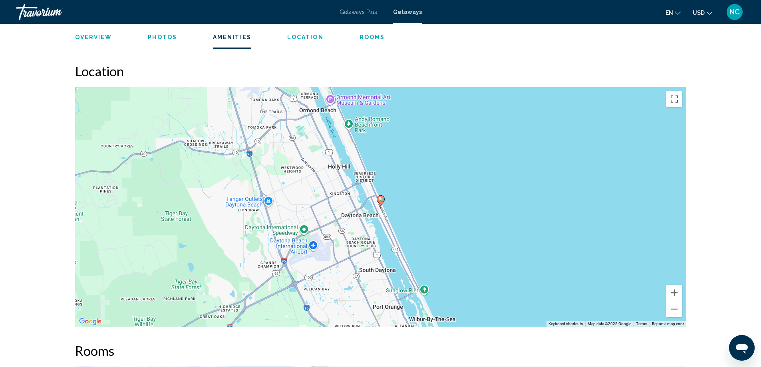
drag, startPoint x: 481, startPoint y: 307, endPoint x: 467, endPoint y: 220, distance: 87.8
click at [469, 228] on div "To activate drag with keyboard, press Alt + Enter. Once in keyboard drag state,…" at bounding box center [380, 207] width 611 height 240
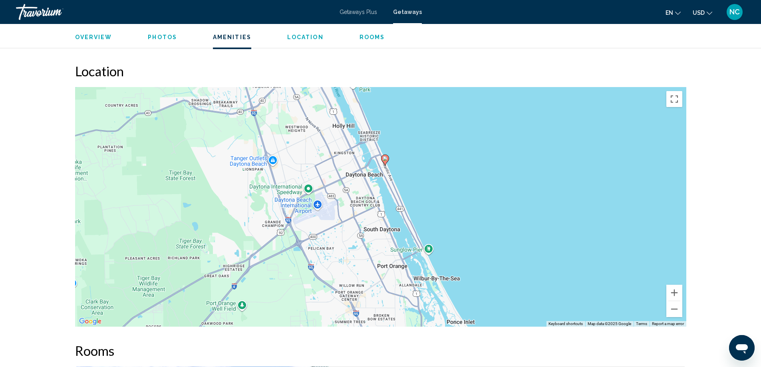
drag, startPoint x: 452, startPoint y: 141, endPoint x: 486, endPoint y: 259, distance: 122.3
click at [486, 259] on div "To activate drag with keyboard, press Alt + Enter. Once in keyboard drag state,…" at bounding box center [380, 207] width 611 height 240
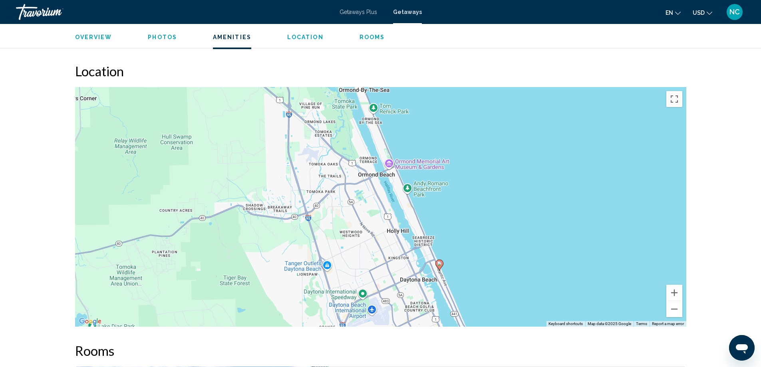
drag, startPoint x: 429, startPoint y: 133, endPoint x: 483, endPoint y: 222, distance: 104.3
click at [483, 222] on div "To activate drag with keyboard, press Alt + Enter. Once in keyboard drag state,…" at bounding box center [380, 207] width 611 height 240
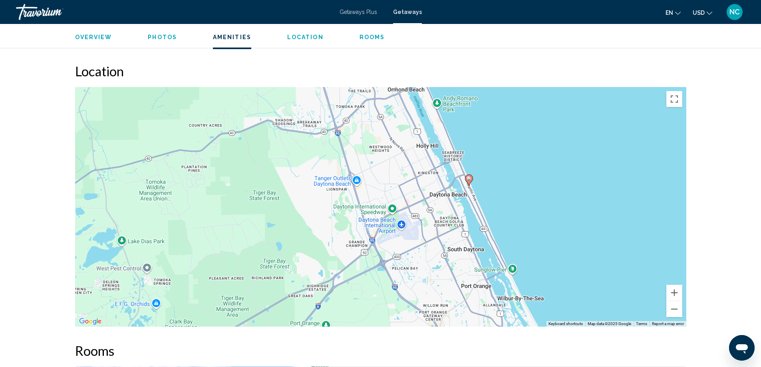
drag, startPoint x: 496, startPoint y: 262, endPoint x: 514, endPoint y: 202, distance: 62.0
click at [514, 202] on div "To activate drag with keyboard, press Alt + Enter. Once in keyboard drag state,…" at bounding box center [380, 207] width 611 height 240
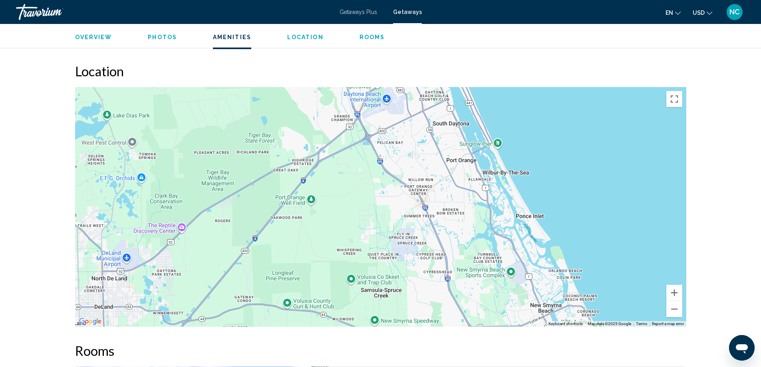
drag, startPoint x: 391, startPoint y: 308, endPoint x: 377, endPoint y: 184, distance: 125.0
click at [377, 184] on div "To activate drag with keyboard, press Alt + Enter. Once in keyboard drag state,…" at bounding box center [380, 207] width 611 height 240
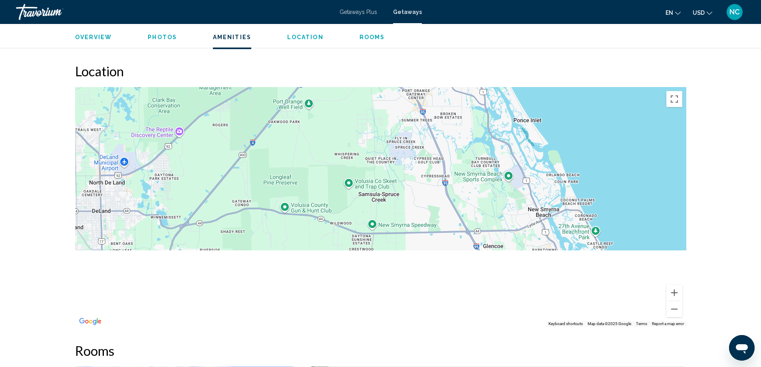
drag, startPoint x: 381, startPoint y: 292, endPoint x: 365, endPoint y: 155, distance: 137.1
click at [368, 153] on div "To activate drag with keyboard, press Alt + Enter. Once in keyboard drag state,…" at bounding box center [380, 207] width 611 height 240
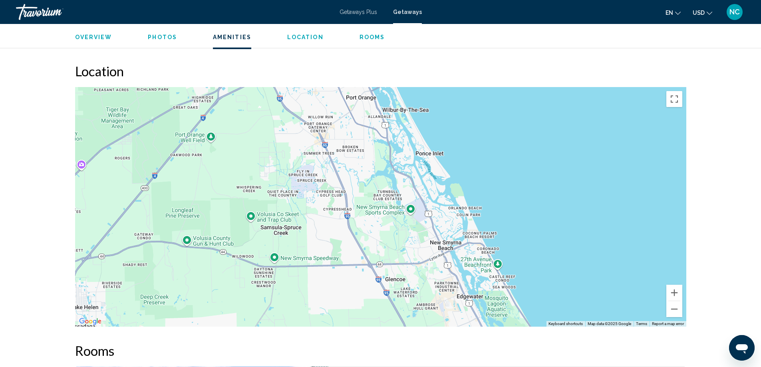
drag, startPoint x: 551, startPoint y: 200, endPoint x: 443, endPoint y: 302, distance: 148.9
click at [443, 302] on div "Main content" at bounding box center [380, 207] width 611 height 240
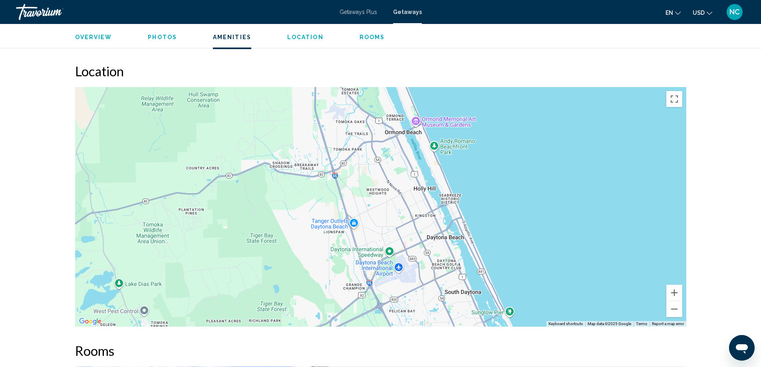
drag, startPoint x: 356, startPoint y: 143, endPoint x: 491, endPoint y: 365, distance: 260.2
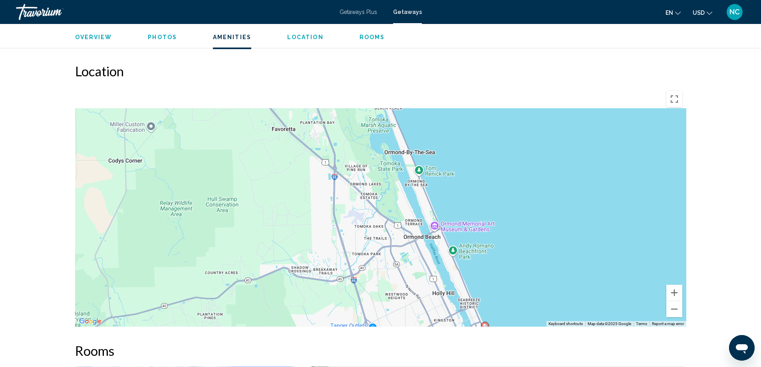
drag, startPoint x: 245, startPoint y: 136, endPoint x: 273, endPoint y: 269, distance: 135.9
click at [273, 269] on div "To activate drag with keyboard, press Alt + Enter. Once in keyboard drag state,…" at bounding box center [380, 207] width 611 height 240
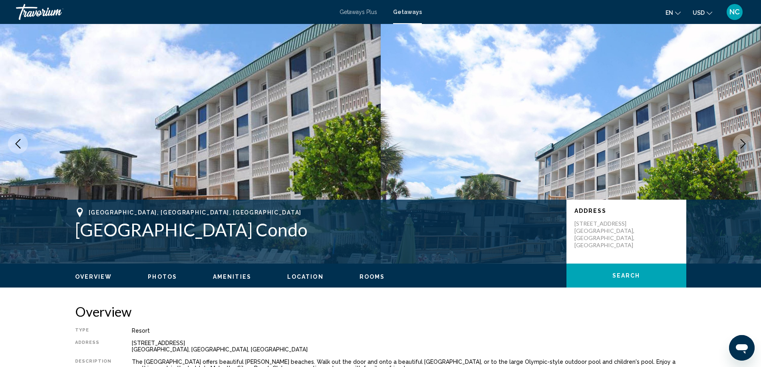
scroll to position [40, 0]
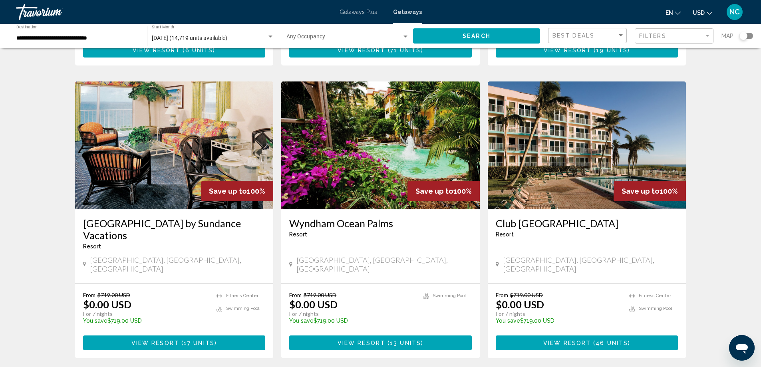
scroll to position [959, 0]
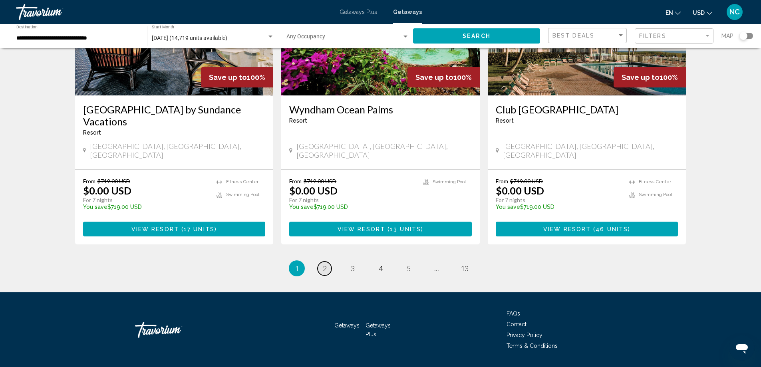
click at [323, 264] on span "2" at bounding box center [325, 268] width 4 height 9
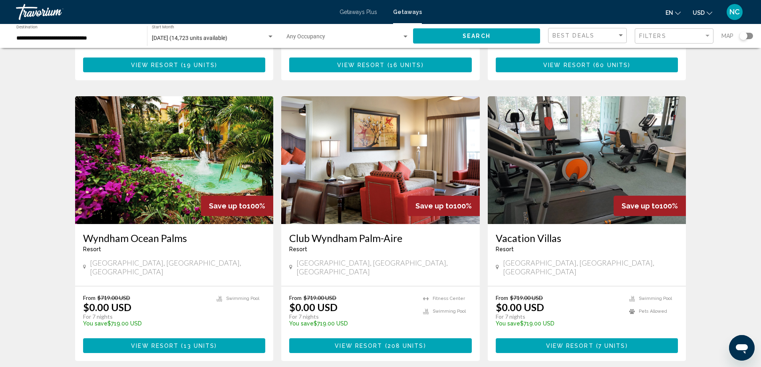
scroll to position [879, 0]
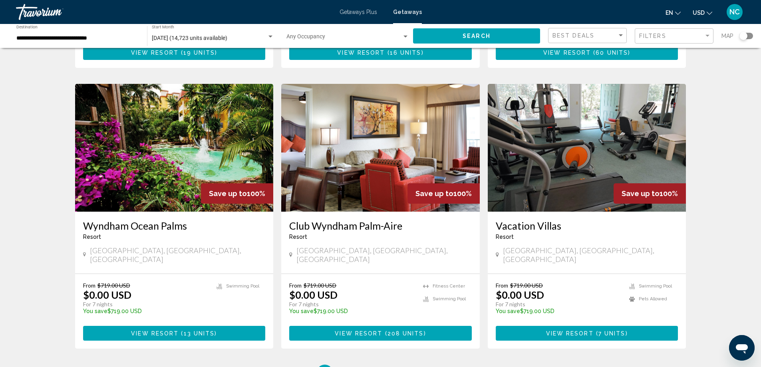
click at [357, 125] on img "Main content" at bounding box center [380, 148] width 198 height 128
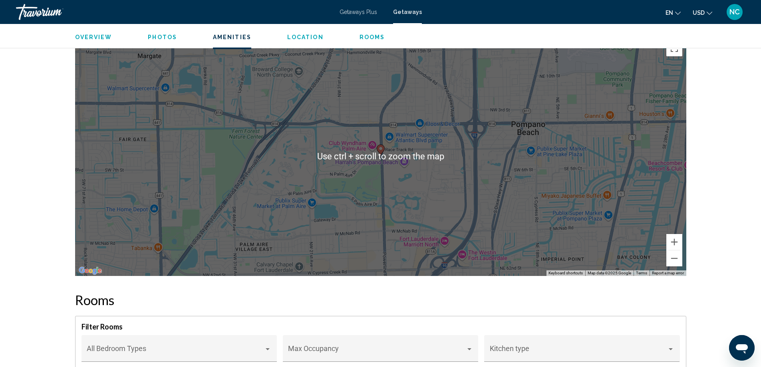
scroll to position [1078, 0]
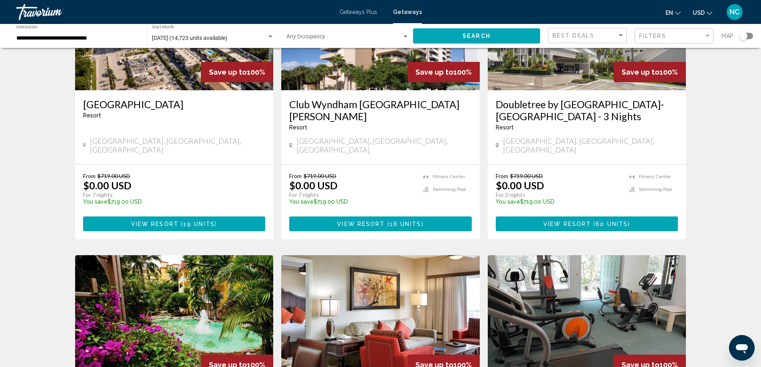
scroll to position [839, 0]
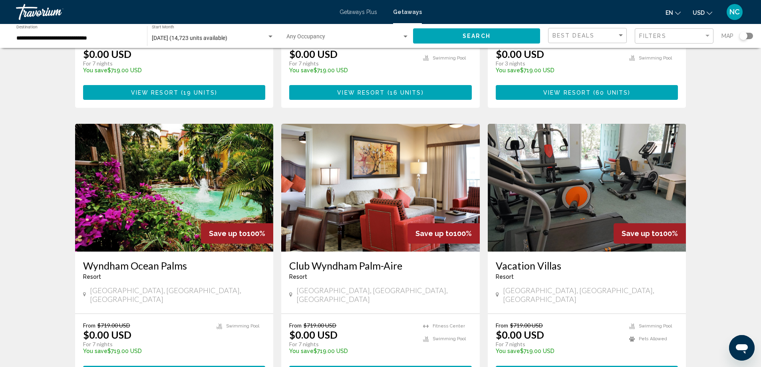
click at [564, 124] on img "Main content" at bounding box center [587, 188] width 198 height 128
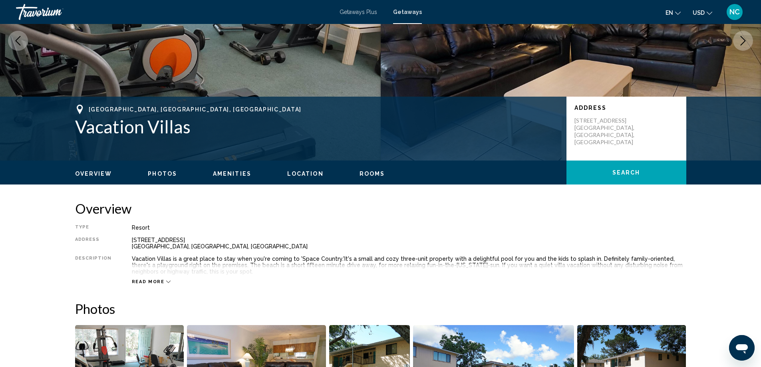
scroll to position [240, 0]
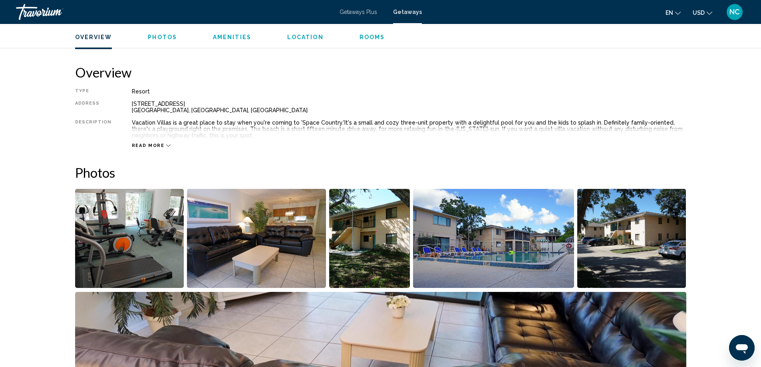
click at [110, 248] on img "Open full-screen image slider" at bounding box center [129, 238] width 109 height 99
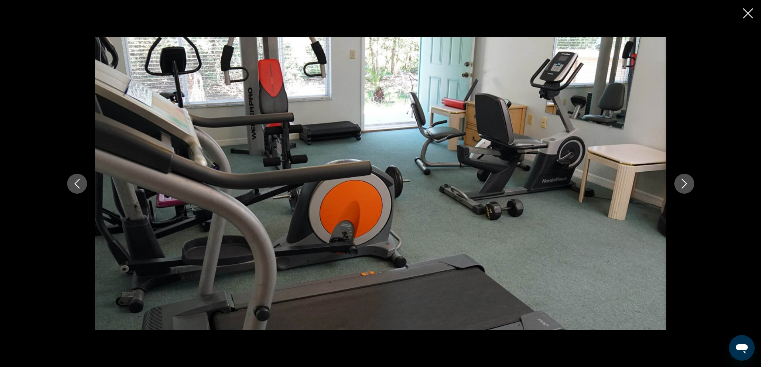
click at [680, 183] on icon "Next image" at bounding box center [684, 184] width 10 height 10
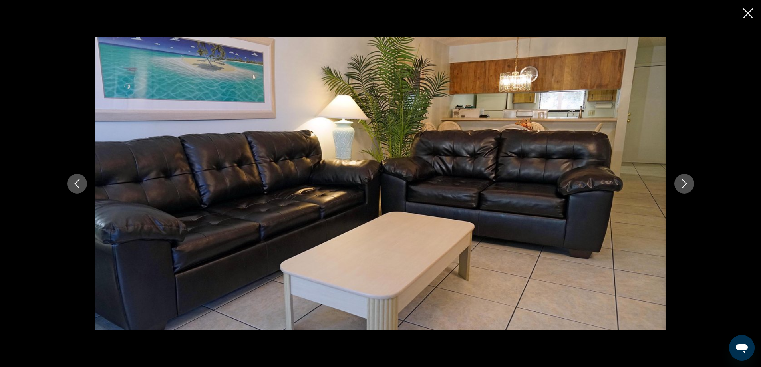
click at [680, 183] on icon "Next image" at bounding box center [684, 184] width 10 height 10
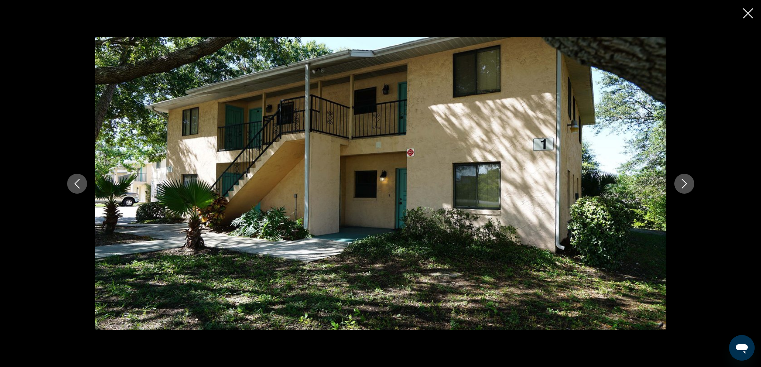
click at [680, 183] on icon "Next image" at bounding box center [684, 184] width 10 height 10
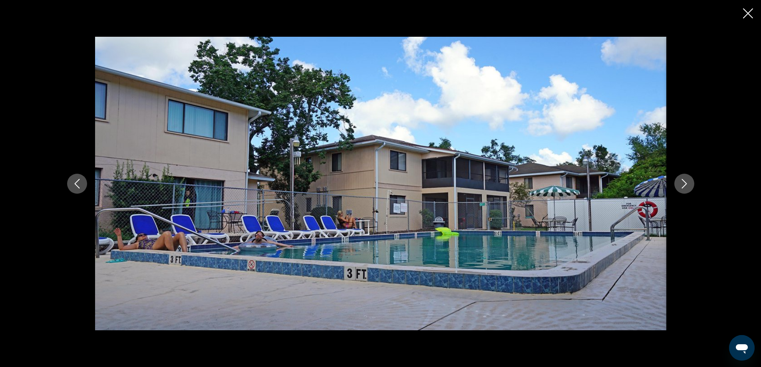
click at [680, 183] on icon "Next image" at bounding box center [684, 184] width 10 height 10
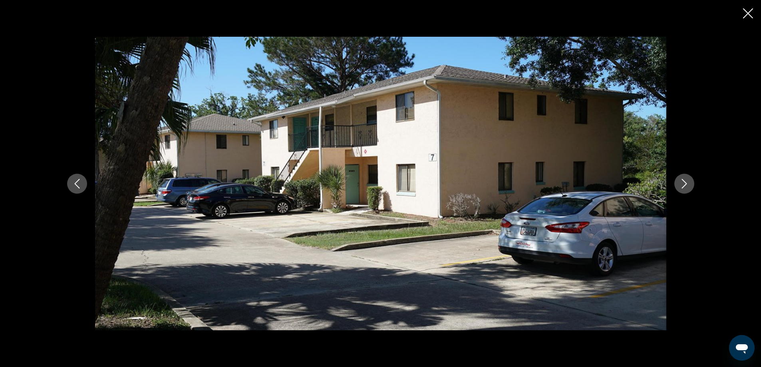
click at [680, 183] on icon "Next image" at bounding box center [684, 184] width 10 height 10
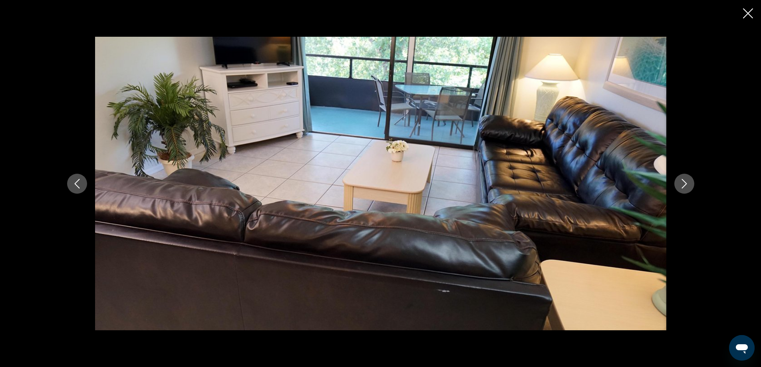
click at [680, 183] on icon "Next image" at bounding box center [684, 184] width 10 height 10
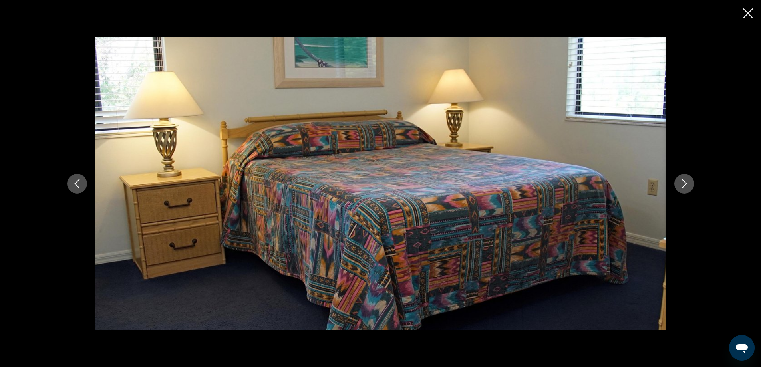
click at [680, 183] on icon "Next image" at bounding box center [684, 184] width 10 height 10
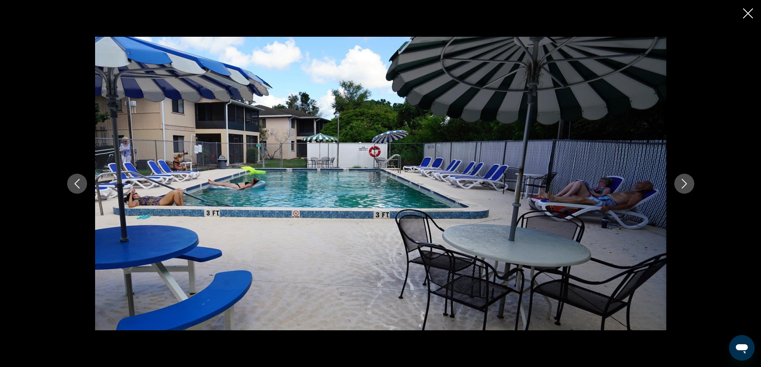
click at [680, 183] on icon "Next image" at bounding box center [684, 184] width 10 height 10
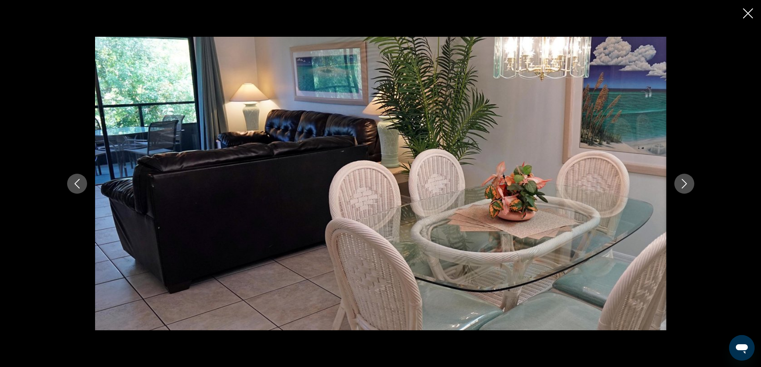
click at [680, 183] on icon "Next image" at bounding box center [684, 184] width 10 height 10
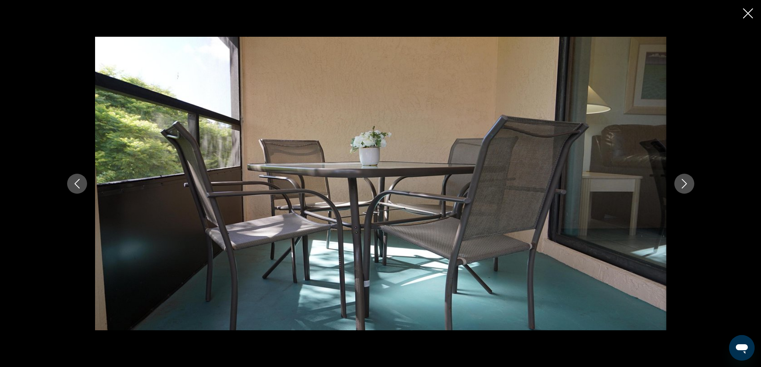
click at [680, 183] on icon "Next image" at bounding box center [684, 184] width 10 height 10
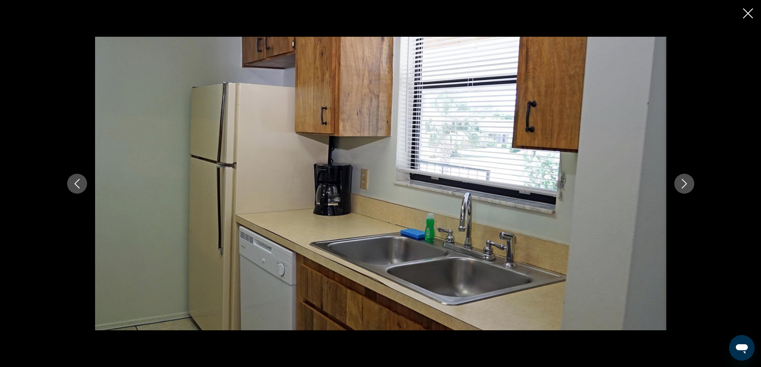
click at [680, 183] on icon "Next image" at bounding box center [684, 184] width 10 height 10
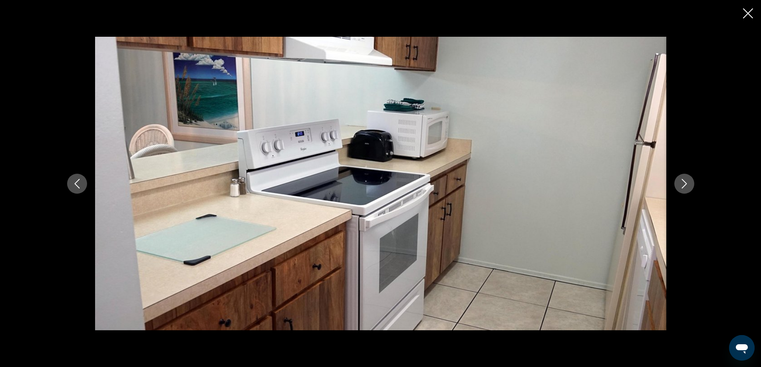
click at [680, 183] on icon "Next image" at bounding box center [684, 184] width 10 height 10
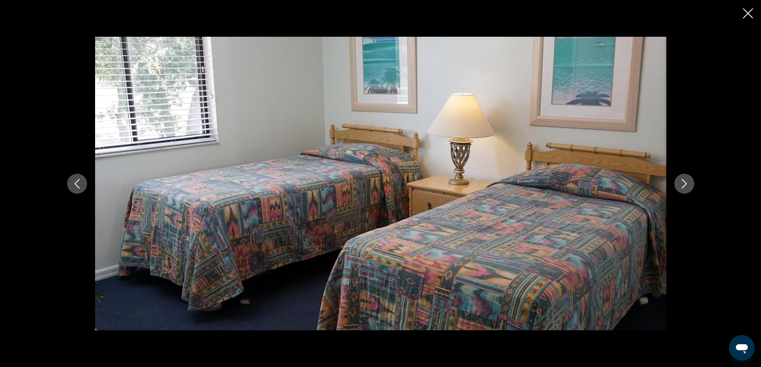
click at [681, 184] on icon "Next image" at bounding box center [684, 184] width 10 height 10
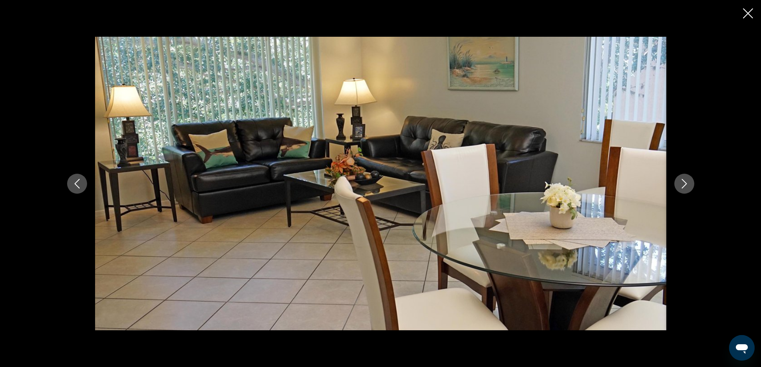
click at [681, 184] on icon "Next image" at bounding box center [684, 184] width 10 height 10
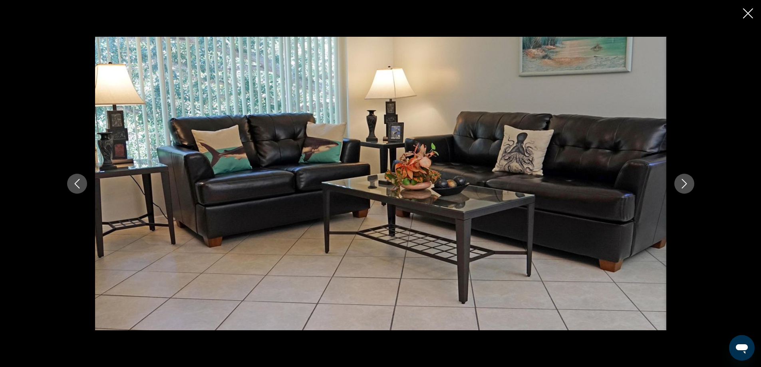
click at [681, 184] on icon "Next image" at bounding box center [684, 184] width 10 height 10
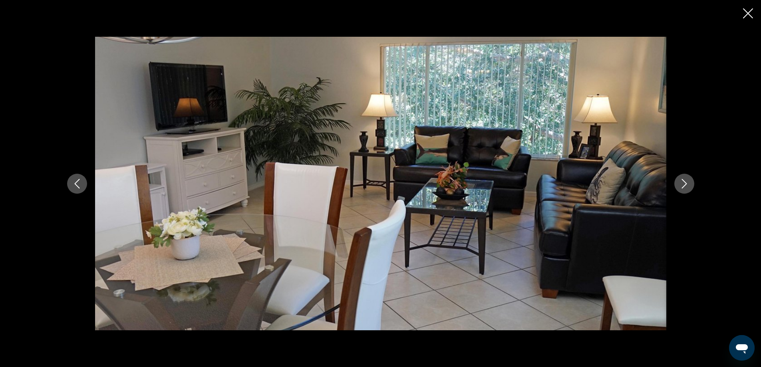
click at [681, 184] on icon "Next image" at bounding box center [684, 184] width 10 height 10
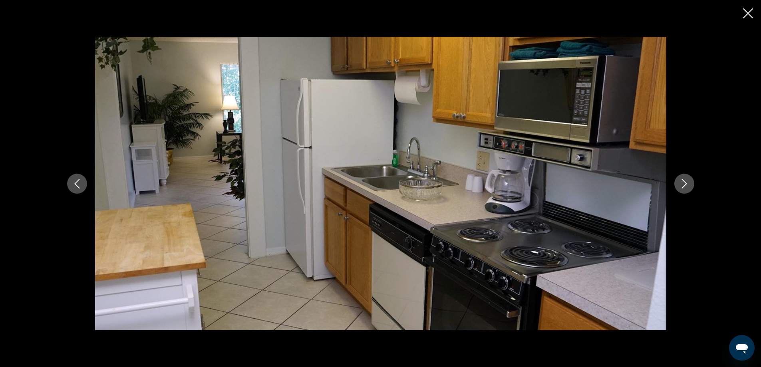
click at [681, 184] on icon "Next image" at bounding box center [684, 184] width 10 height 10
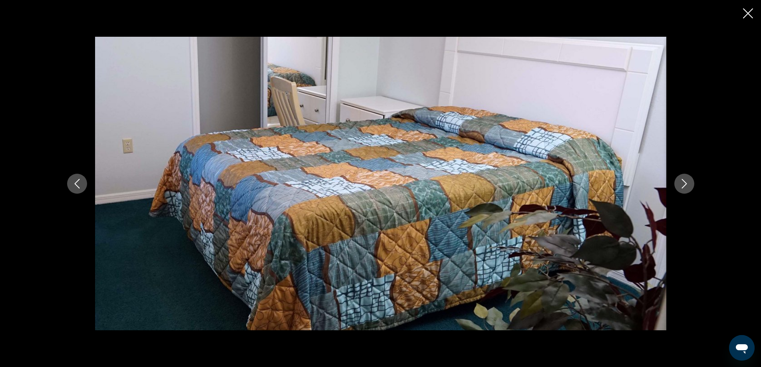
click at [681, 184] on icon "Next image" at bounding box center [684, 184] width 10 height 10
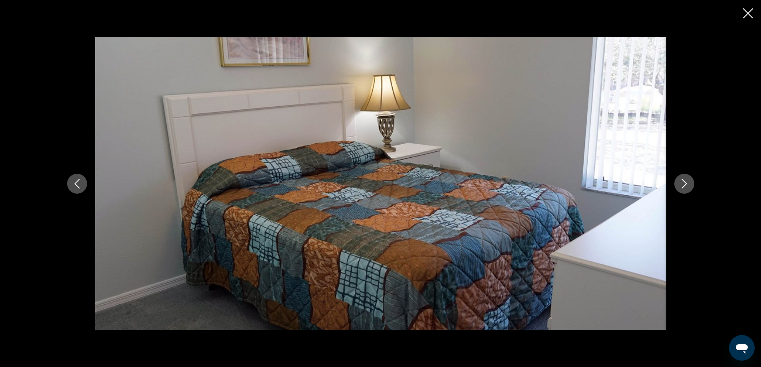
click at [681, 184] on icon "Next image" at bounding box center [684, 184] width 10 height 10
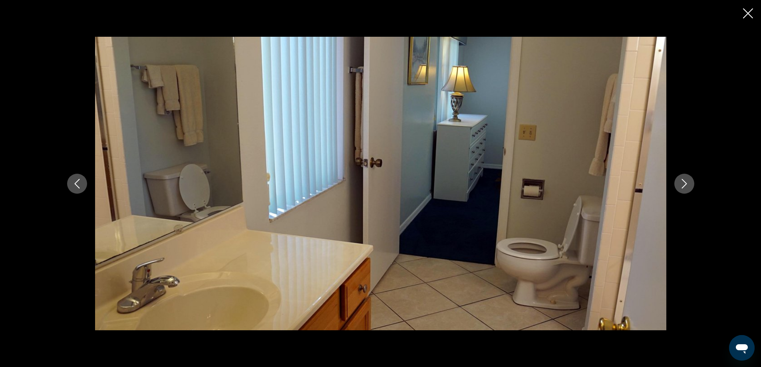
click at [681, 184] on icon "Next image" at bounding box center [684, 184] width 10 height 10
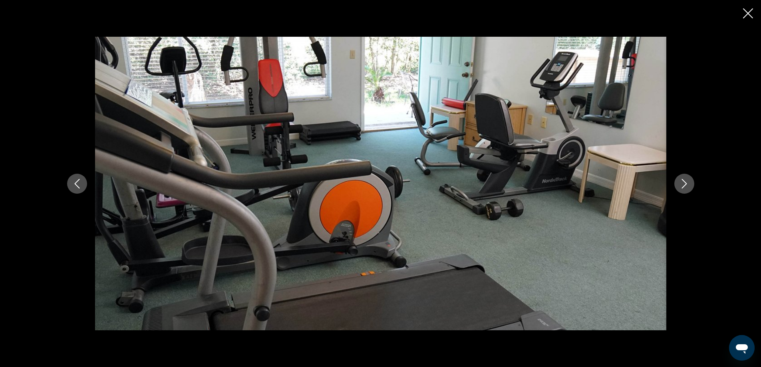
click at [748, 14] on icon "Close slideshow" at bounding box center [748, 13] width 10 height 10
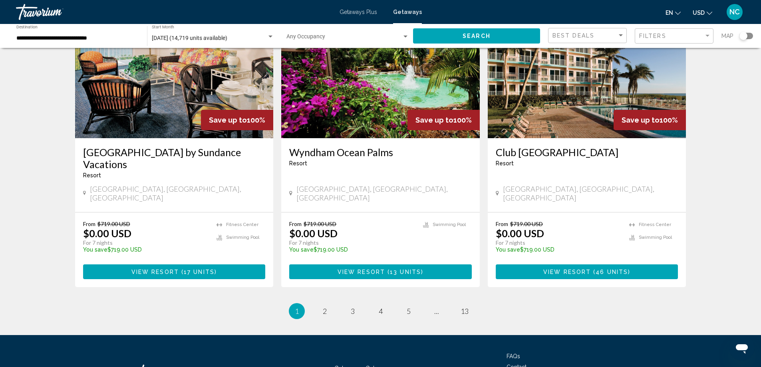
scroll to position [959, 0]
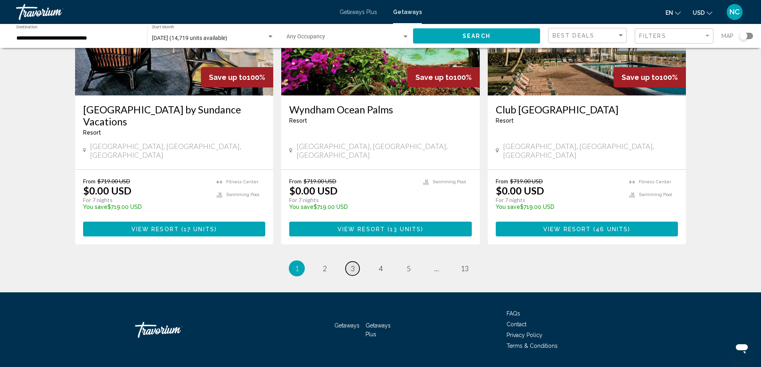
click at [350, 262] on link "page 3" at bounding box center [352, 269] width 14 height 14
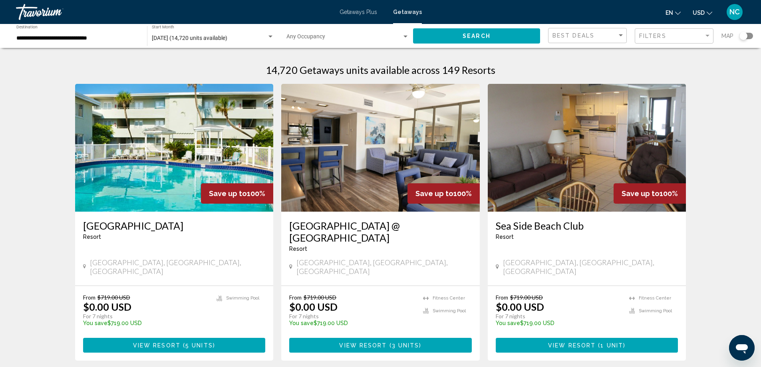
click at [117, 160] on img "Main content" at bounding box center [174, 148] width 198 height 128
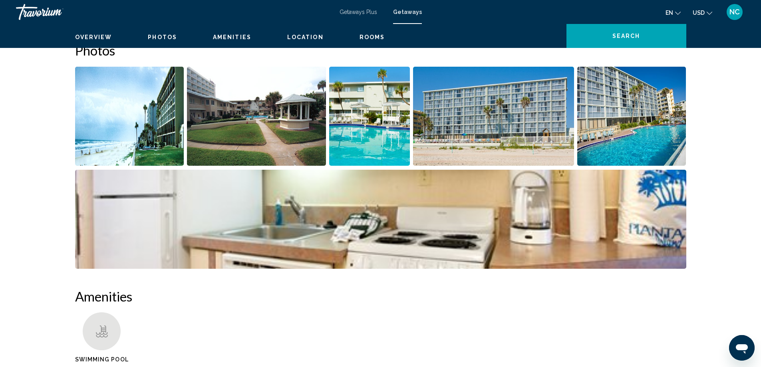
scroll to position [199, 0]
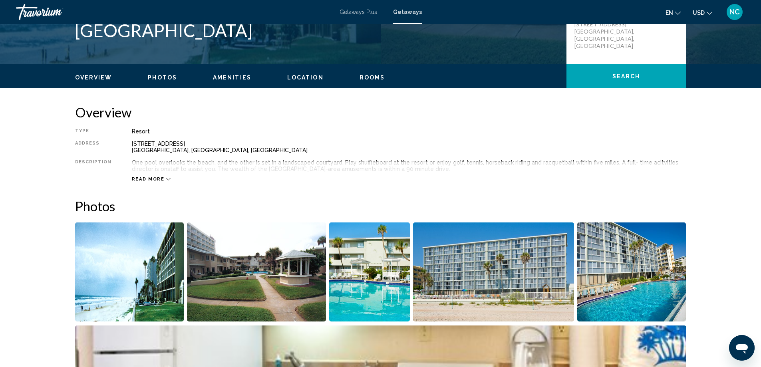
click at [115, 266] on img "Open full-screen image slider" at bounding box center [129, 271] width 109 height 99
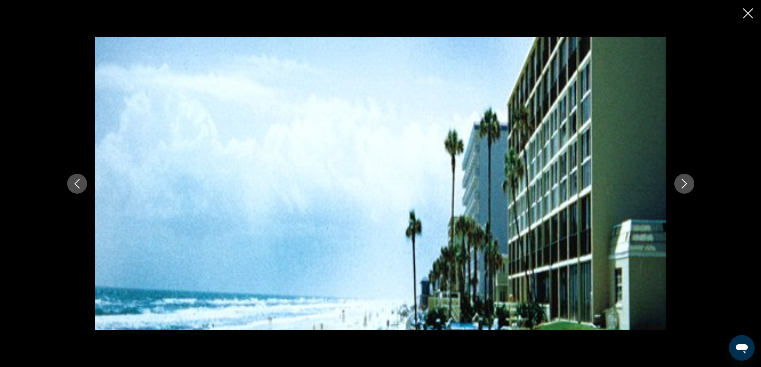
click at [685, 180] on icon "Next image" at bounding box center [684, 184] width 10 height 10
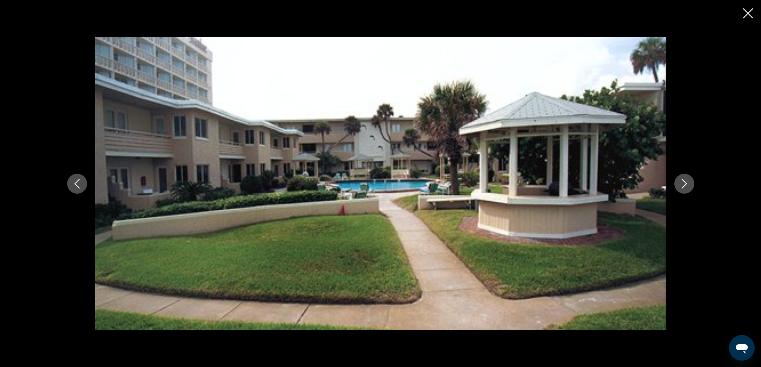
click at [685, 180] on icon "Next image" at bounding box center [684, 184] width 10 height 10
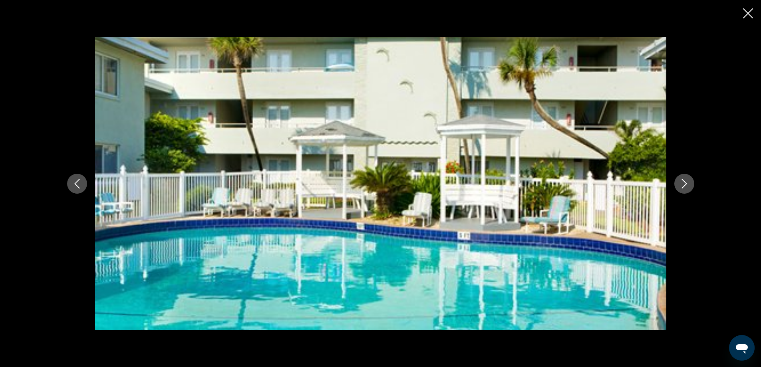
click at [685, 180] on icon "Next image" at bounding box center [684, 184] width 10 height 10
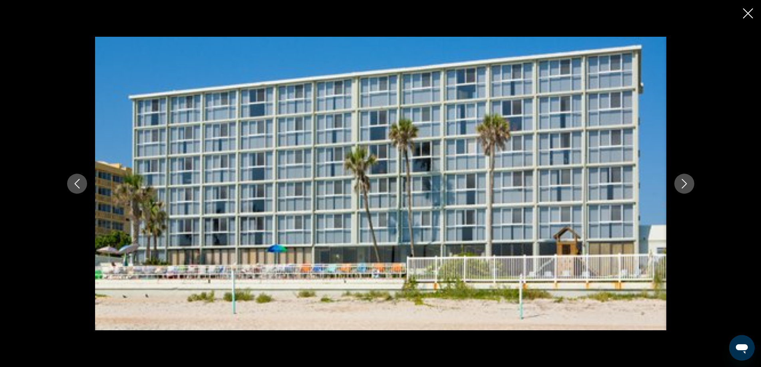
click at [685, 180] on icon "Next image" at bounding box center [684, 184] width 10 height 10
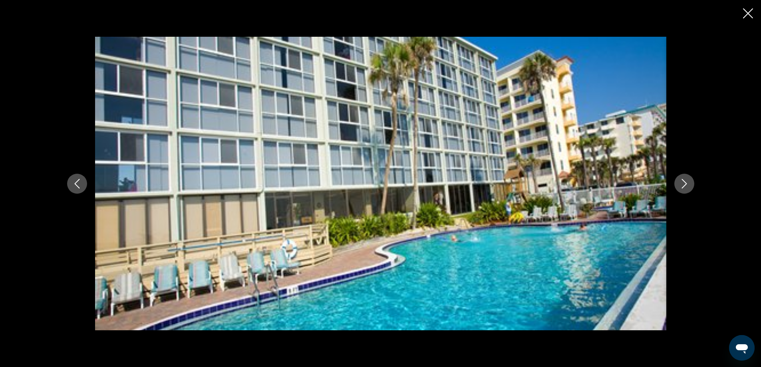
click at [685, 180] on icon "Next image" at bounding box center [684, 184] width 10 height 10
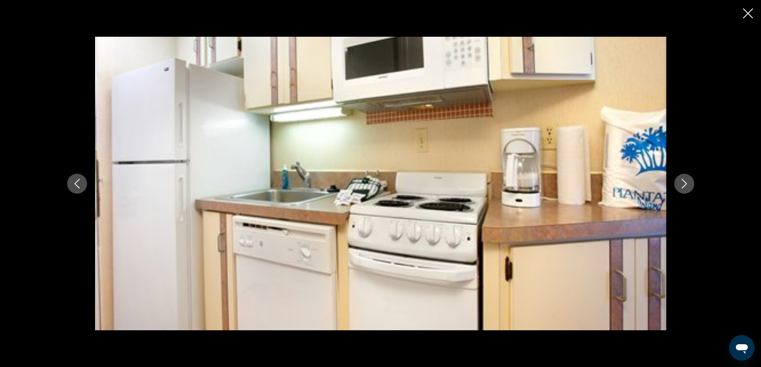
click at [685, 180] on icon "Next image" at bounding box center [684, 184] width 10 height 10
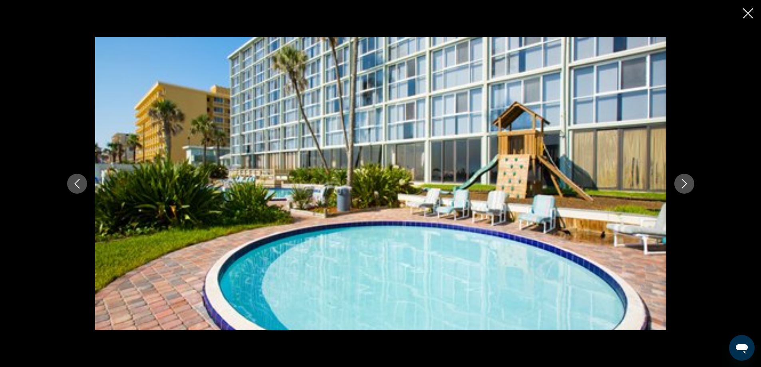
click at [685, 180] on icon "Next image" at bounding box center [684, 184] width 10 height 10
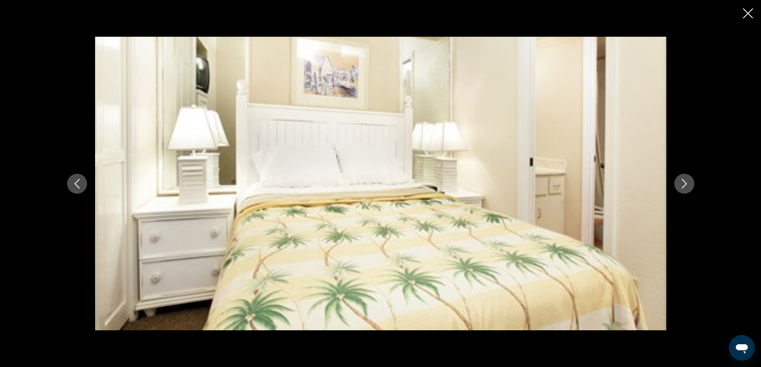
click at [685, 180] on icon "Next image" at bounding box center [684, 184] width 10 height 10
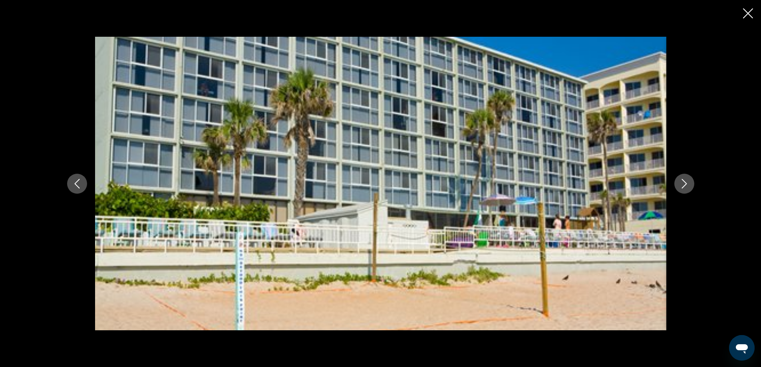
click at [685, 180] on icon "Next image" at bounding box center [684, 184] width 10 height 10
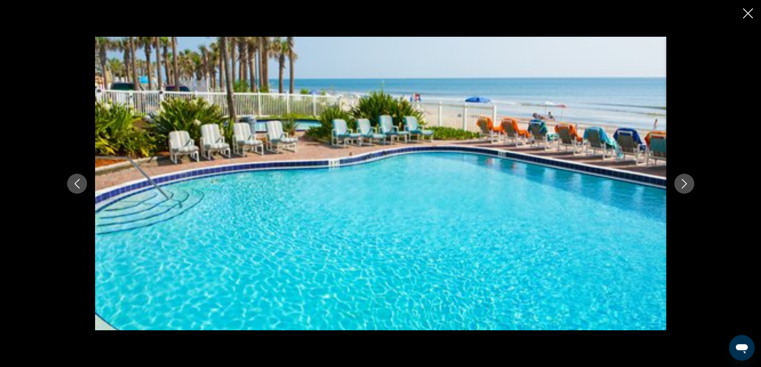
click at [685, 180] on icon "Next image" at bounding box center [684, 184] width 10 height 10
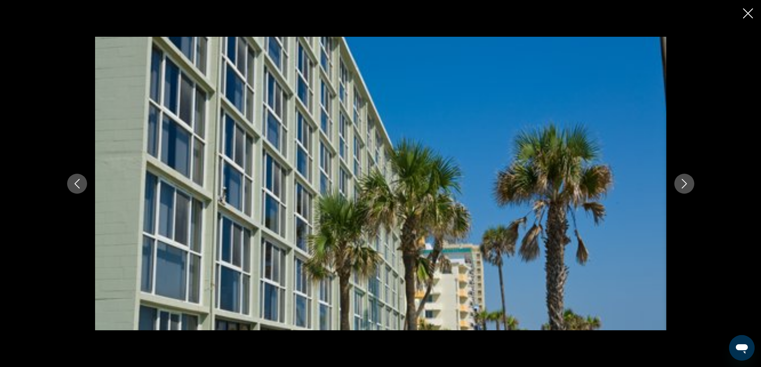
click at [685, 180] on icon "Next image" at bounding box center [684, 184] width 10 height 10
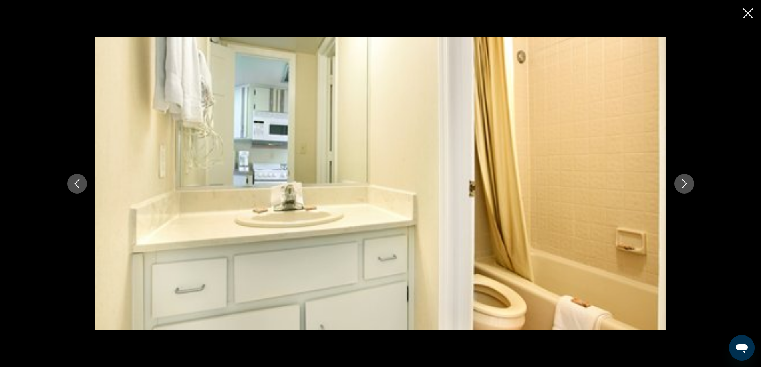
click at [685, 180] on icon "Next image" at bounding box center [684, 184] width 10 height 10
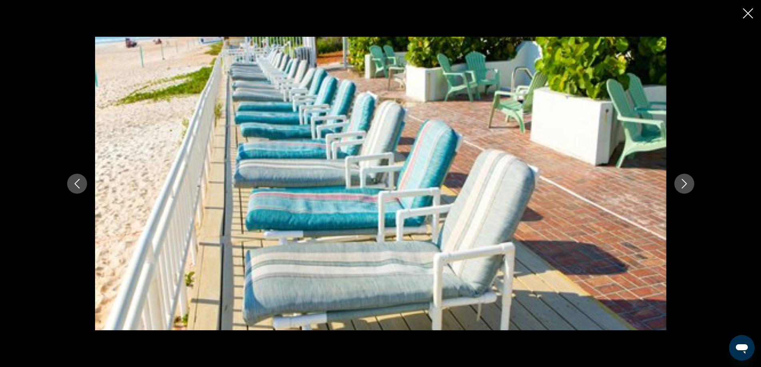
click at [685, 180] on icon "Next image" at bounding box center [684, 184] width 10 height 10
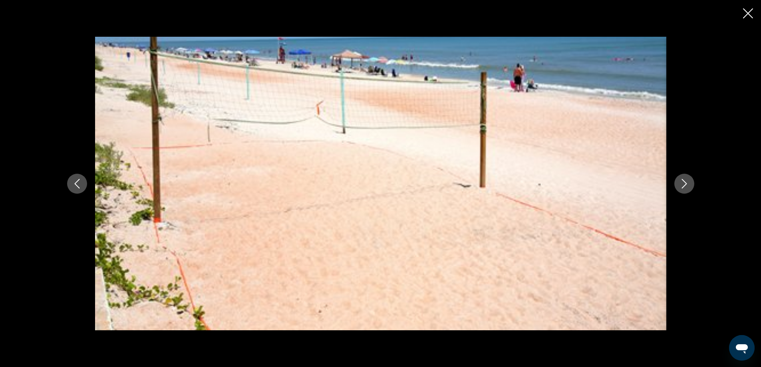
click at [685, 180] on icon "Next image" at bounding box center [684, 184] width 10 height 10
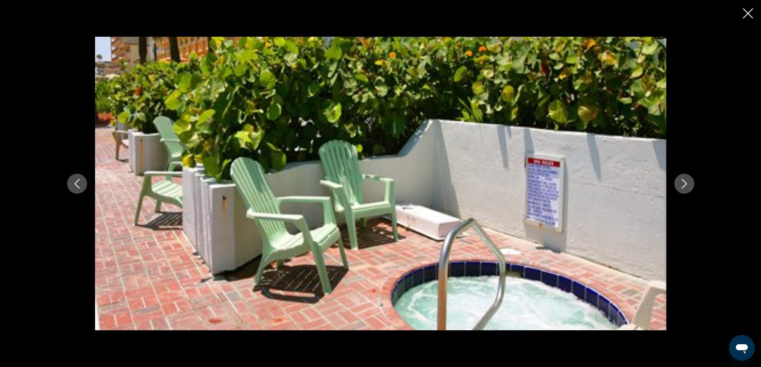
click at [685, 180] on icon "Next image" at bounding box center [684, 184] width 10 height 10
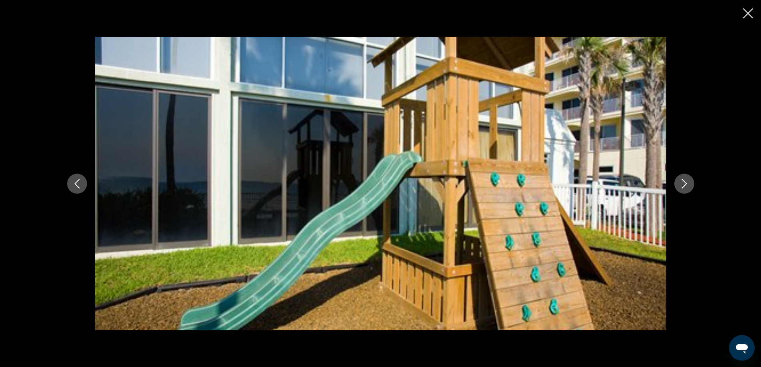
click at [685, 180] on icon "Next image" at bounding box center [684, 184] width 10 height 10
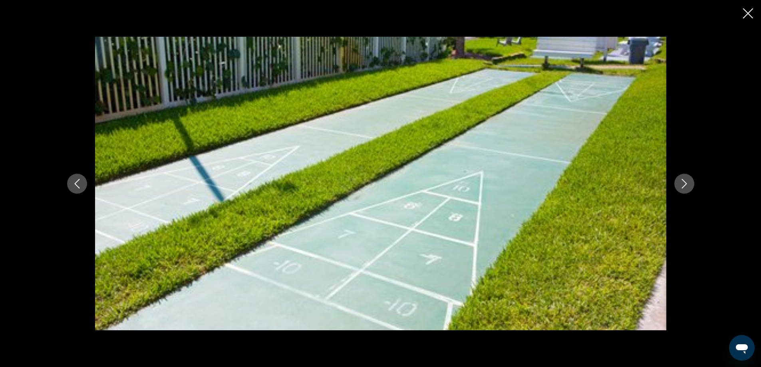
click at [685, 180] on icon "Next image" at bounding box center [684, 184] width 10 height 10
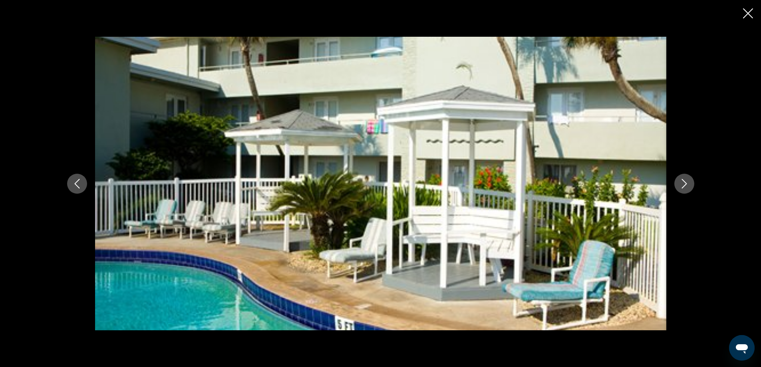
click at [685, 180] on icon "Next image" at bounding box center [684, 184] width 10 height 10
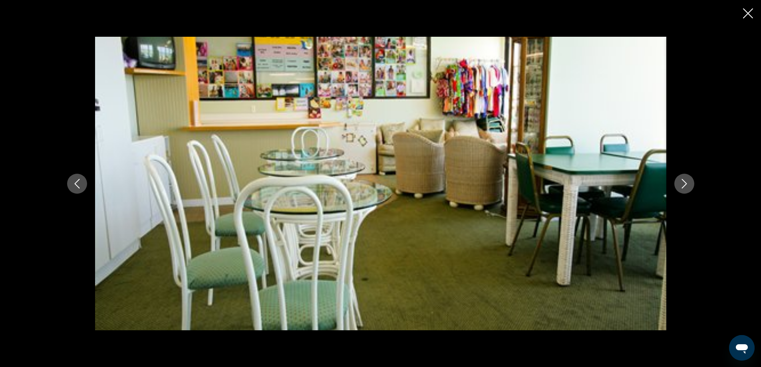
click at [685, 180] on icon "Next image" at bounding box center [684, 184] width 10 height 10
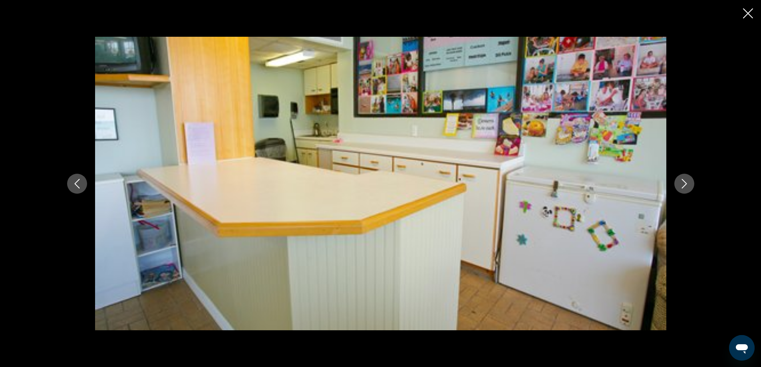
click at [685, 180] on icon "Next image" at bounding box center [684, 184] width 10 height 10
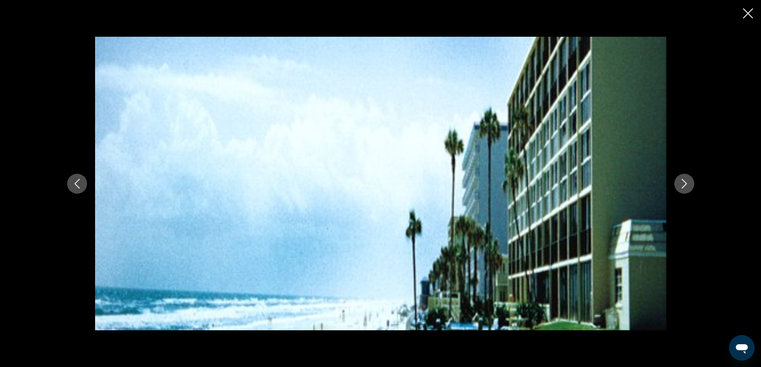
scroll to position [279, 0]
click at [748, 16] on icon "Close slideshow" at bounding box center [748, 13] width 10 height 10
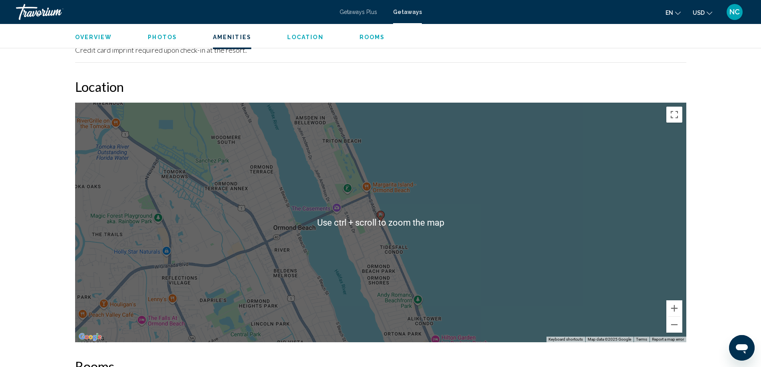
scroll to position [918, 0]
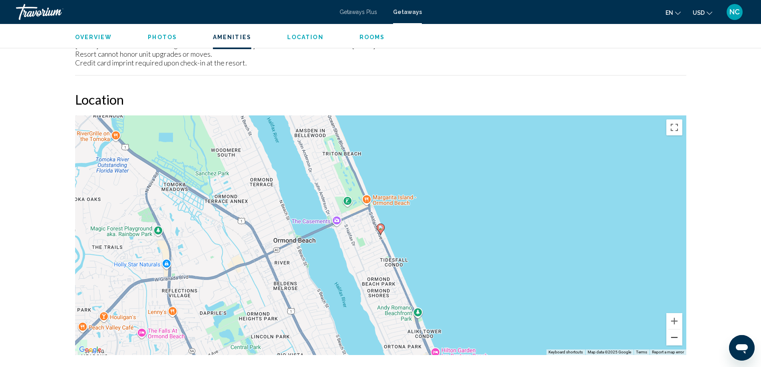
click at [676, 339] on button "Zoom out" at bounding box center [674, 337] width 16 height 16
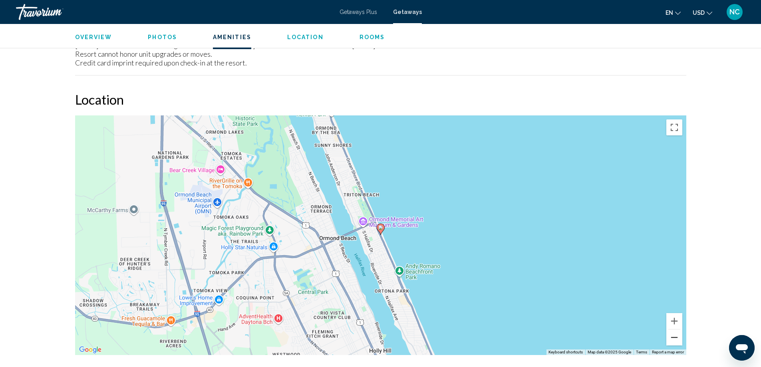
click at [676, 339] on button "Zoom out" at bounding box center [674, 337] width 16 height 16
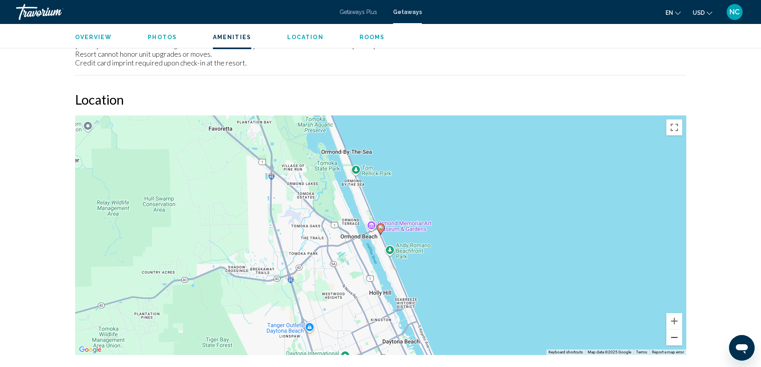
click at [676, 339] on button "Zoom out" at bounding box center [674, 337] width 16 height 16
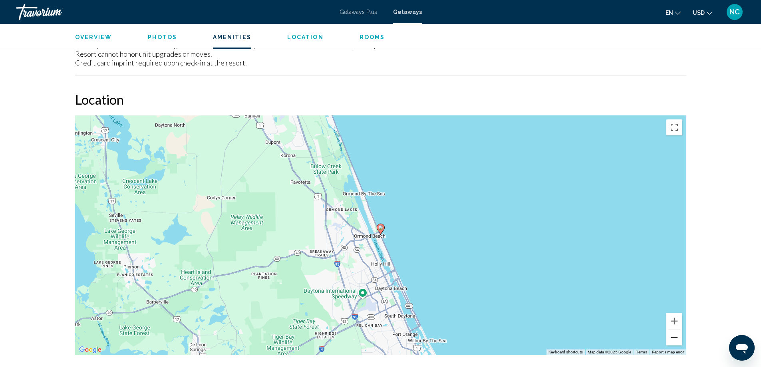
click at [676, 339] on button "Zoom out" at bounding box center [674, 337] width 16 height 16
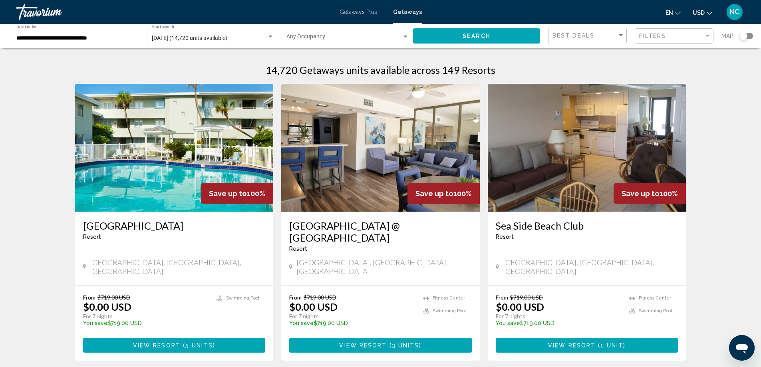
click at [581, 176] on img "Main content" at bounding box center [587, 148] width 198 height 128
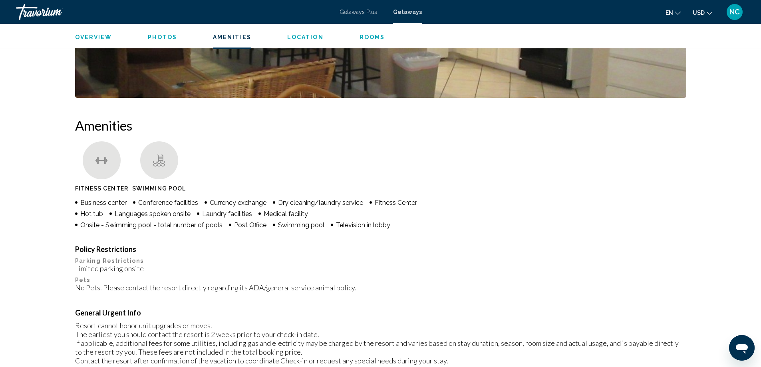
scroll to position [359, 0]
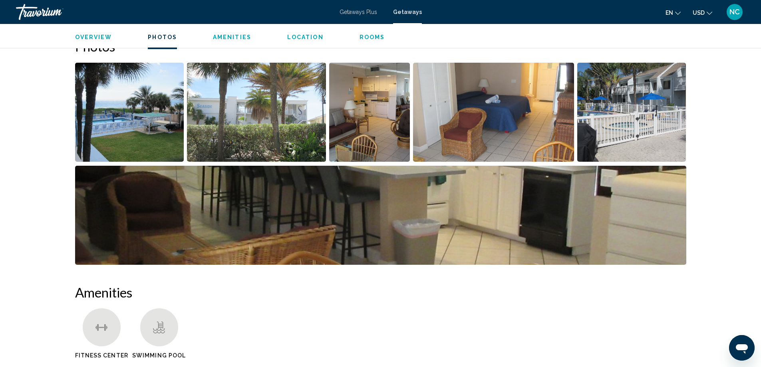
click at [153, 132] on img "Open full-screen image slider" at bounding box center [129, 112] width 109 height 99
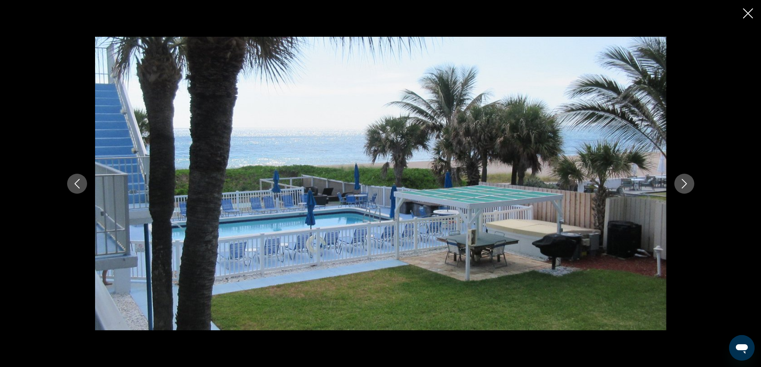
click at [685, 183] on icon "Next image" at bounding box center [684, 184] width 10 height 10
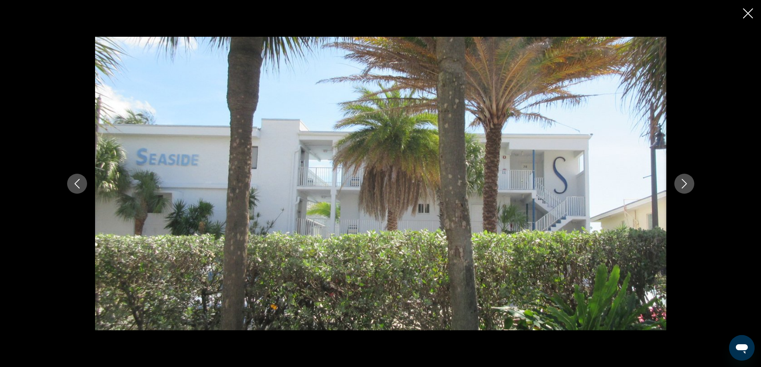
click at [71, 186] on button "Previous image" at bounding box center [77, 184] width 20 height 20
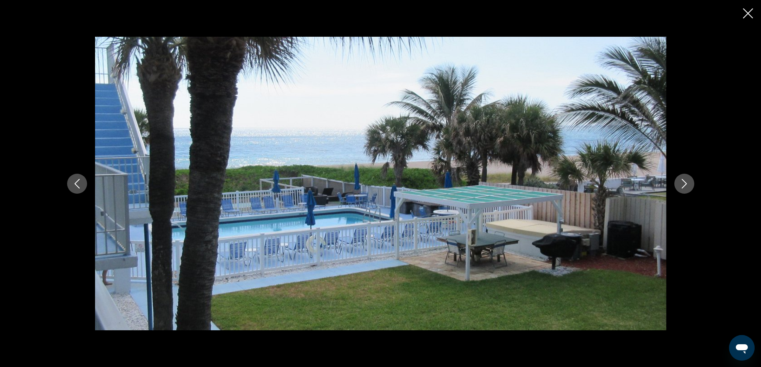
click at [683, 184] on icon "Next image" at bounding box center [684, 184] width 10 height 10
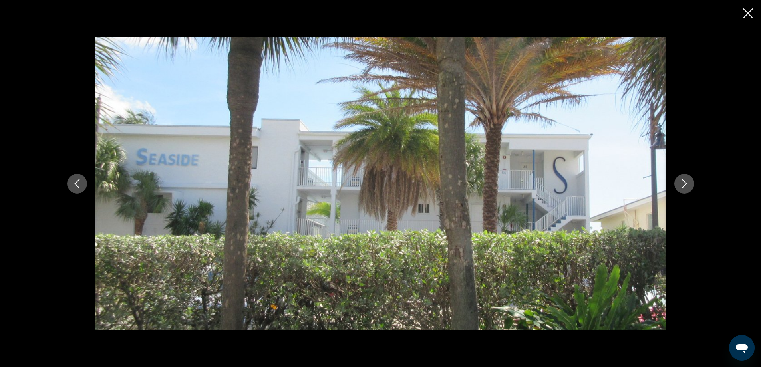
click at [683, 184] on icon "Next image" at bounding box center [684, 184] width 10 height 10
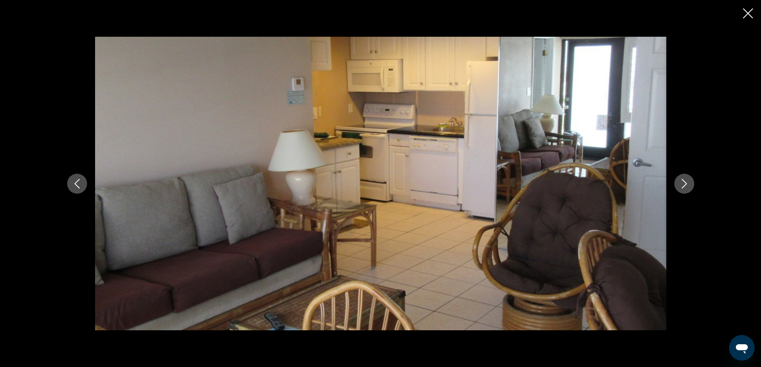
click at [683, 184] on icon "Next image" at bounding box center [684, 184] width 10 height 10
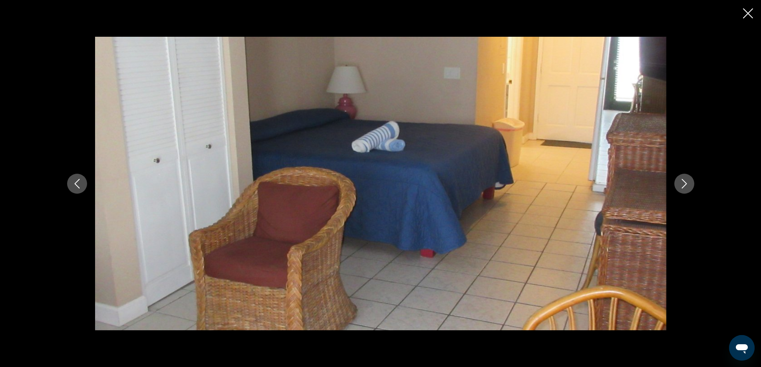
click at [683, 184] on icon "Next image" at bounding box center [684, 184] width 10 height 10
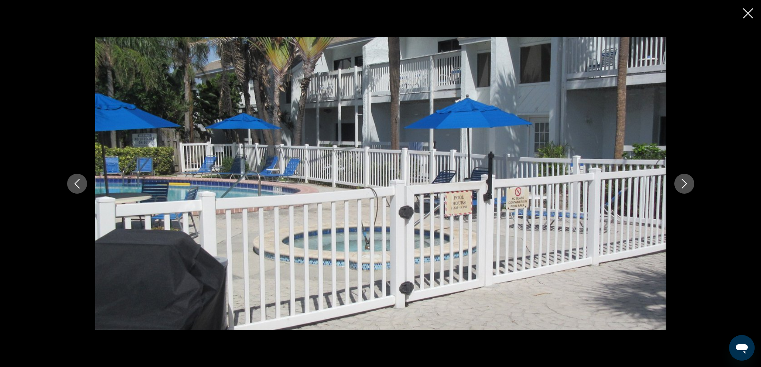
click at [683, 184] on icon "Next image" at bounding box center [684, 184] width 10 height 10
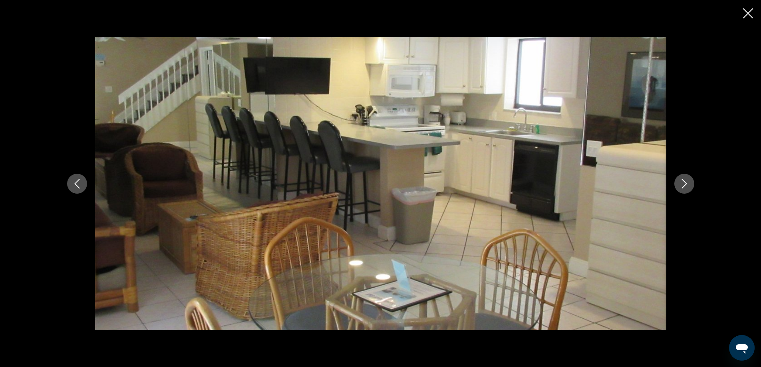
click at [748, 12] on icon "Close slideshow" at bounding box center [748, 13] width 10 height 10
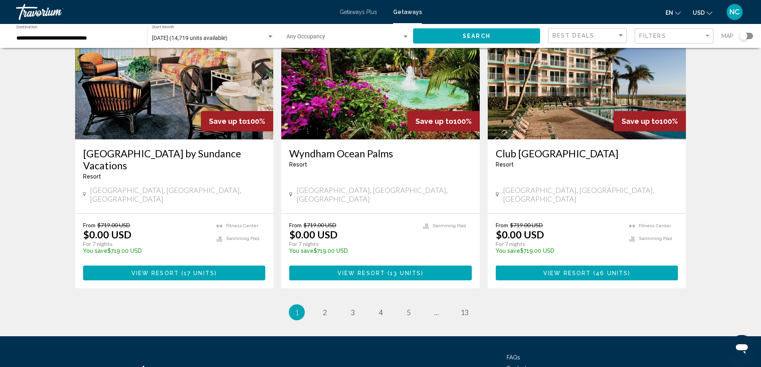
scroll to position [959, 0]
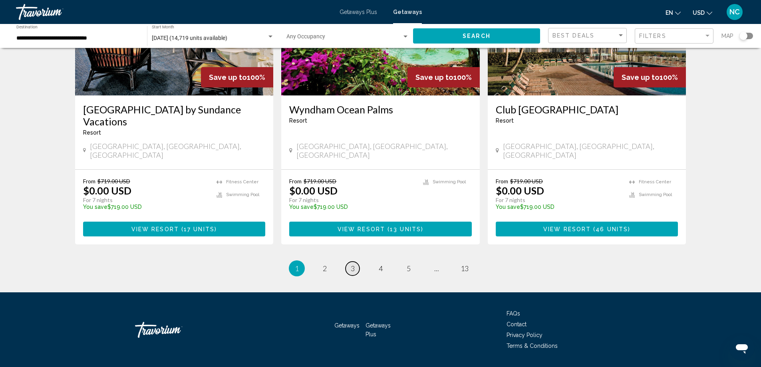
click at [350, 262] on link "page 3" at bounding box center [352, 269] width 14 height 14
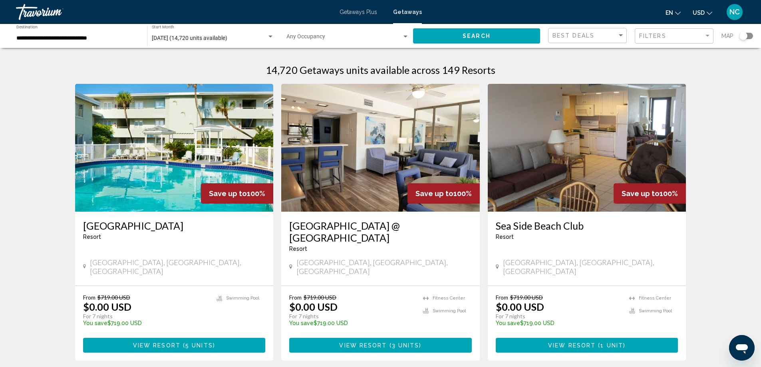
click at [327, 134] on img "Main content" at bounding box center [380, 148] width 198 height 128
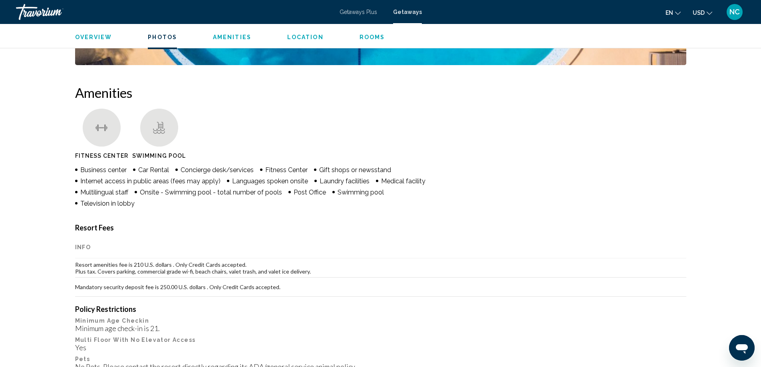
scroll to position [280, 0]
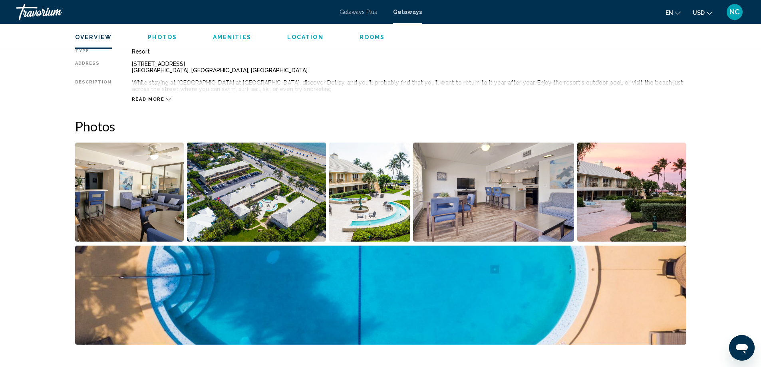
click at [122, 202] on img "Open full-screen image slider" at bounding box center [129, 192] width 109 height 99
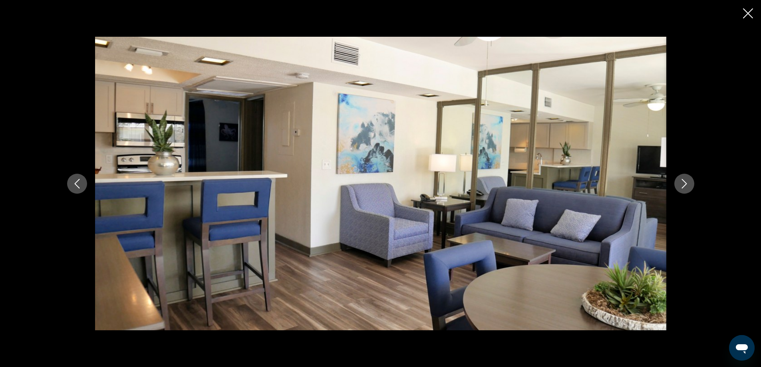
click at [680, 184] on icon "Next image" at bounding box center [684, 184] width 10 height 10
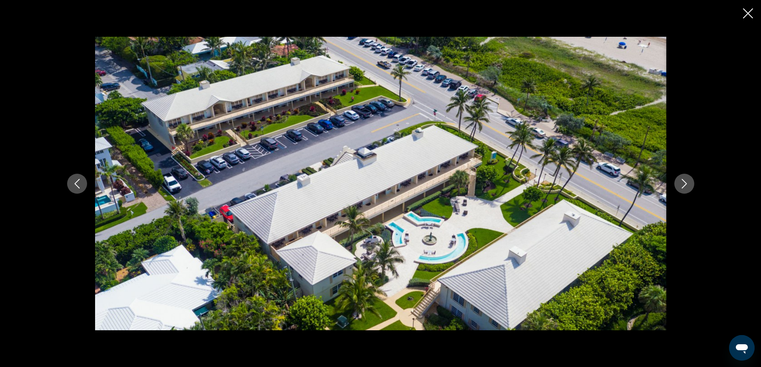
scroll to position [200, 0]
click at [683, 183] on icon "Next image" at bounding box center [684, 184] width 10 height 10
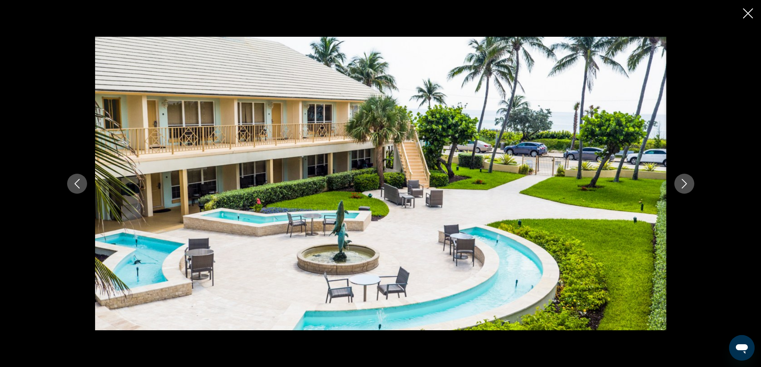
click at [683, 183] on icon "Next image" at bounding box center [684, 184] width 10 height 10
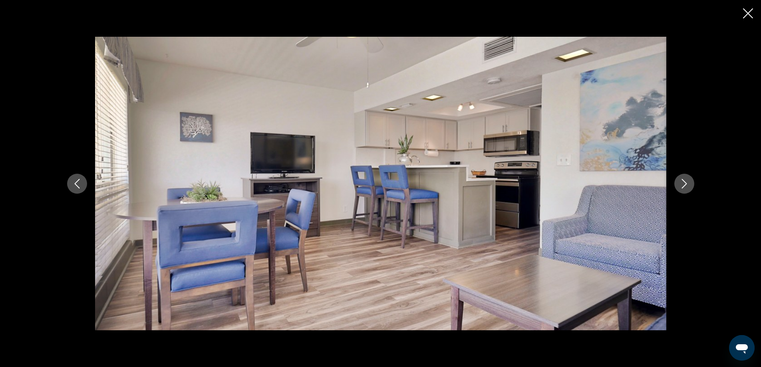
click at [683, 183] on icon "Next image" at bounding box center [684, 184] width 10 height 10
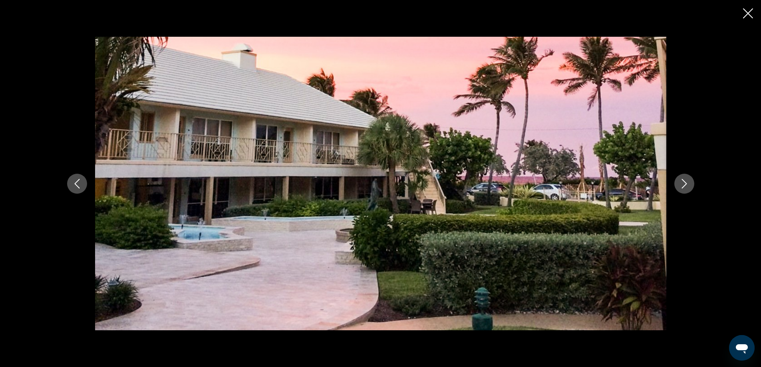
click at [683, 183] on icon "Next image" at bounding box center [684, 184] width 10 height 10
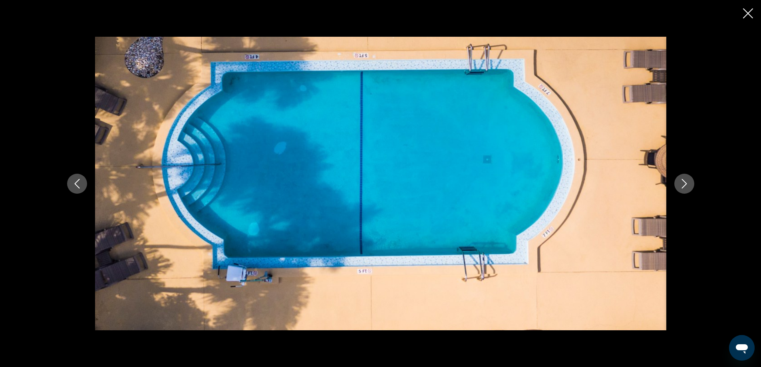
click at [683, 183] on icon "Next image" at bounding box center [684, 184] width 10 height 10
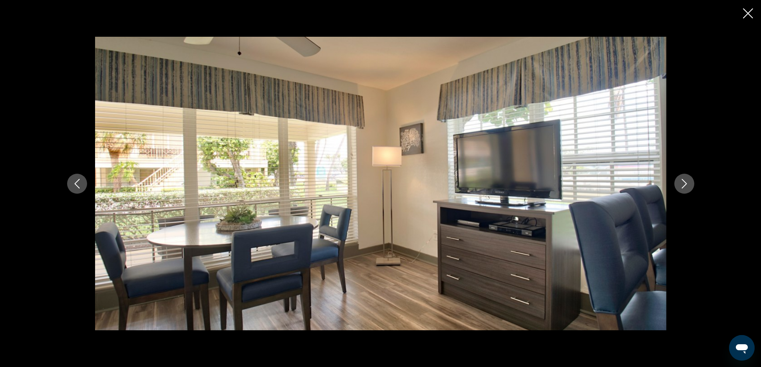
click at [683, 183] on icon "Next image" at bounding box center [684, 184] width 10 height 10
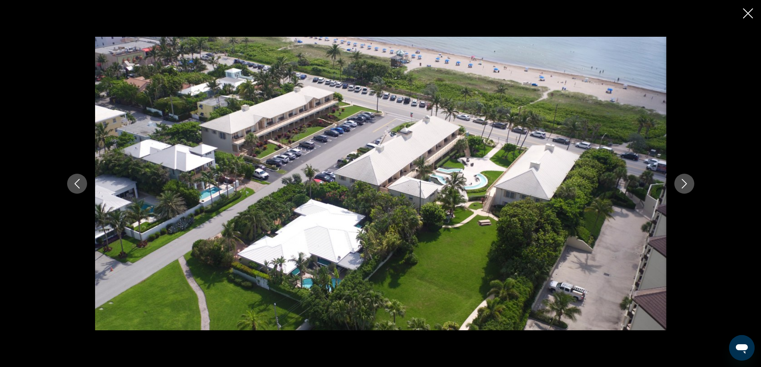
click at [683, 183] on icon "Next image" at bounding box center [684, 184] width 10 height 10
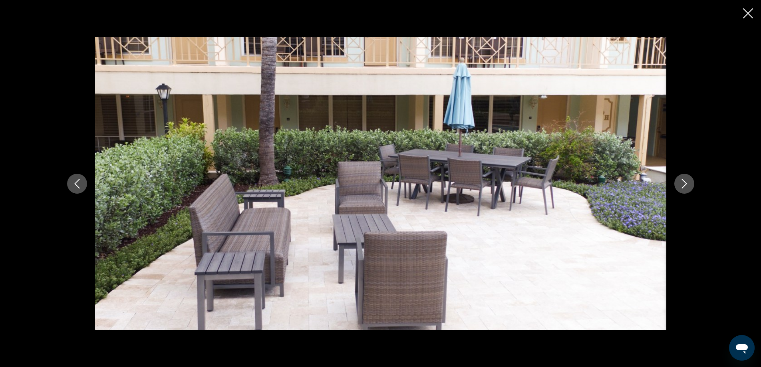
click at [683, 183] on icon "Next image" at bounding box center [684, 184] width 10 height 10
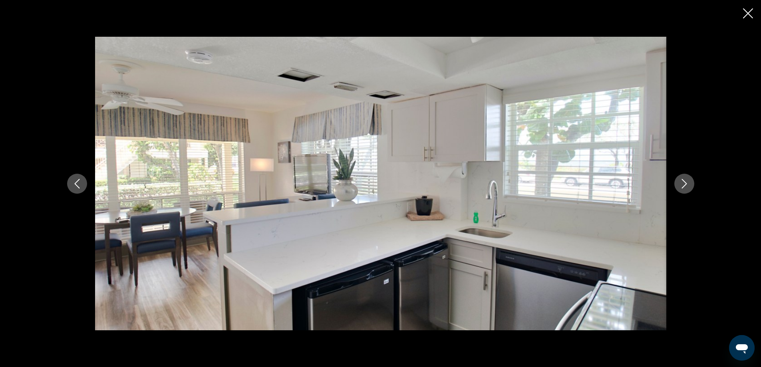
click at [683, 183] on icon "Next image" at bounding box center [684, 184] width 10 height 10
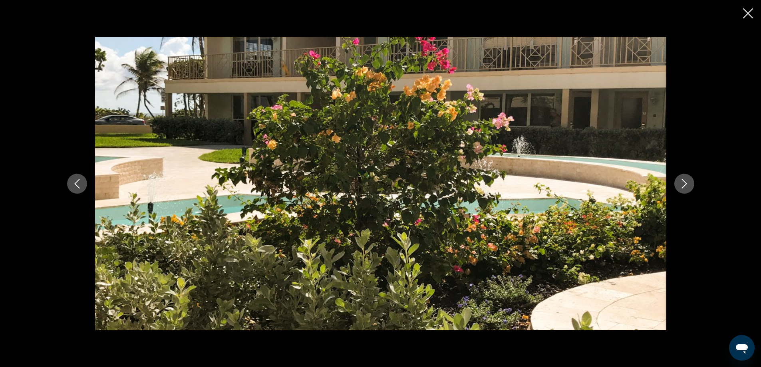
click at [683, 183] on icon "Next image" at bounding box center [684, 184] width 10 height 10
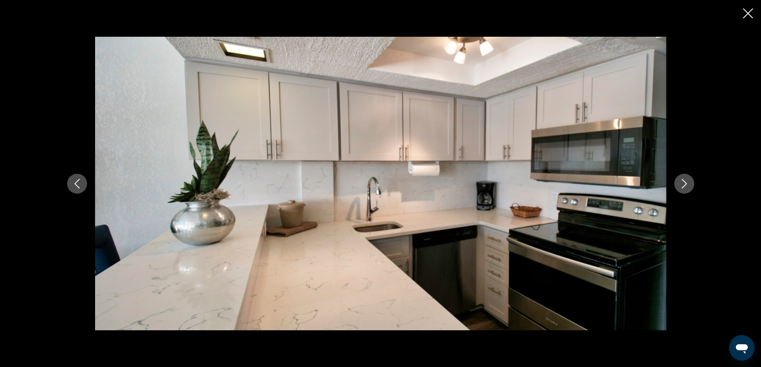
click at [683, 183] on icon "Next image" at bounding box center [684, 184] width 10 height 10
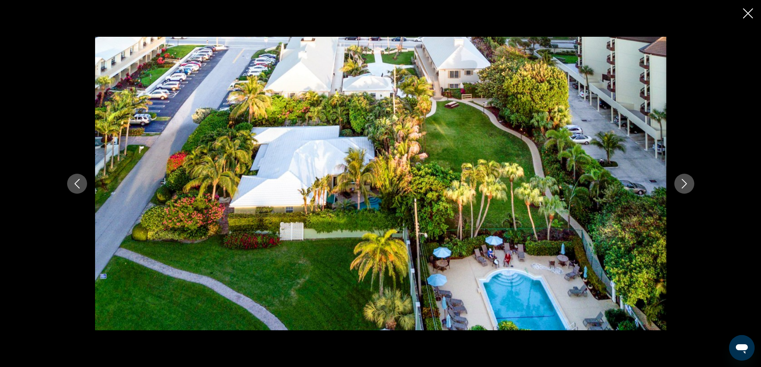
click at [683, 183] on icon "Next image" at bounding box center [684, 184] width 10 height 10
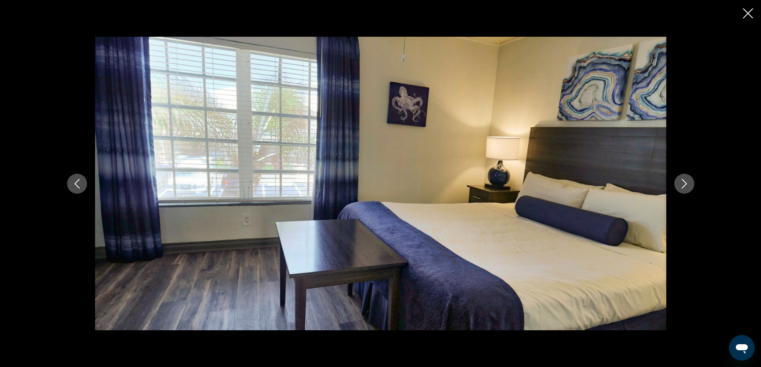
click at [683, 183] on icon "Next image" at bounding box center [684, 184] width 10 height 10
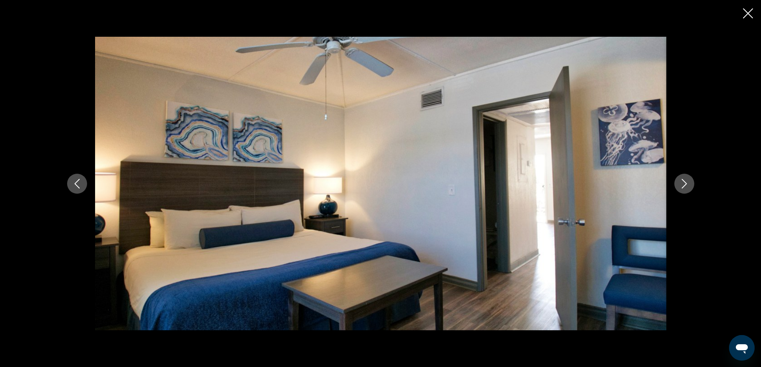
click at [683, 183] on icon "Next image" at bounding box center [684, 184] width 10 height 10
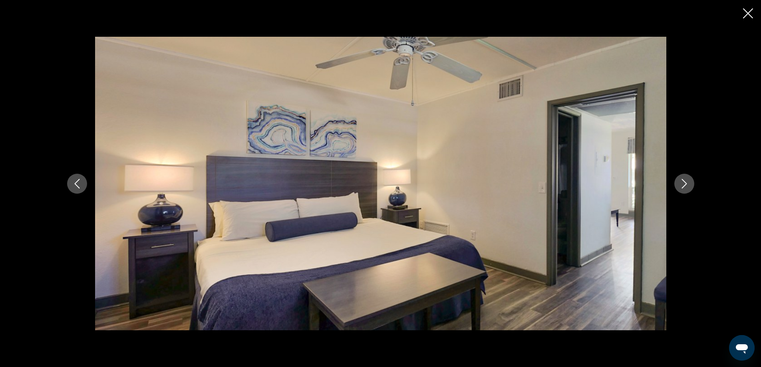
click at [683, 183] on icon "Next image" at bounding box center [684, 184] width 10 height 10
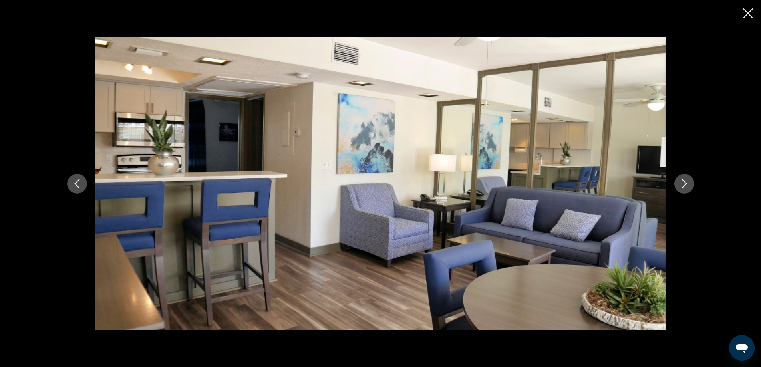
click at [746, 12] on icon "Close slideshow" at bounding box center [748, 13] width 10 height 10
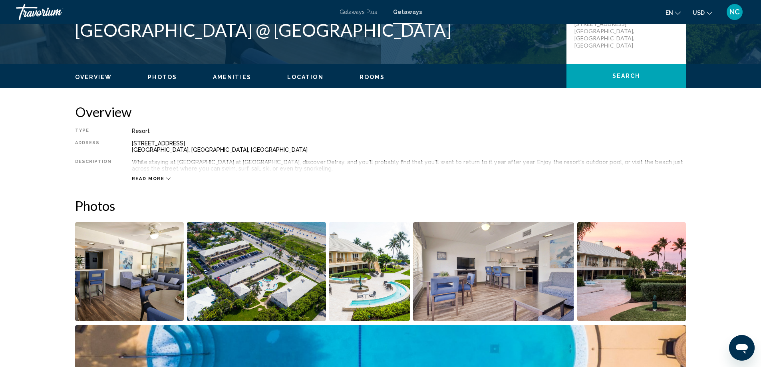
click at [166, 178] on icon "Main content" at bounding box center [168, 179] width 4 height 4
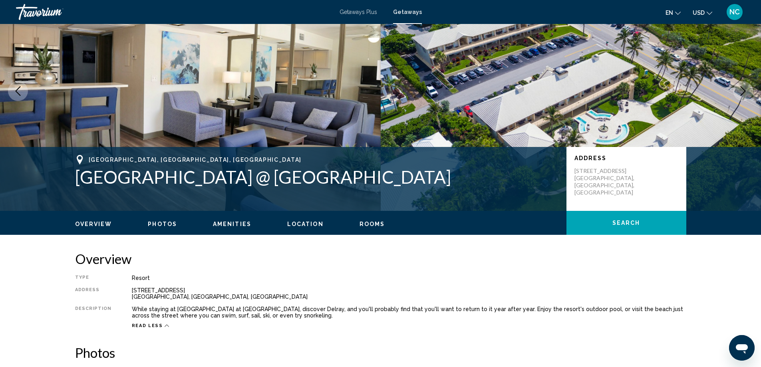
scroll to position [0, 0]
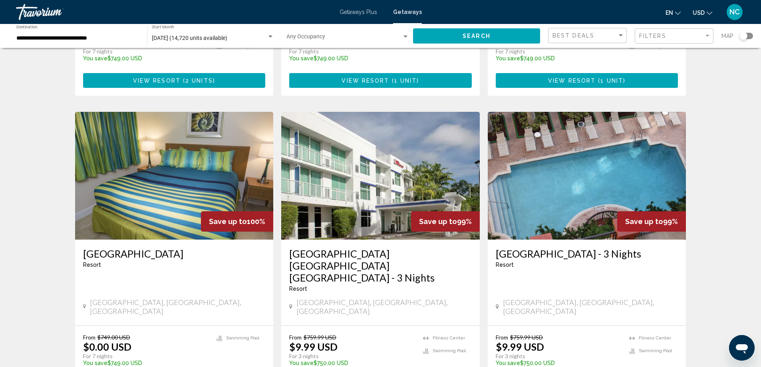
scroll to position [827, 0]
click at [191, 148] on img "Main content" at bounding box center [174, 175] width 198 height 128
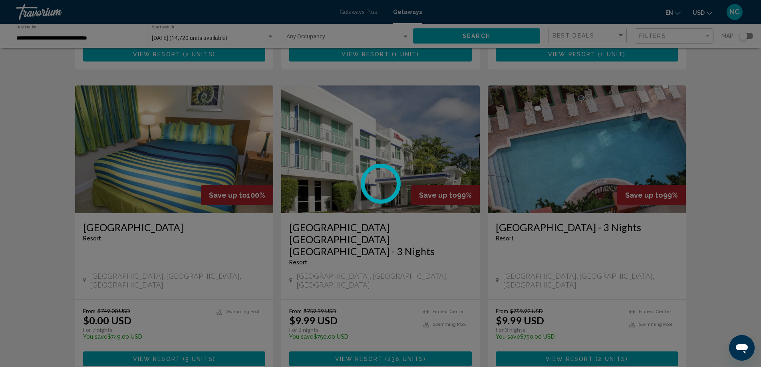
scroll to position [867, 0]
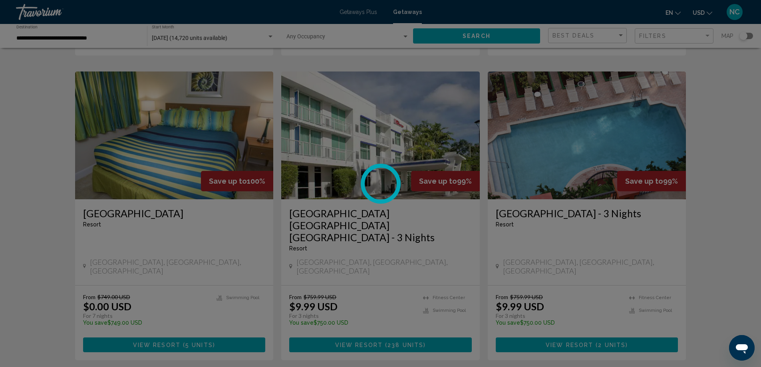
click at [155, 131] on div at bounding box center [380, 183] width 761 height 367
click at [121, 254] on div at bounding box center [380, 183] width 761 height 367
click at [133, 196] on div at bounding box center [380, 183] width 761 height 367
click at [228, 136] on div at bounding box center [380, 183] width 761 height 367
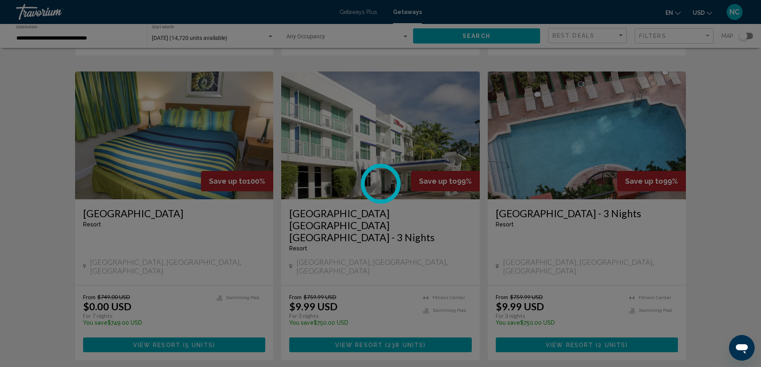
click at [380, 328] on div at bounding box center [380, 183] width 761 height 367
click at [380, 325] on div at bounding box center [380, 183] width 761 height 367
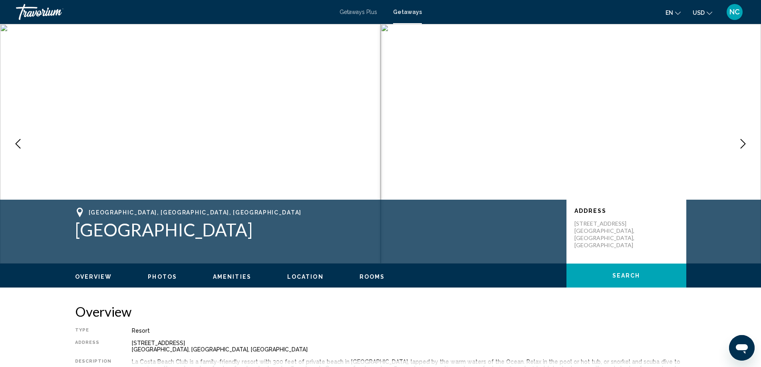
click at [746, 145] on icon "Next image" at bounding box center [743, 144] width 10 height 10
click at [740, 141] on icon "Next image" at bounding box center [743, 144] width 10 height 10
